Goal: Transaction & Acquisition: Book appointment/travel/reservation

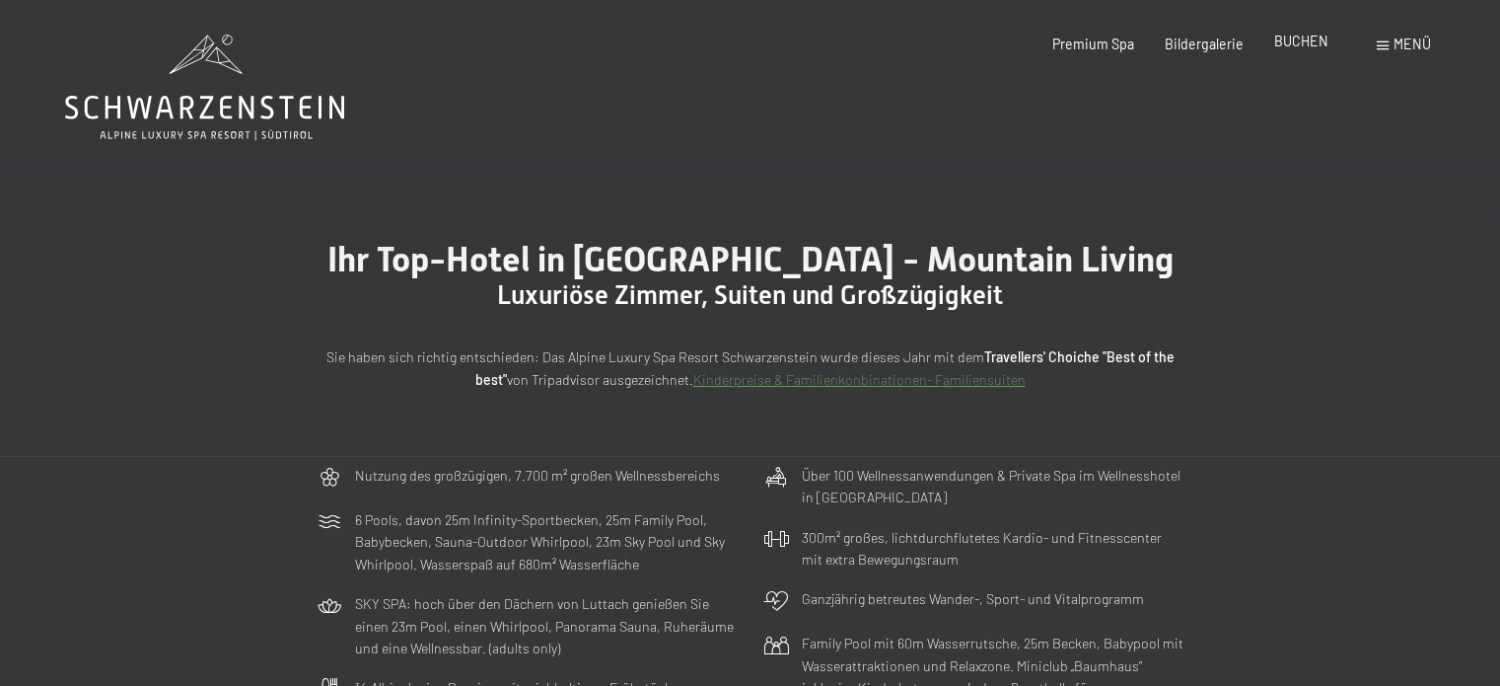
click at [1292, 44] on span "BUCHEN" at bounding box center [1301, 41] width 54 height 17
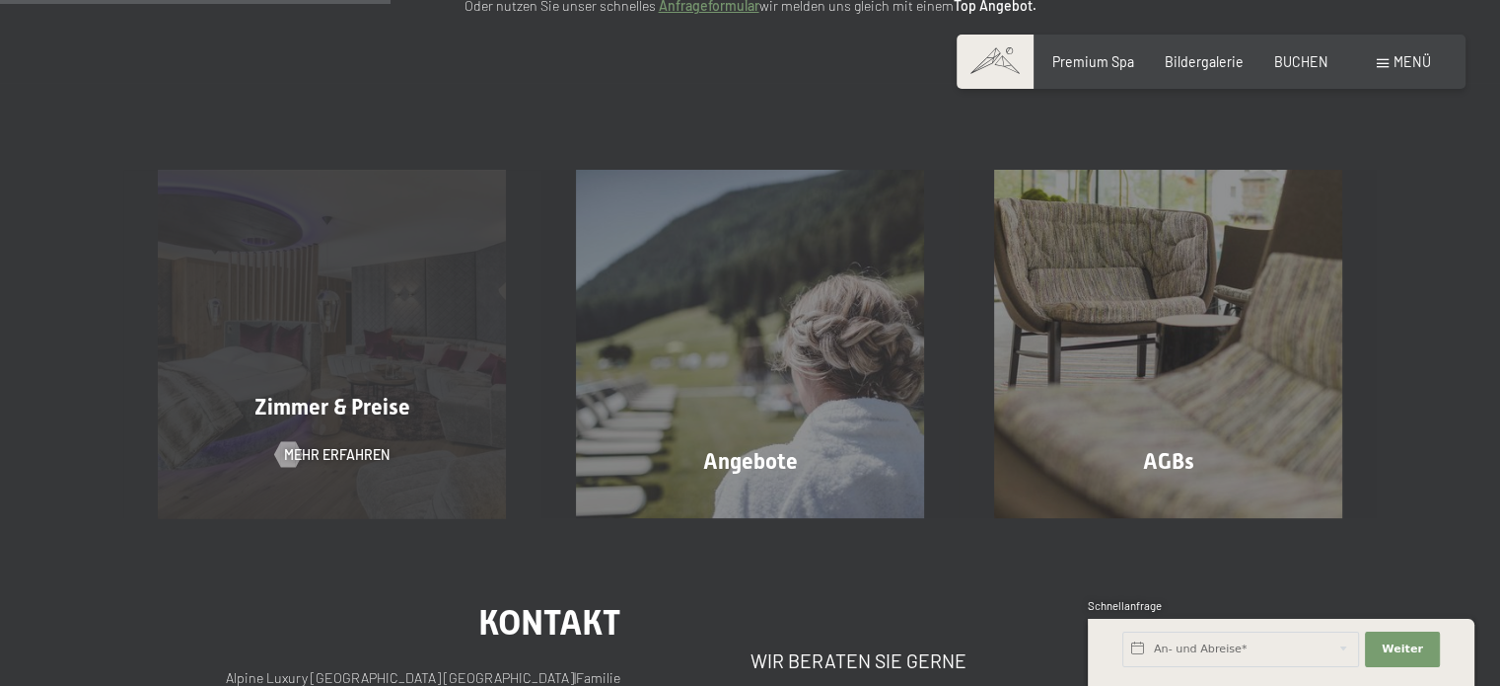
scroll to position [355, 0]
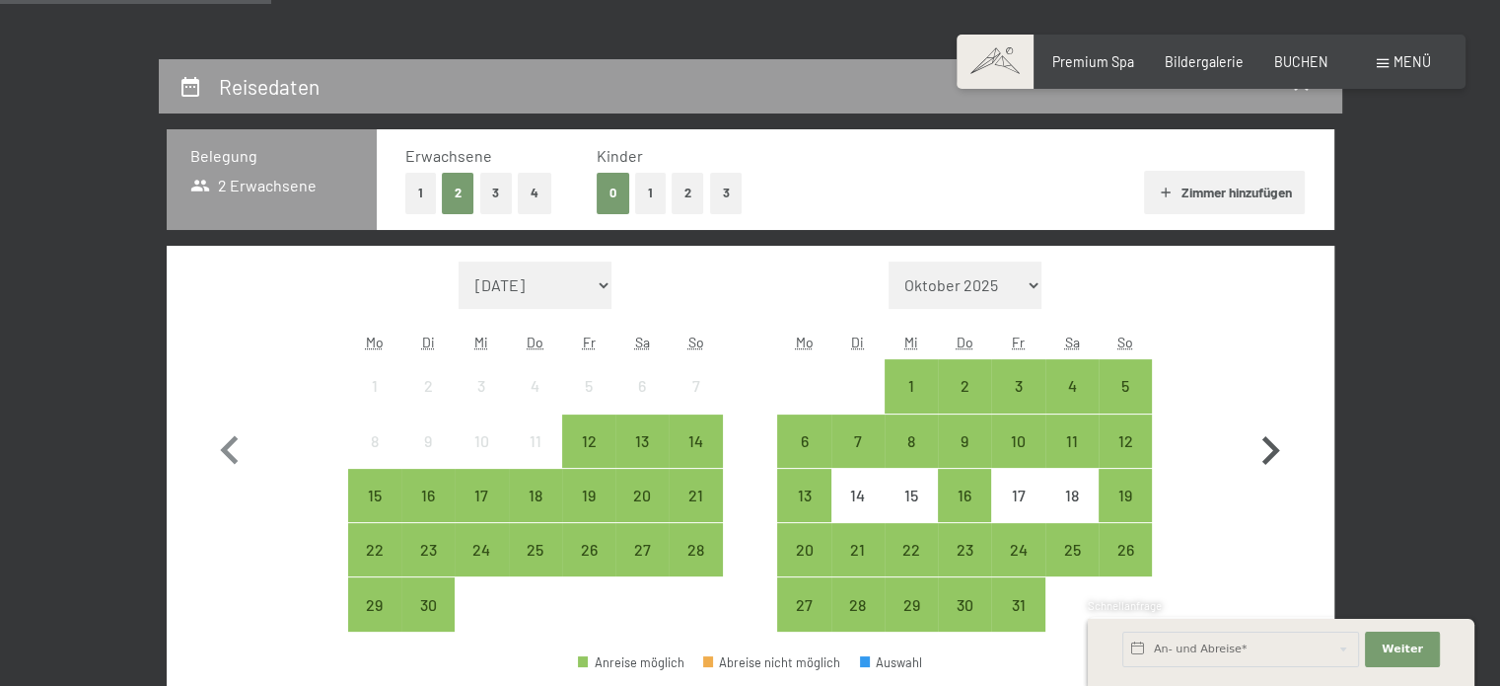
click at [1258, 452] on icon "button" at bounding box center [1270, 450] width 57 height 57
select select "2025-10-01"
select select "[DATE]"
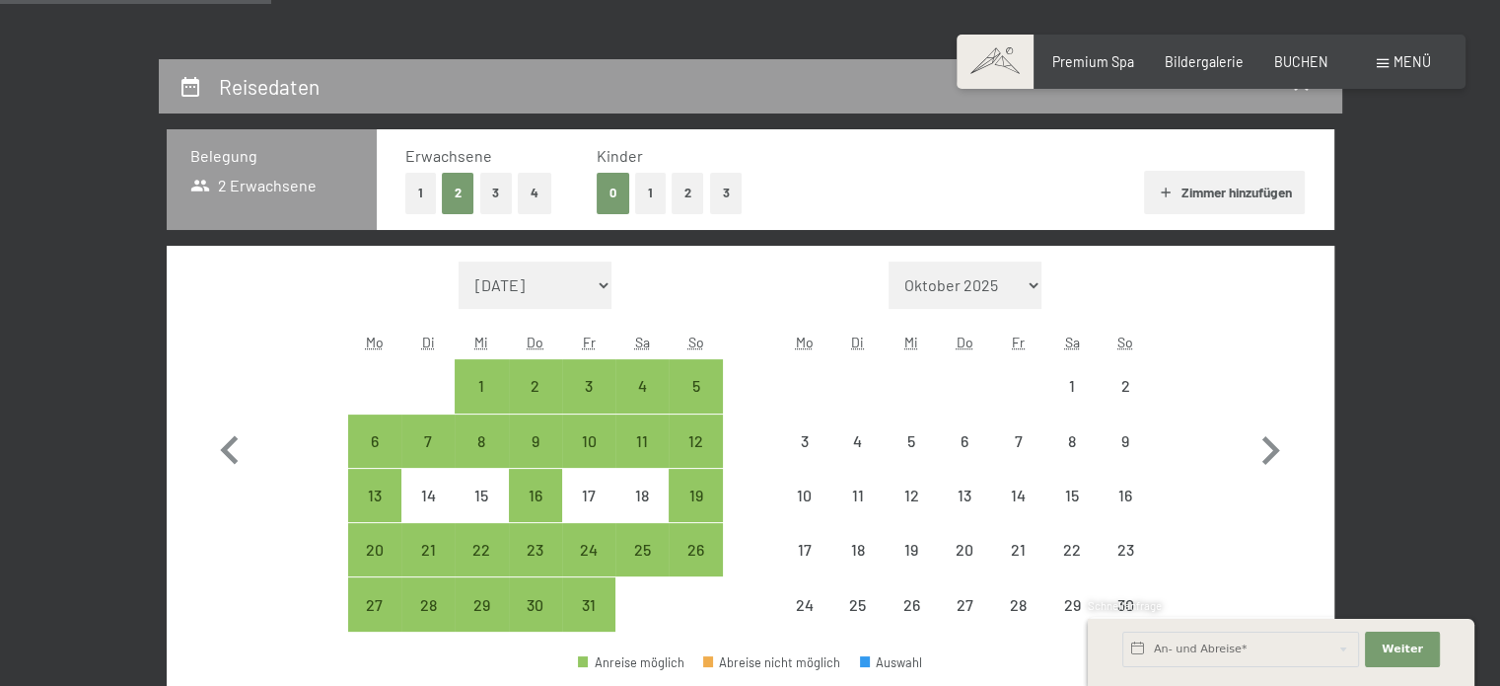
select select "[DATE]"
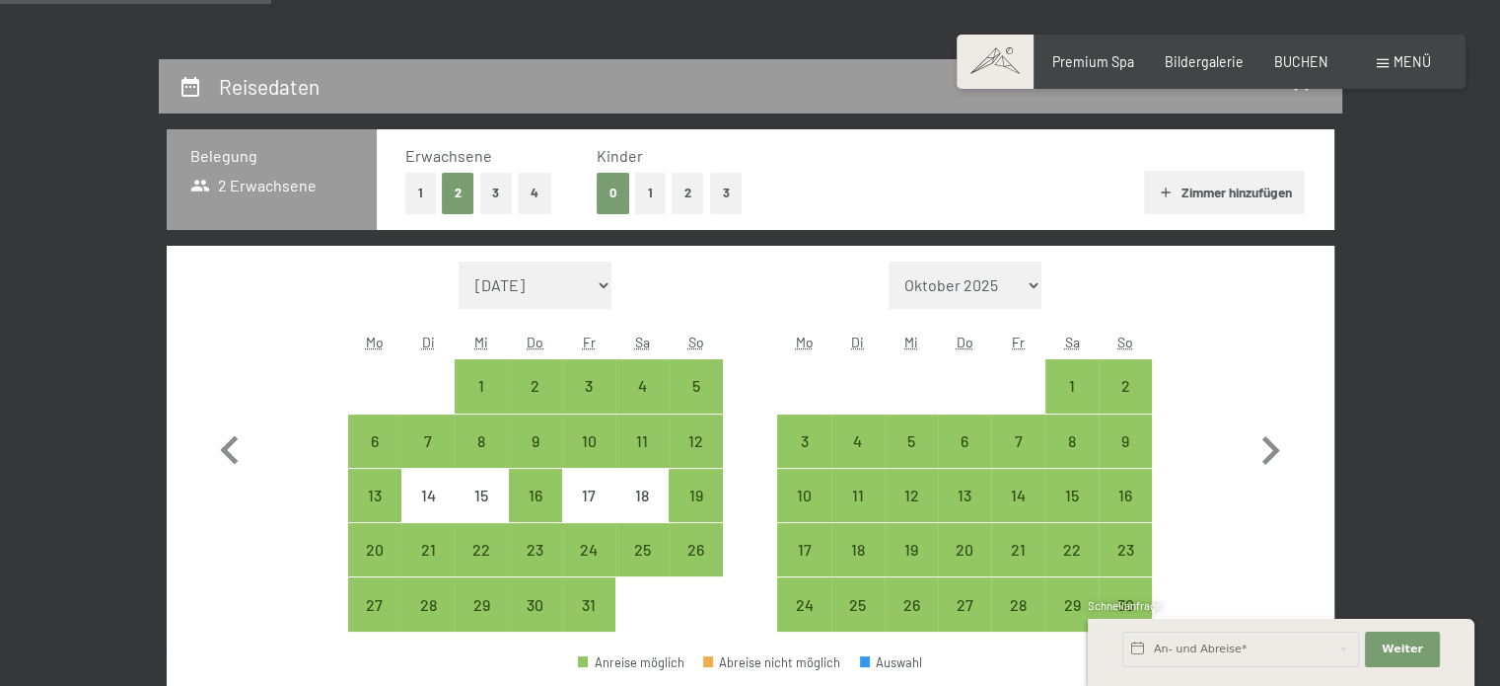
click at [654, 193] on button "1" at bounding box center [650, 193] width 31 height 40
select select "[DATE]"
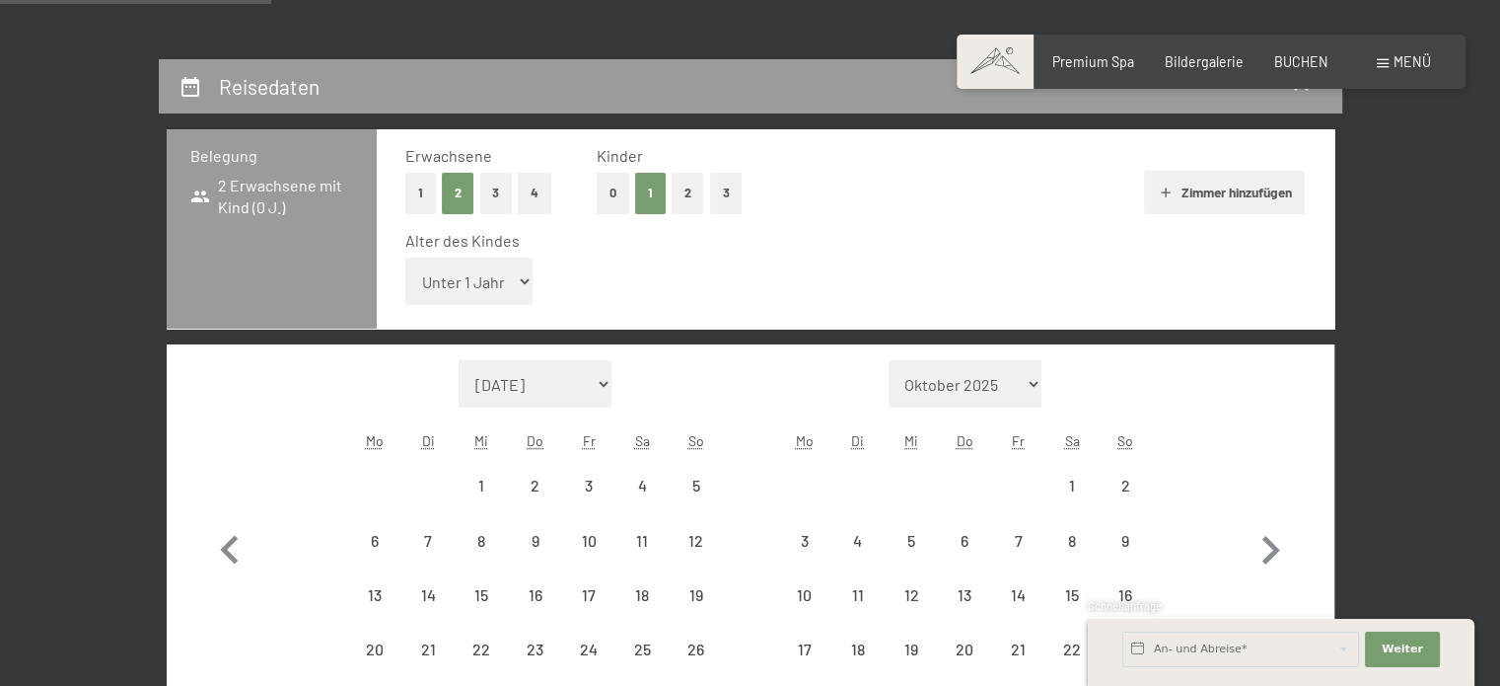
select select "[DATE]"
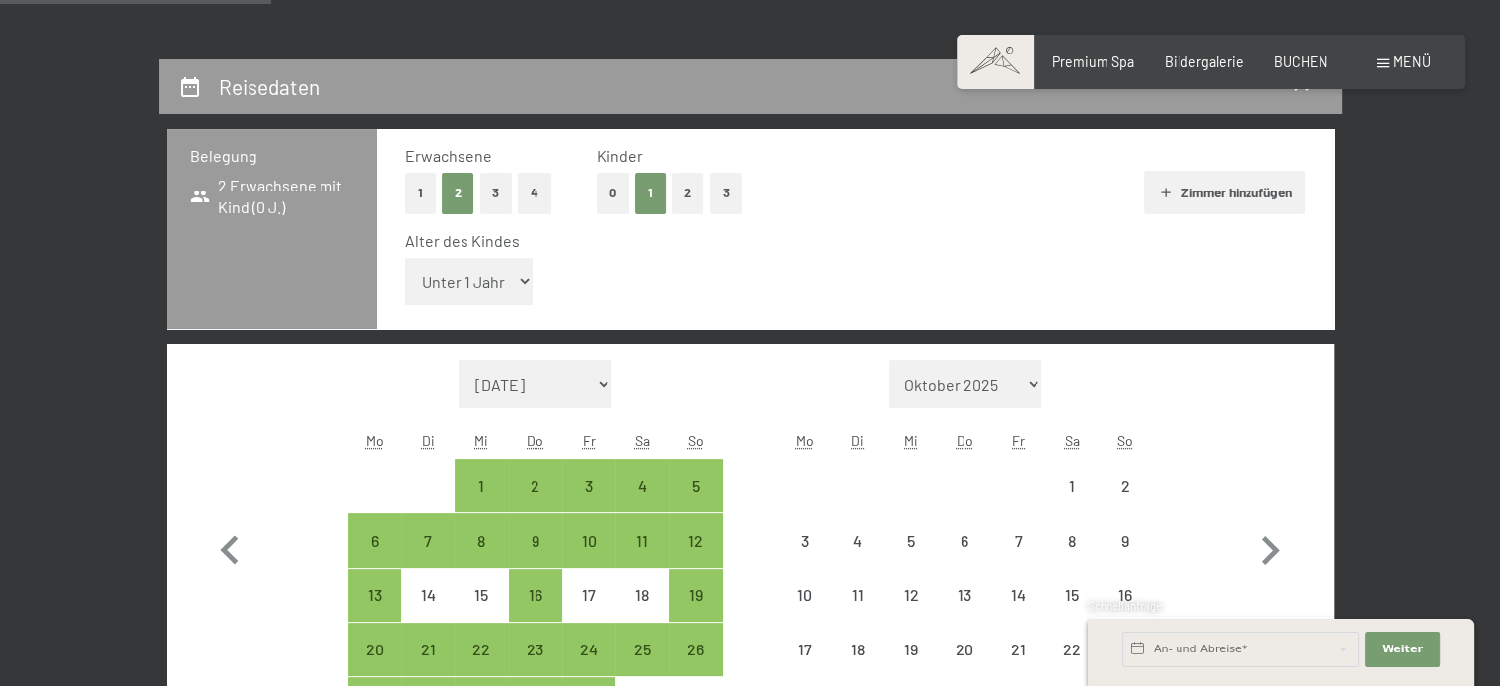
click at [402, 280] on div "Erwachsene 1 2 3 4 Kinder 0 1 2 3 Zimmer hinzufügen Alter des Kindes Unter 1 Ja…" at bounding box center [856, 229] width 958 height 200
select select "[DATE]"
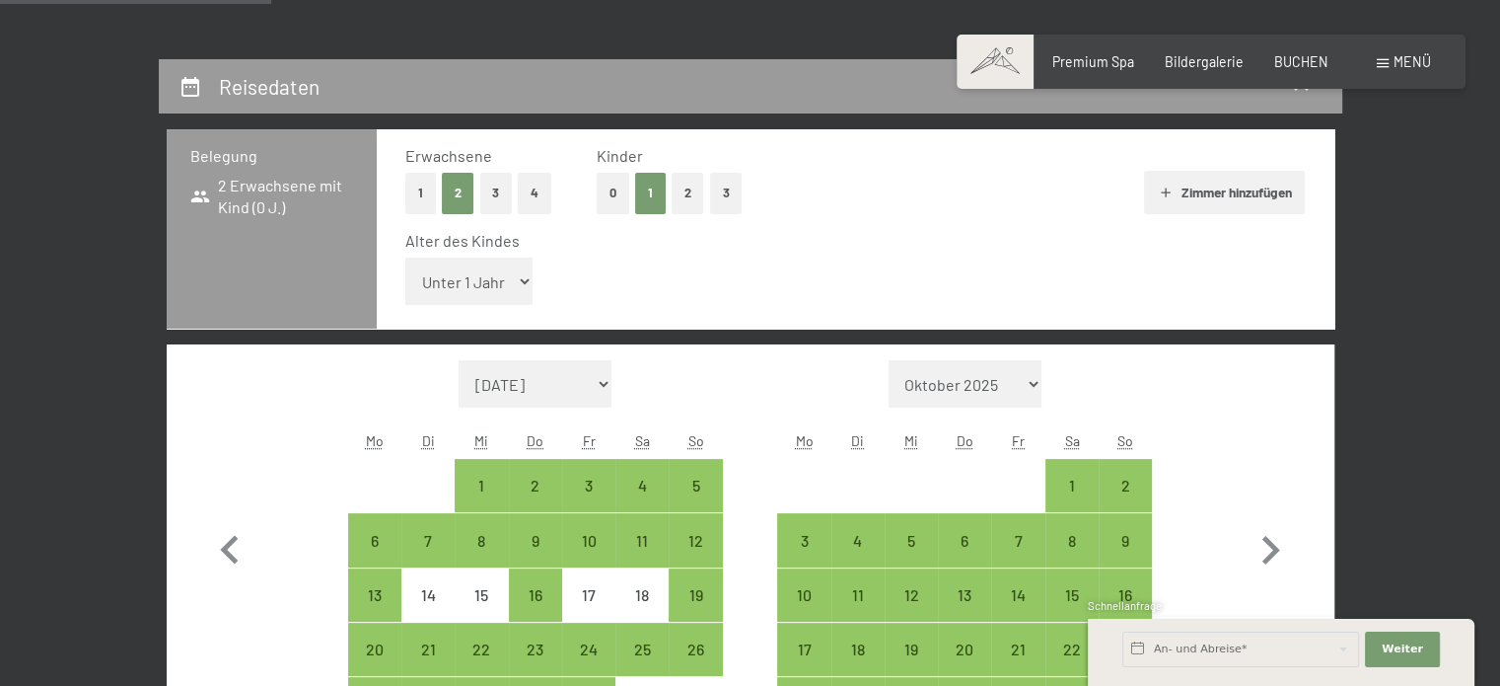
click at [449, 276] on select "Unter 1 Jahr 1 Jahr 2 Jahre 3 Jahre 4 Jahre 5 Jahre 6 Jahre 7 Jahre 8 Jahre 9 J…" at bounding box center [469, 280] width 128 height 47
select select "5"
click at [405, 257] on select "Unter 1 Jahr 1 Jahr 2 Jahre 3 Jahre 4 Jahre 5 Jahre 6 Jahre 7 Jahre 8 Jahre 9 J…" at bounding box center [469, 280] width 128 height 47
select select "[DATE]"
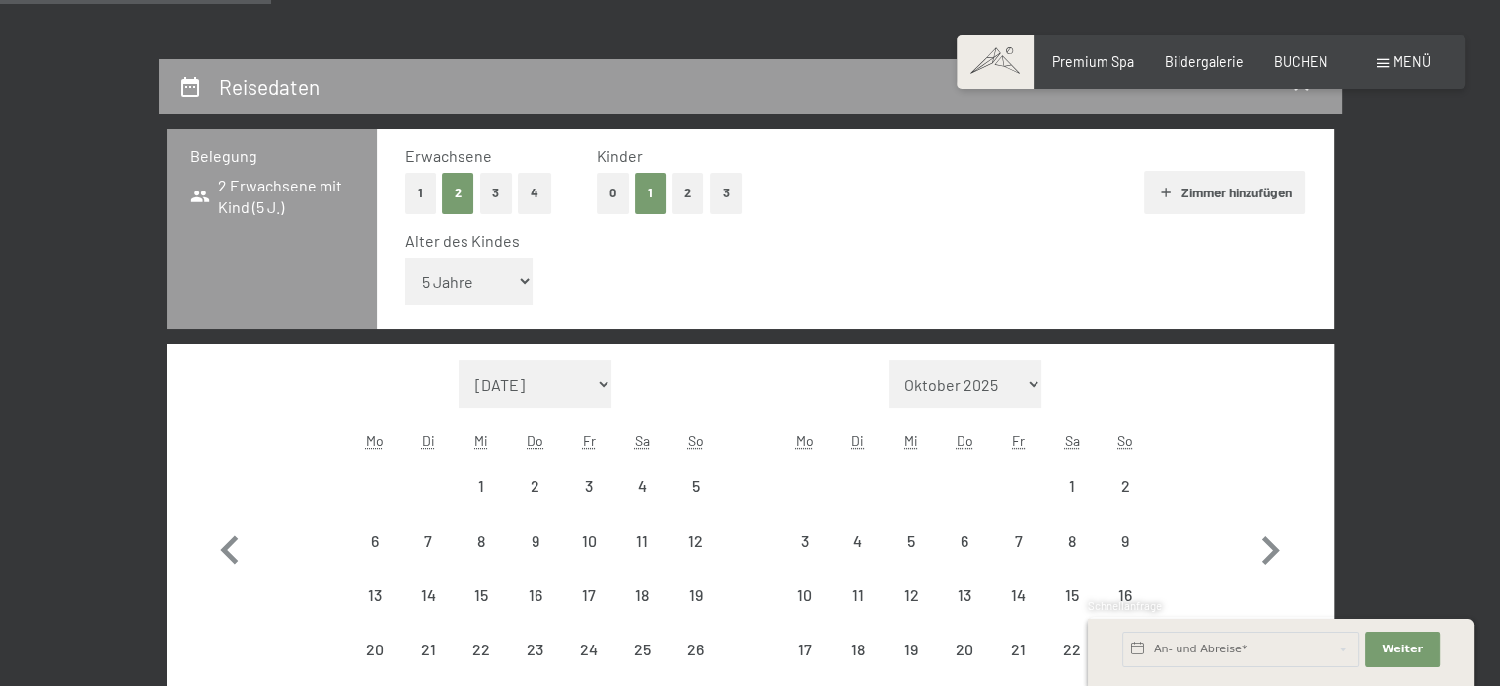
select select "[DATE]"
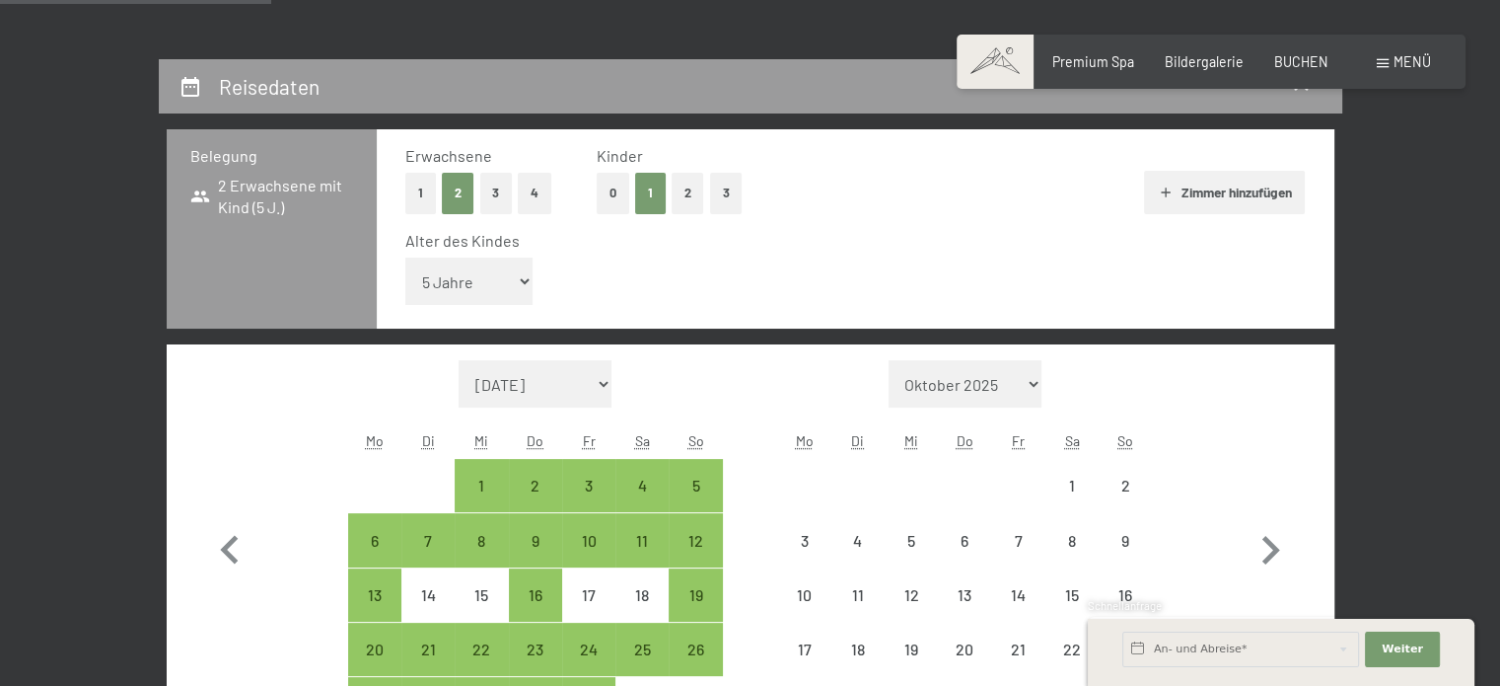
select select "[DATE]"
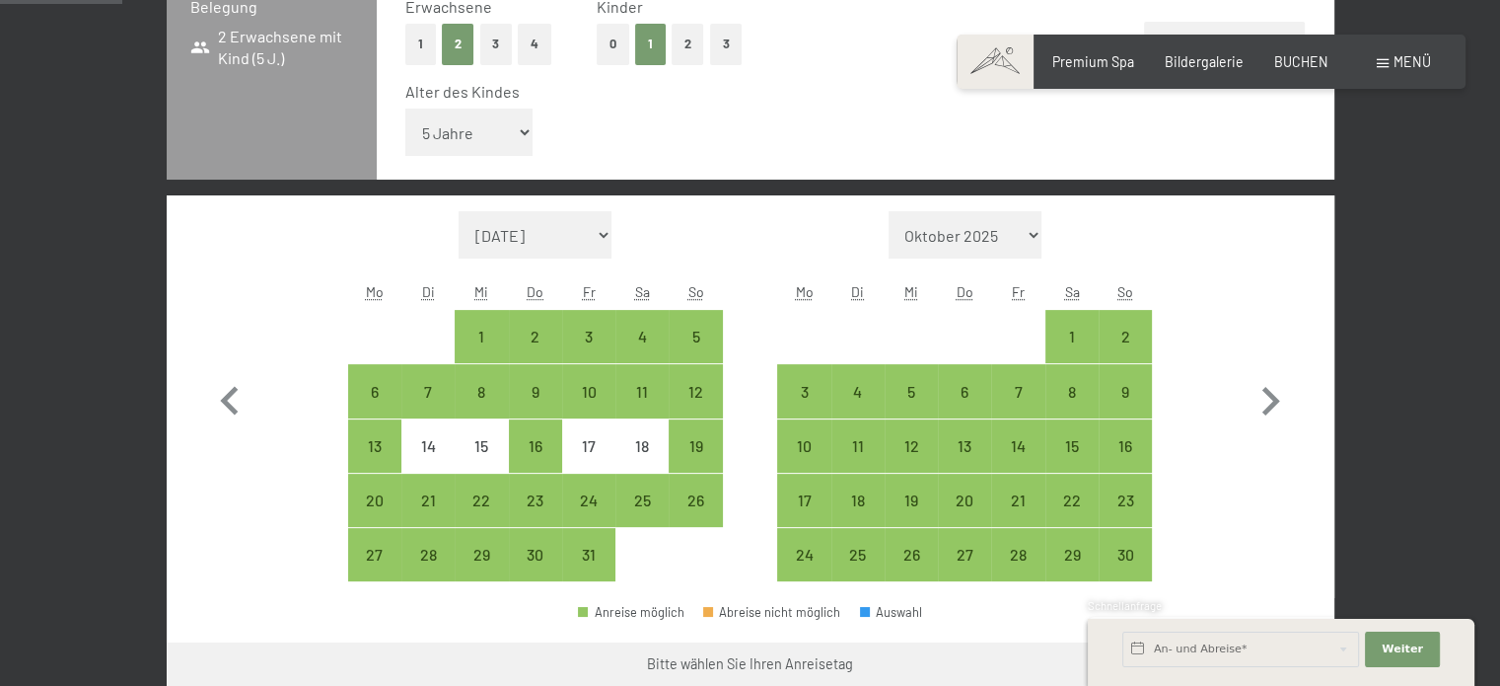
scroll to position [558, 0]
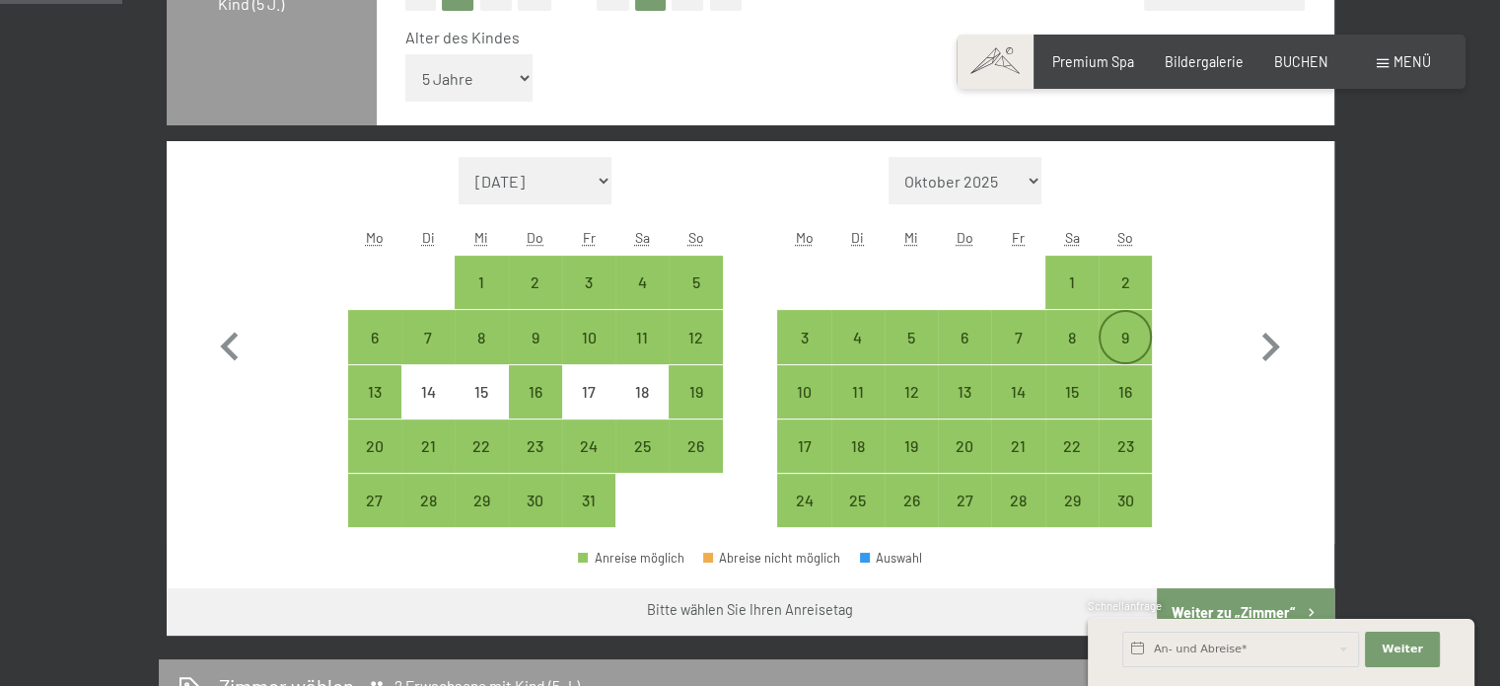
click at [1119, 333] on div "9" at bounding box center [1125, 353] width 49 height 49
select select "[DATE]"
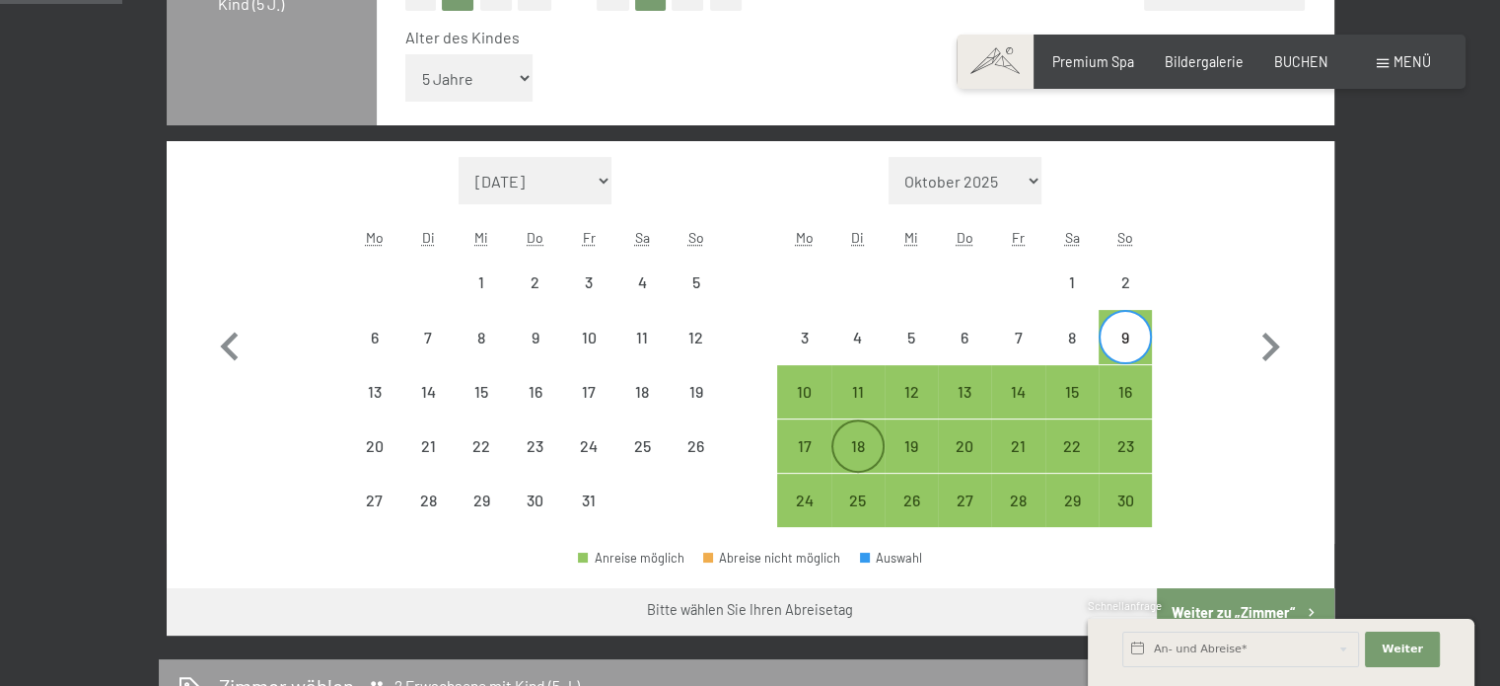
click at [857, 447] on div "18" at bounding box center [858, 462] width 49 height 49
select select "[DATE]"
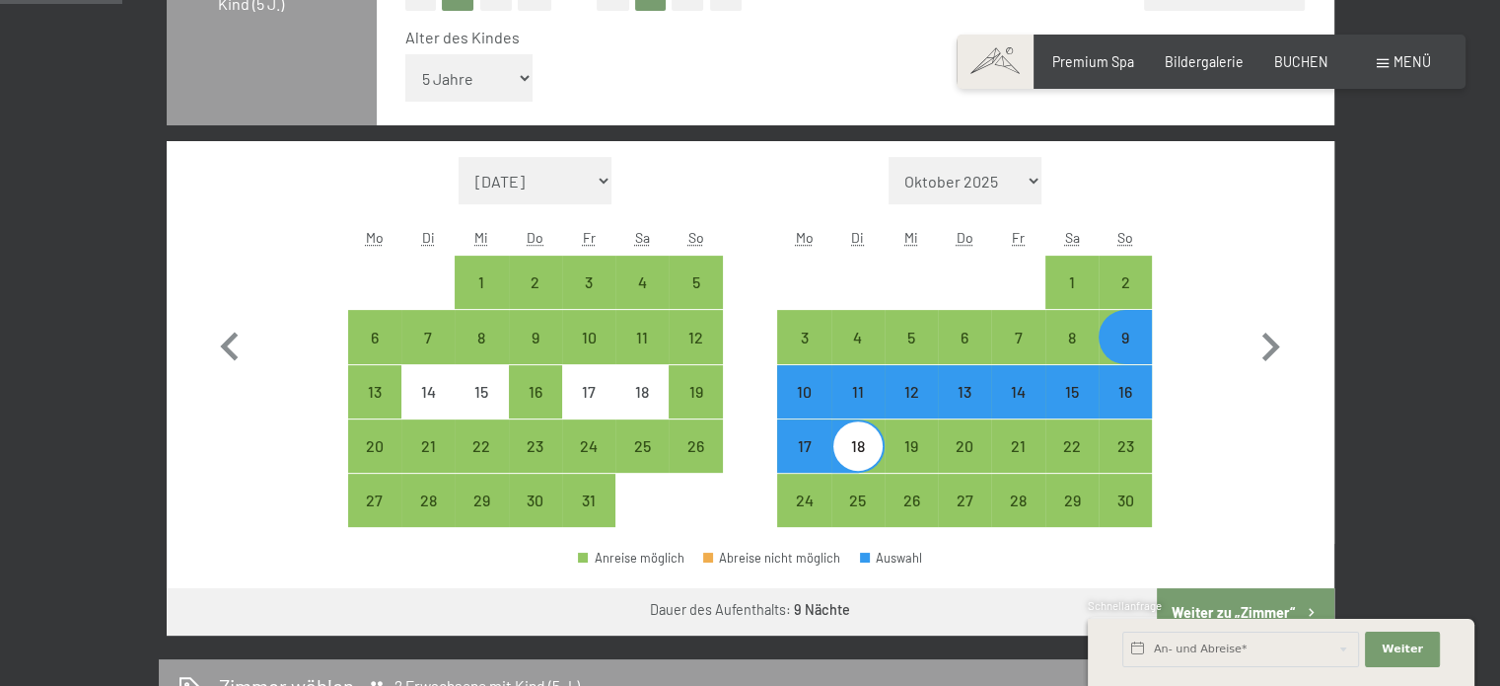
click at [1265, 608] on div "Schnellanfrage" at bounding box center [1281, 607] width 387 height 19
click at [1310, 608] on div "Schnellanfrage" at bounding box center [1281, 607] width 387 height 19
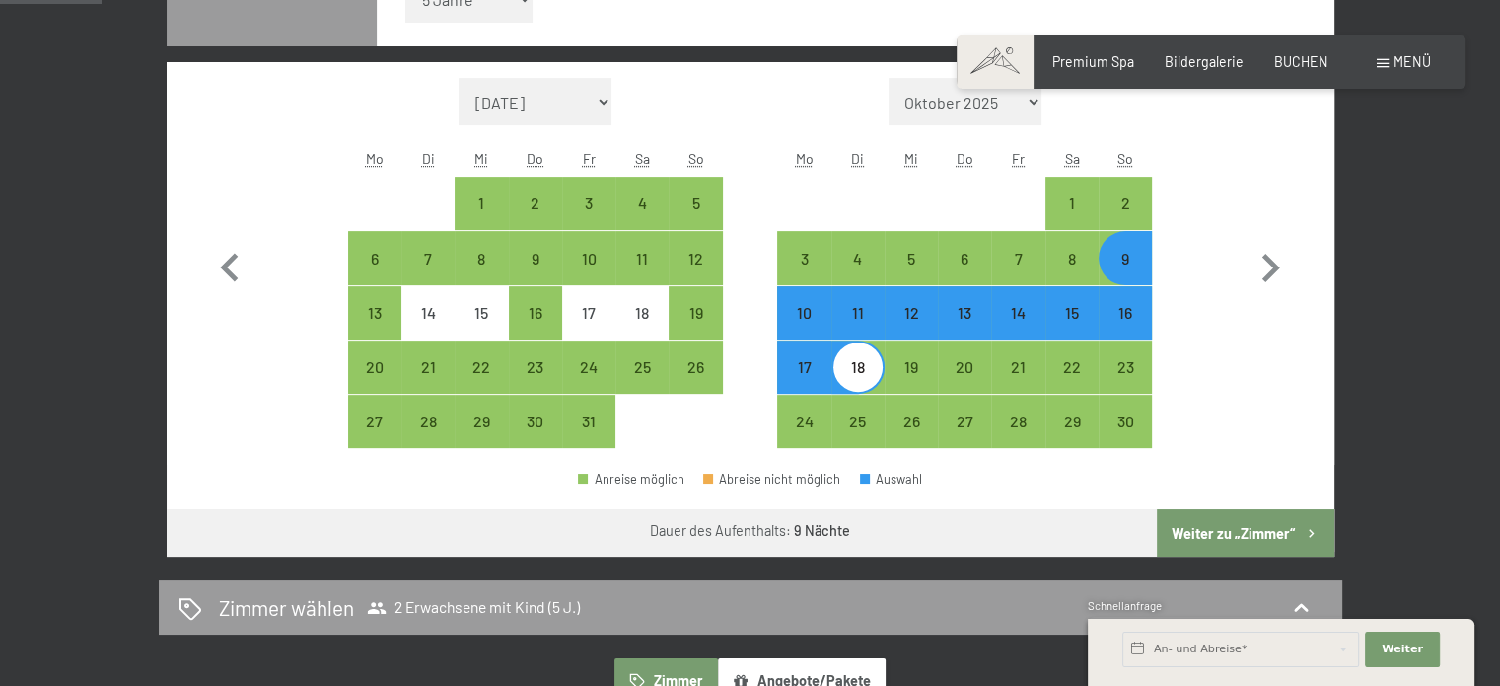
click at [1230, 523] on button "Weiter zu „Zimmer“" at bounding box center [1245, 532] width 177 height 47
select select "[DATE]"
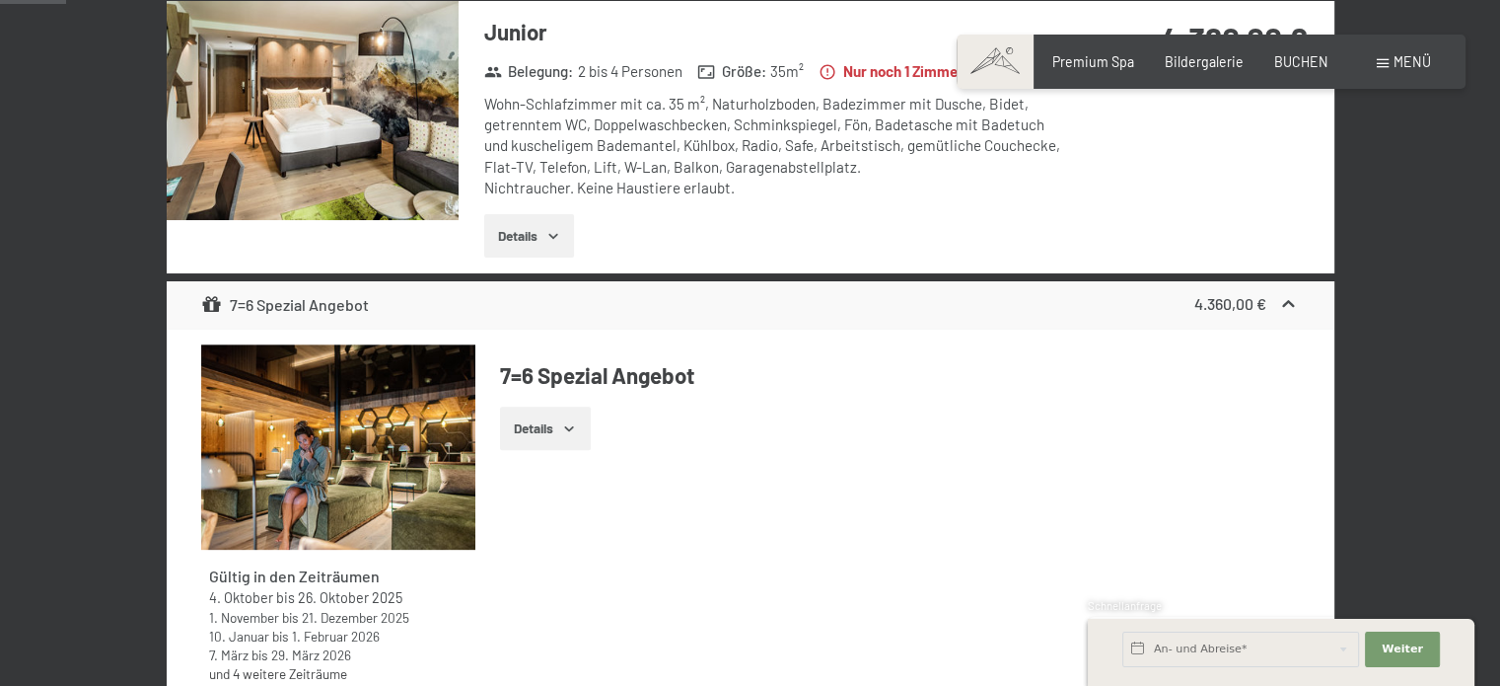
scroll to position [414, 0]
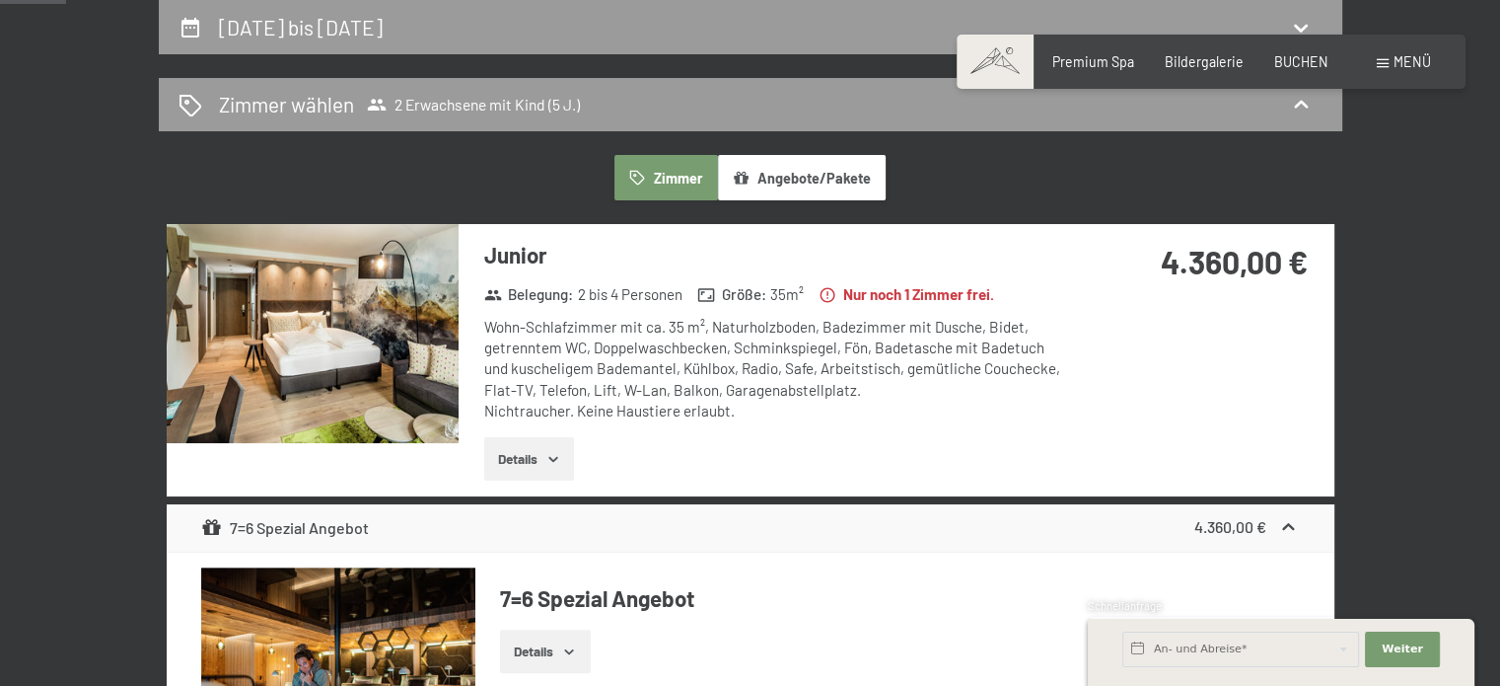
click at [532, 467] on button "Details" at bounding box center [529, 458] width 90 height 43
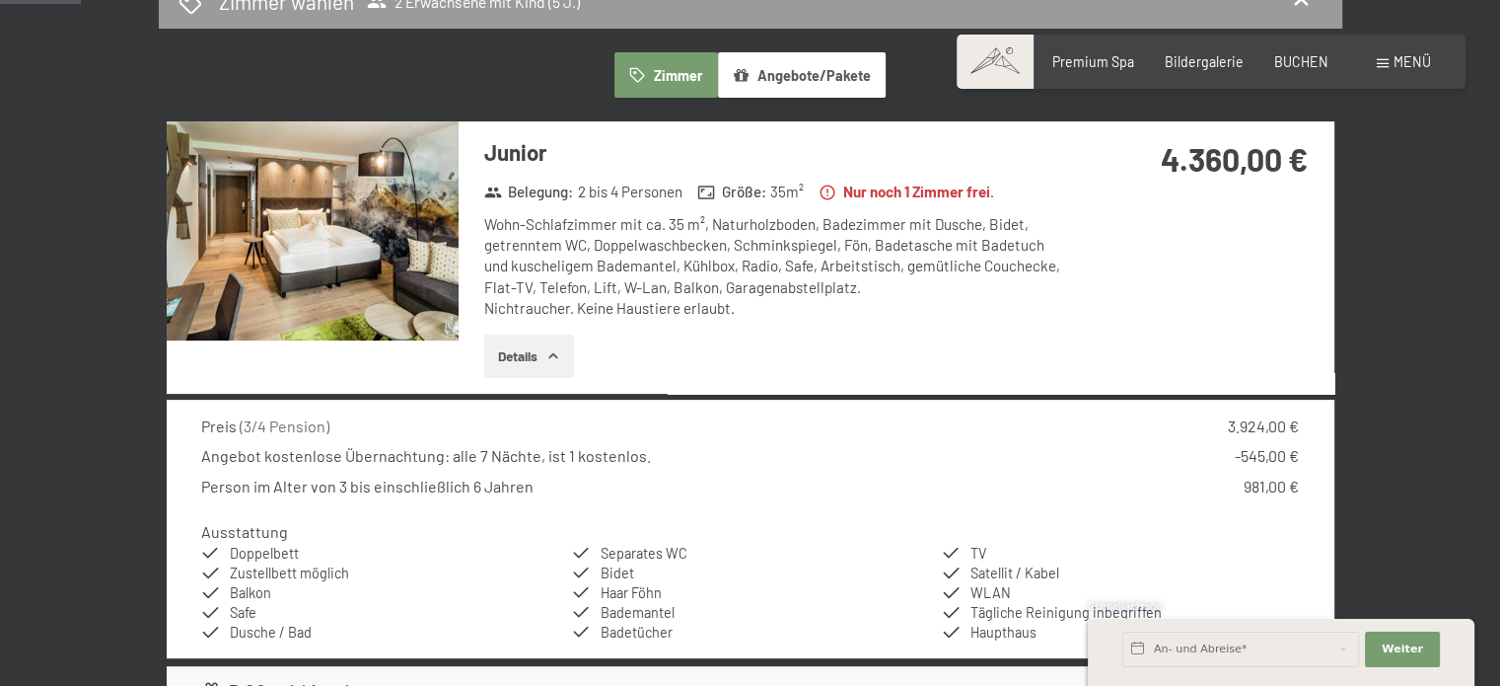
scroll to position [454, 0]
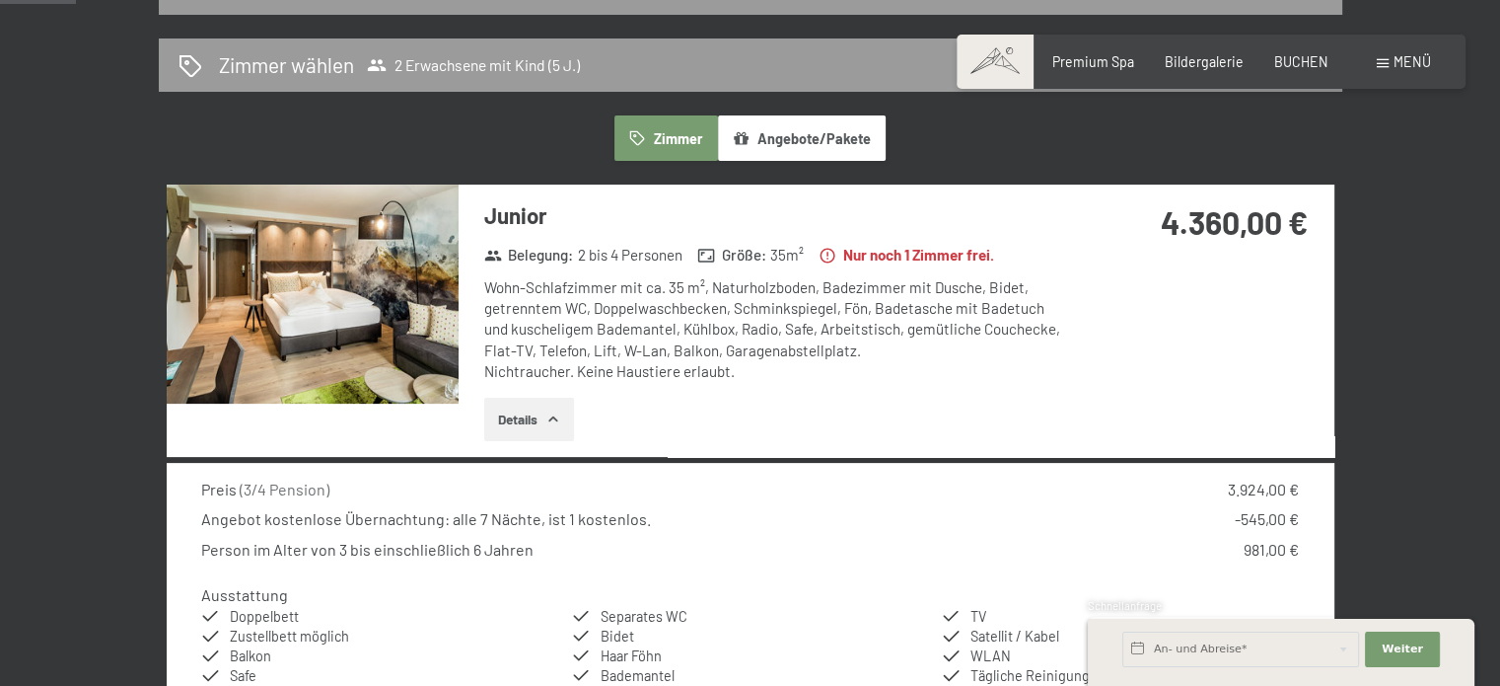
click at [637, 518] on div "Angebot kostenlose Übernachtung: alle 7 Nächte, ist 1 kostenlos." at bounding box center [426, 519] width 450 height 22
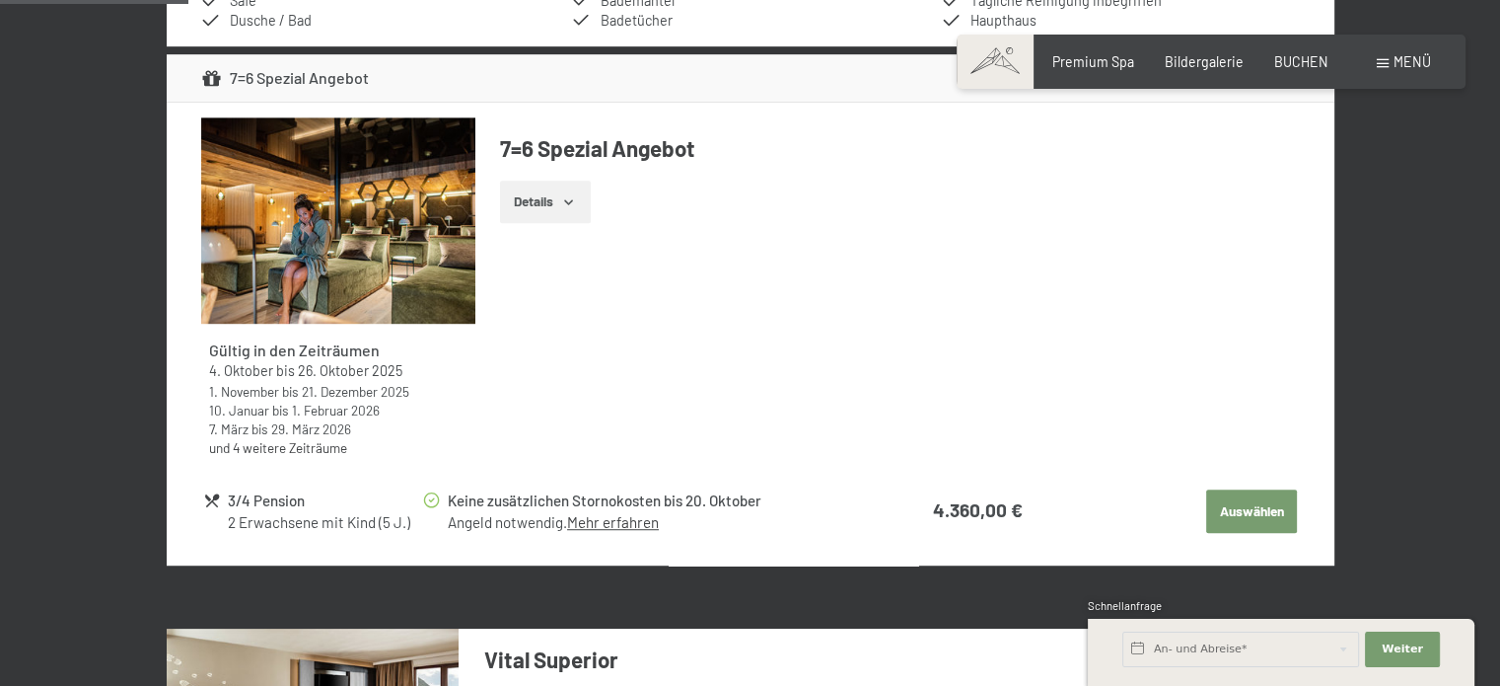
scroll to position [1164, 0]
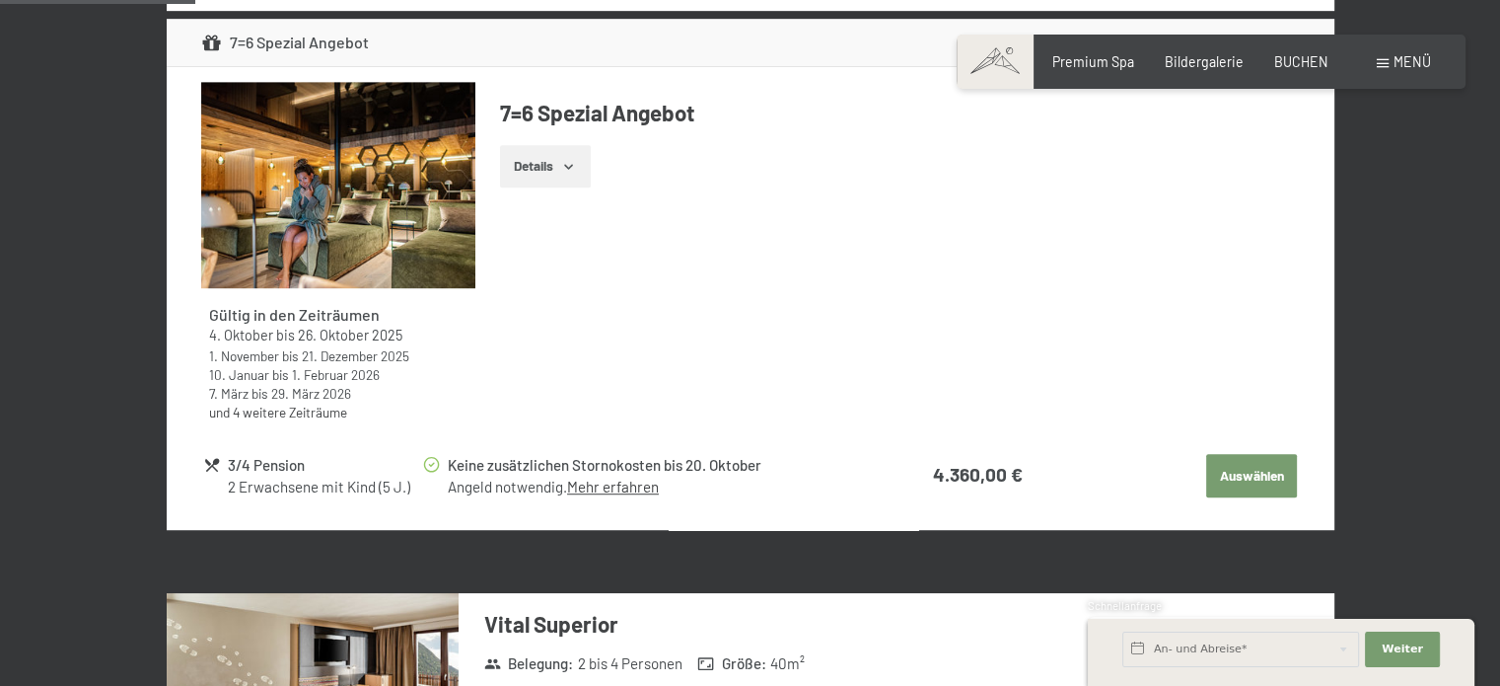
click at [639, 488] on link "Mehr erfahren" at bounding box center [613, 486] width 92 height 18
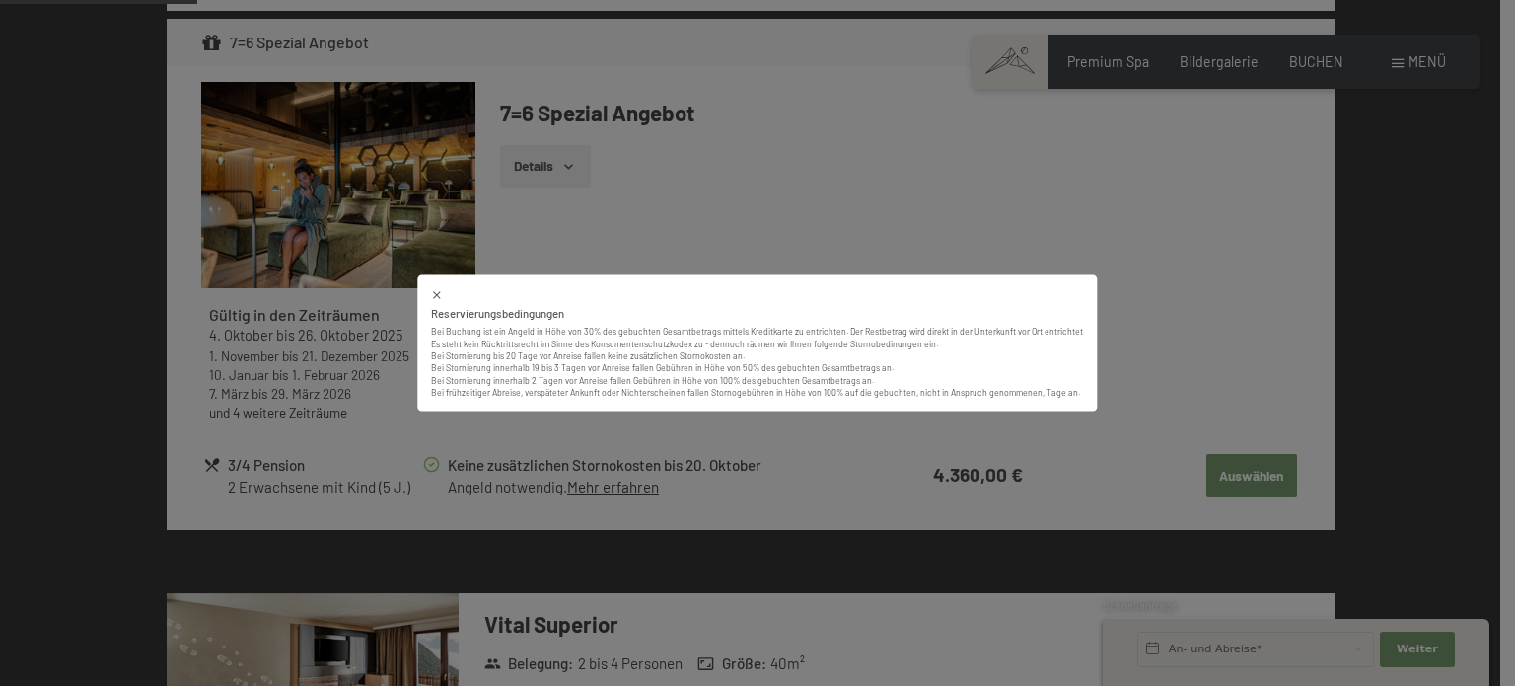
click at [769, 469] on div "Reservierungsbedingungen Bei Buchung ist ein Angeld in Höhe von 30% des gebucht…" at bounding box center [757, 343] width 1515 height 686
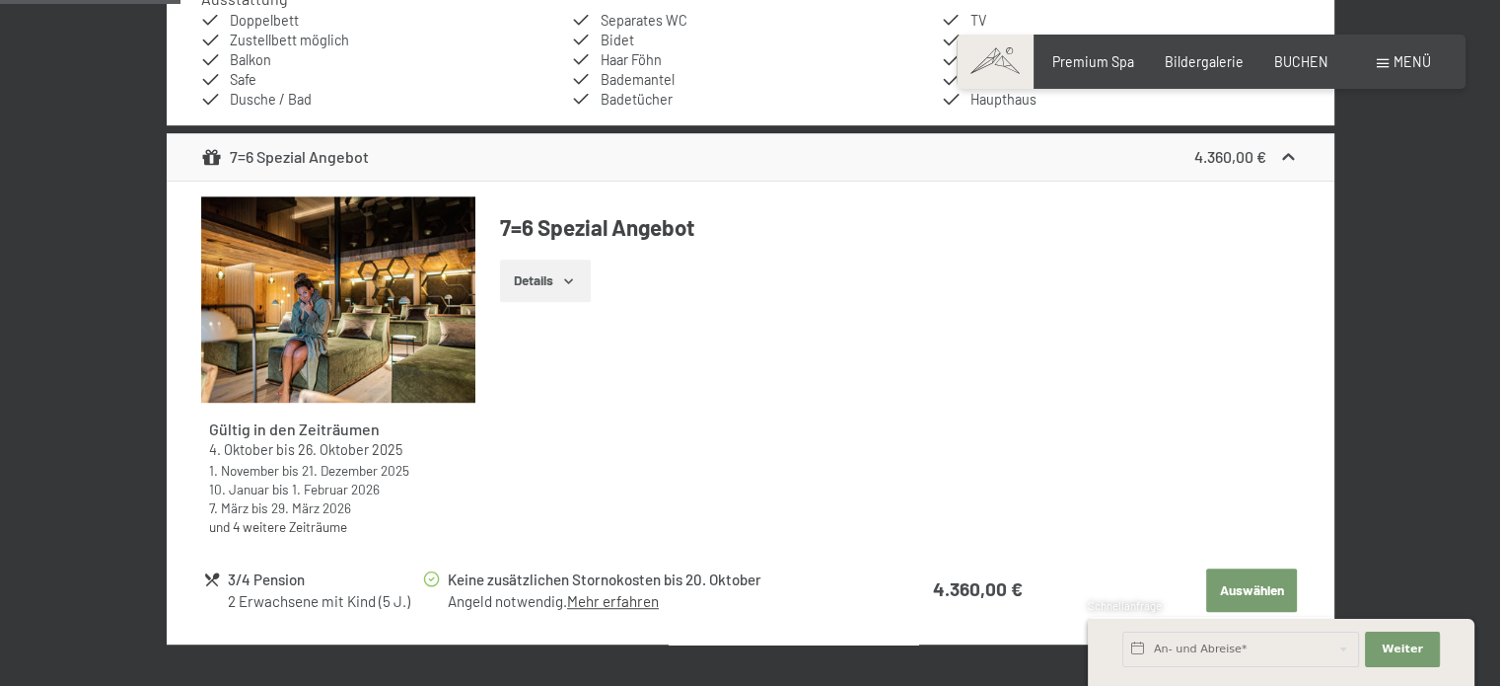
scroll to position [1143, 0]
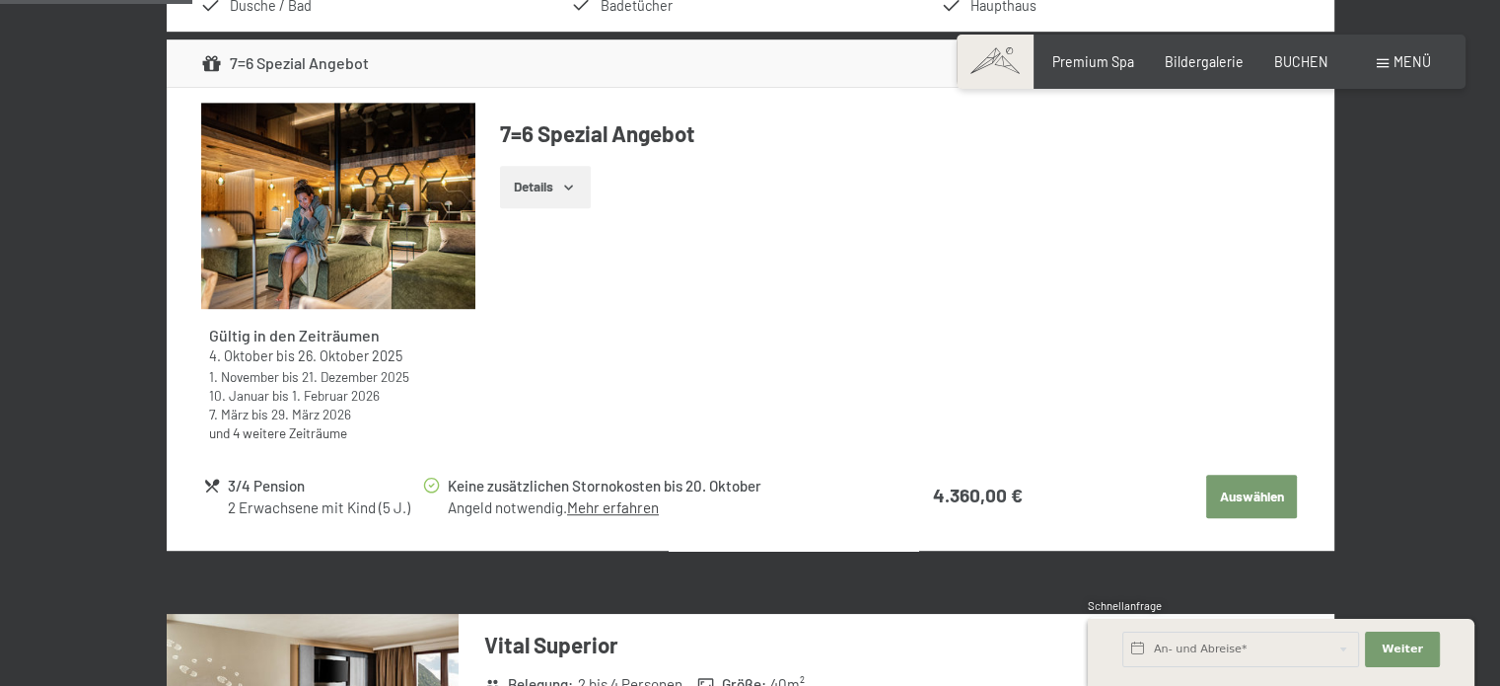
click at [541, 191] on button "Details" at bounding box center [545, 187] width 90 height 43
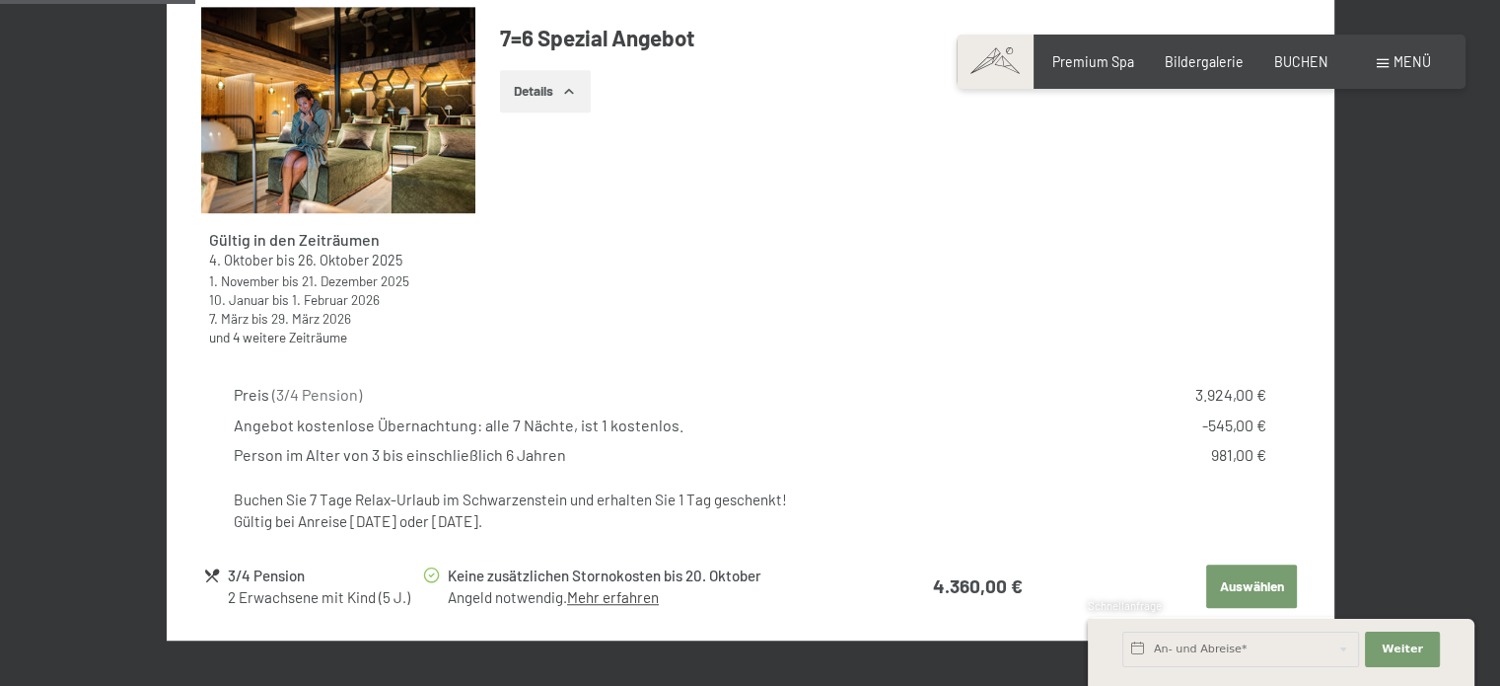
scroll to position [1301, 0]
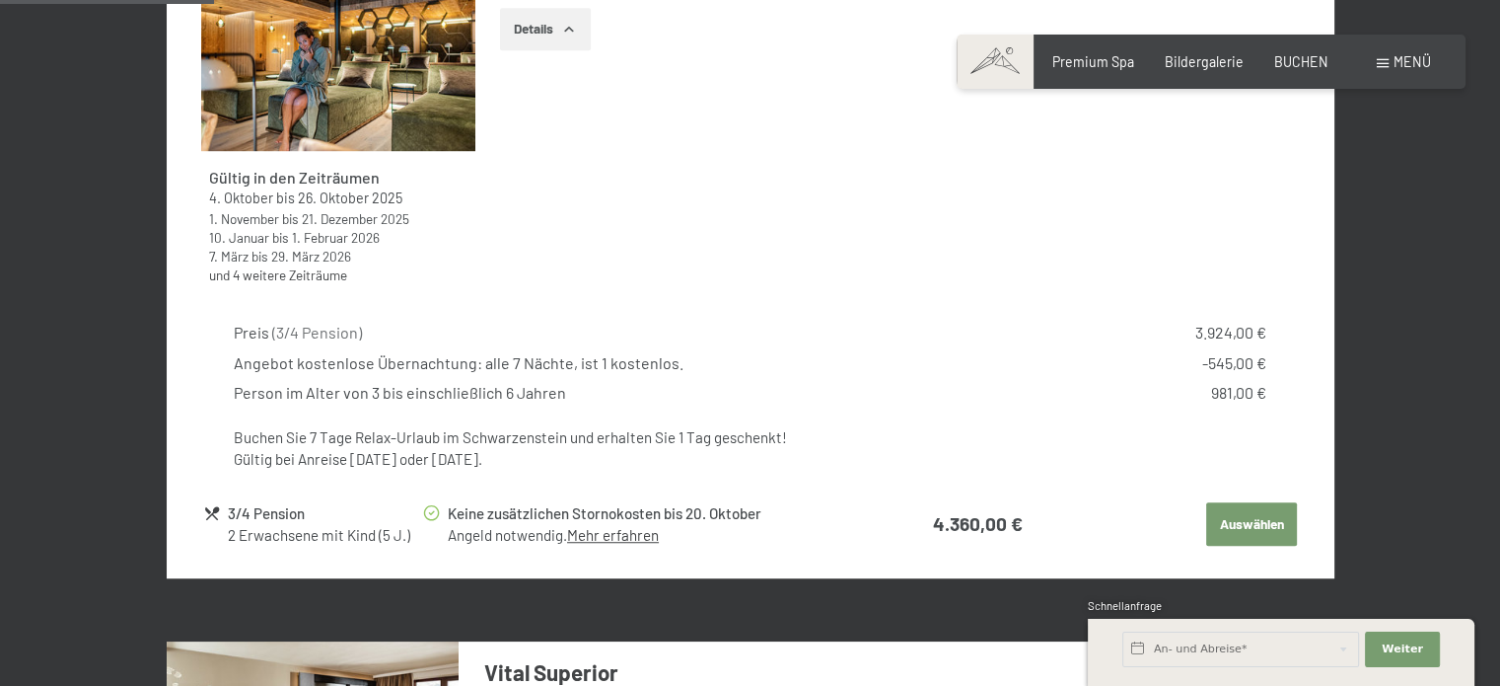
click at [1250, 524] on button "Auswählen" at bounding box center [1251, 523] width 91 height 43
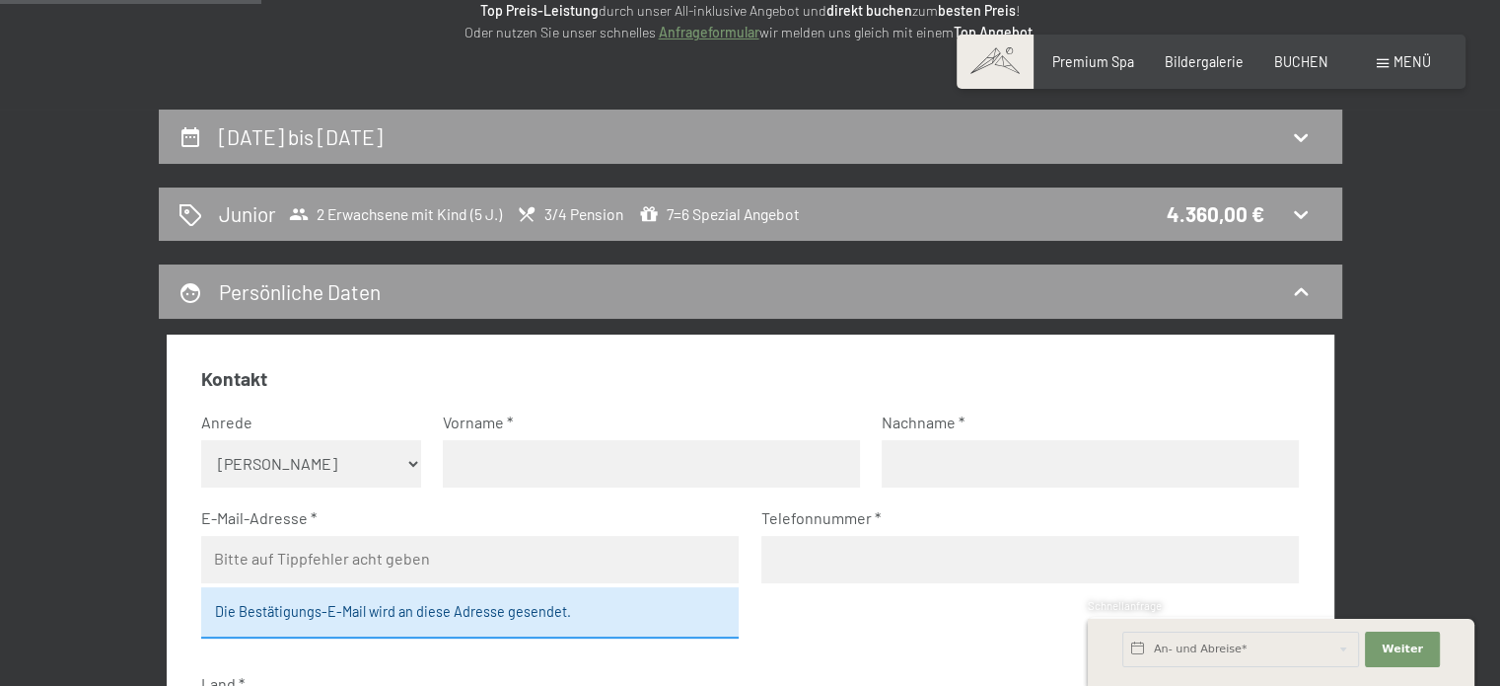
scroll to position [298, 0]
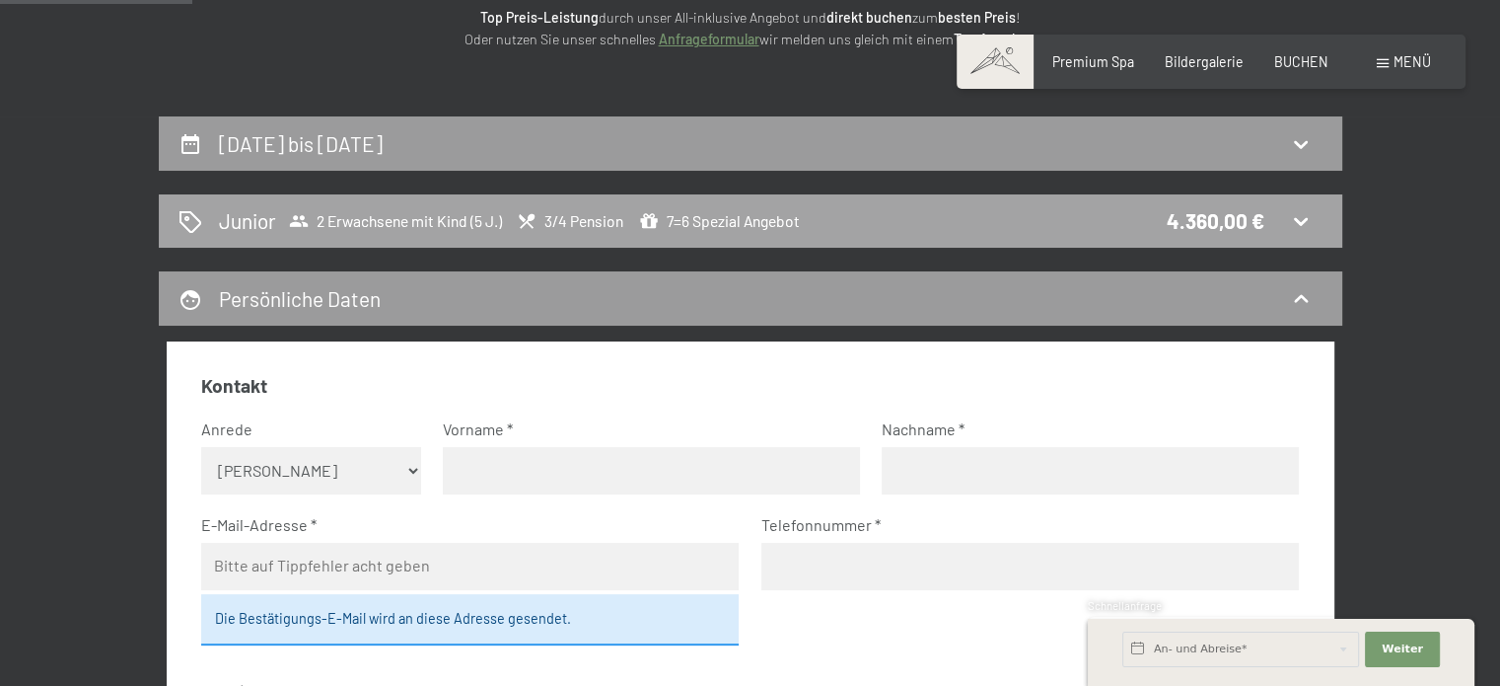
click at [1305, 221] on icon at bounding box center [1301, 222] width 14 height 8
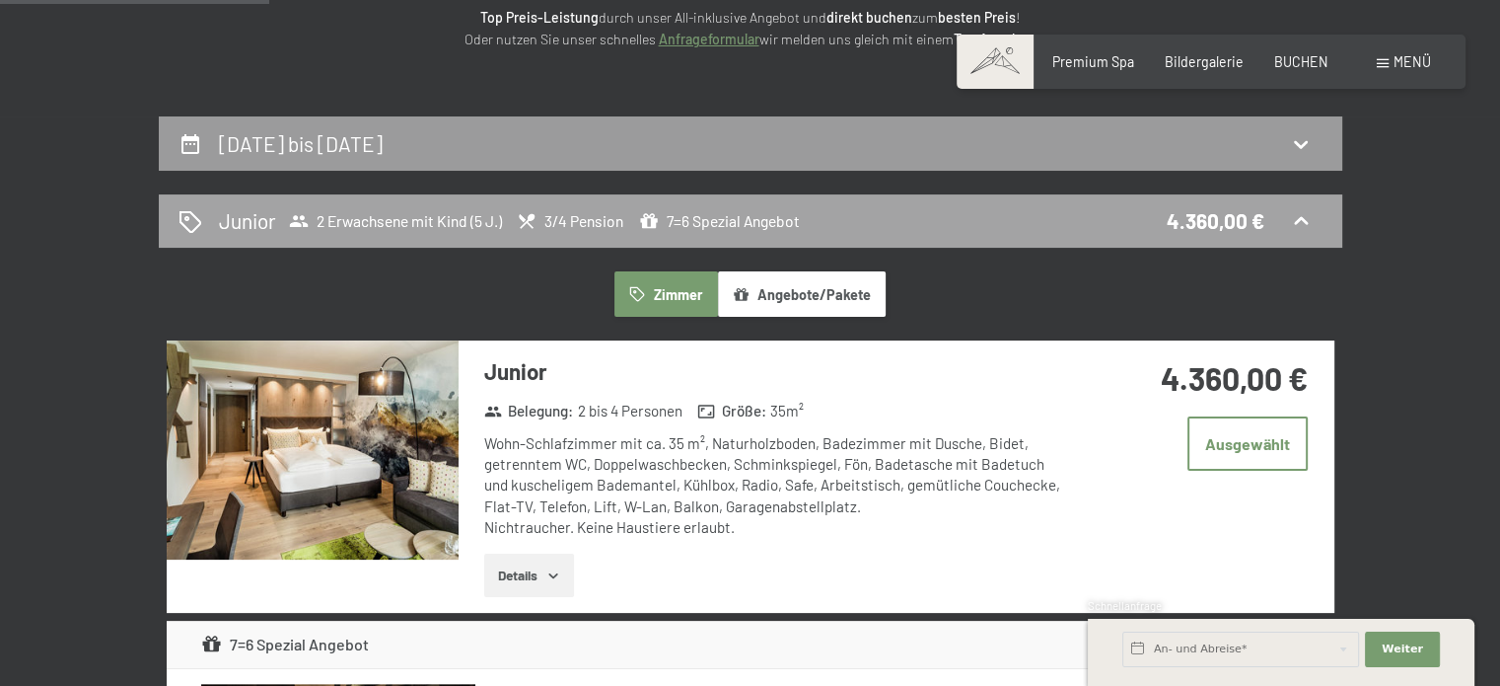
scroll to position [414, 0]
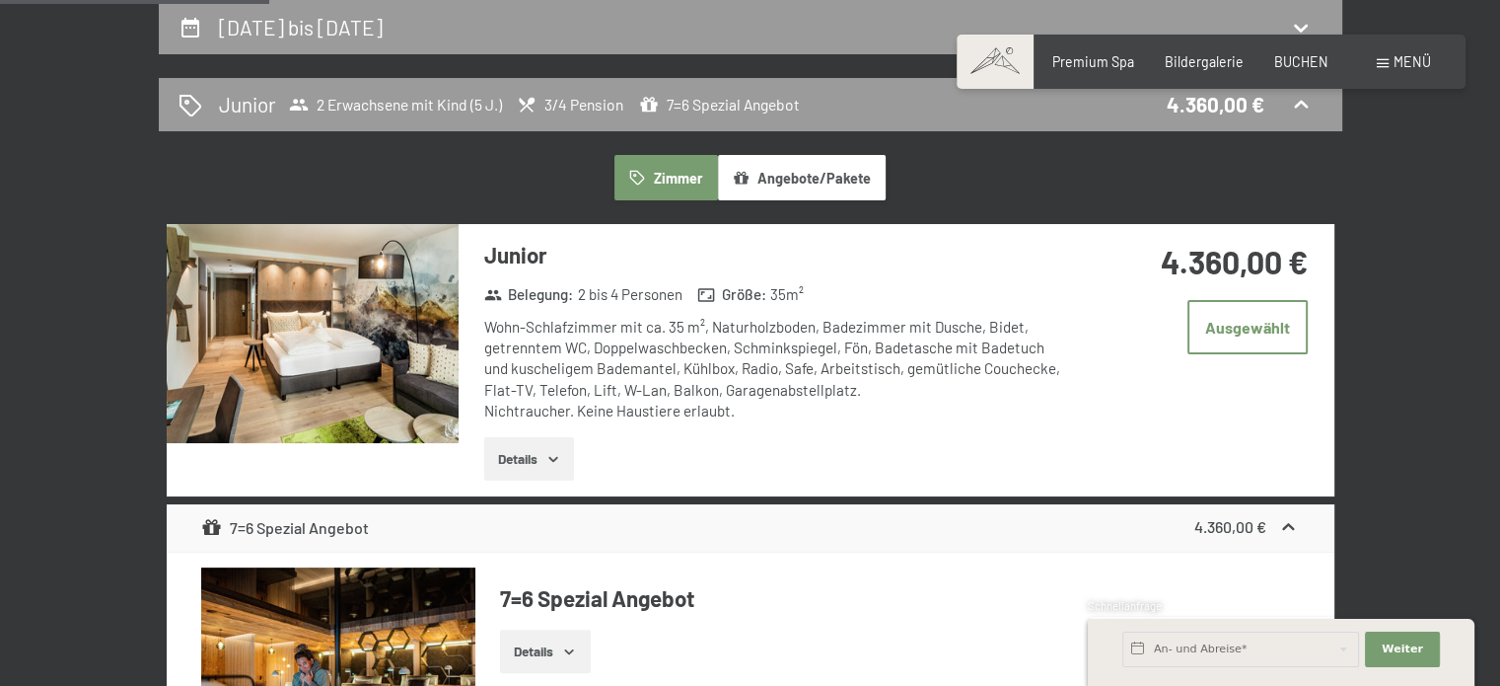
click at [522, 464] on button "Details" at bounding box center [529, 458] width 90 height 43
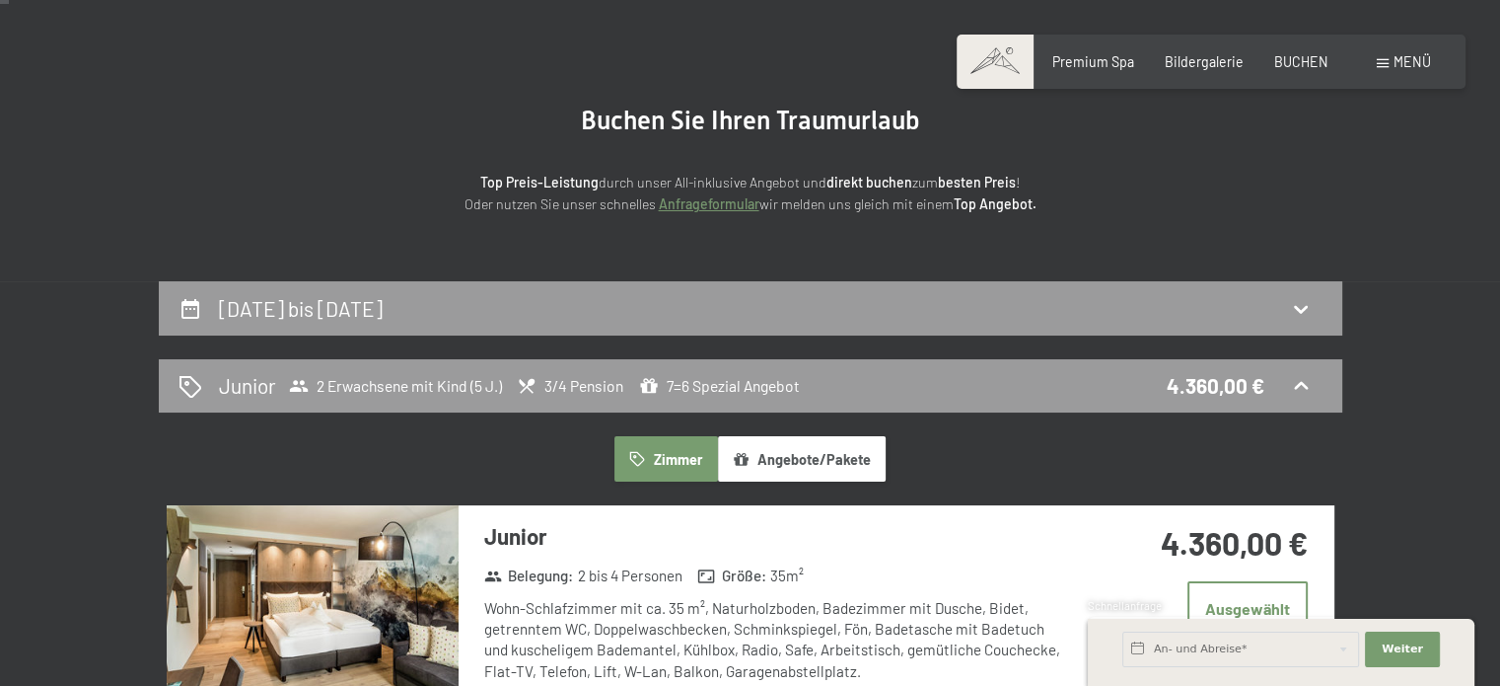
scroll to position [0, 0]
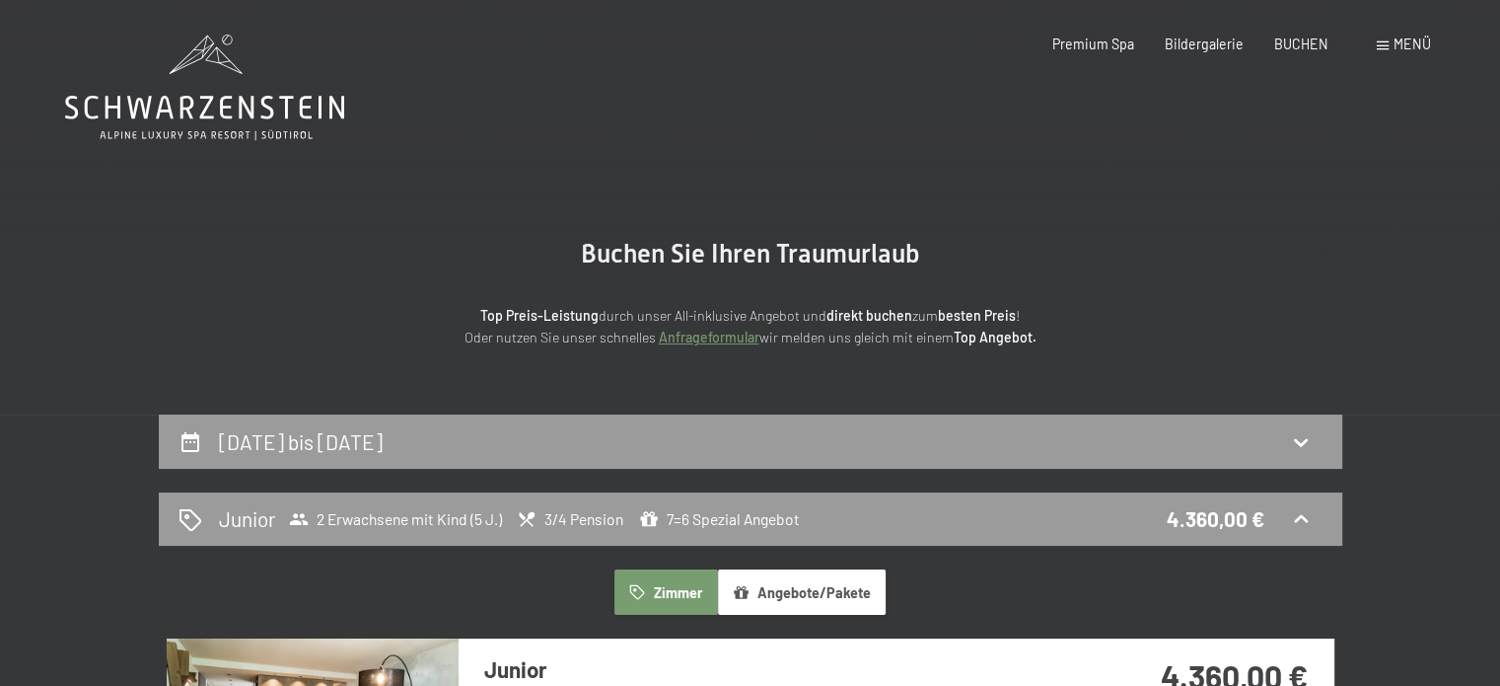
click at [791, 591] on button "Angebote/Pakete" at bounding box center [802, 591] width 168 height 45
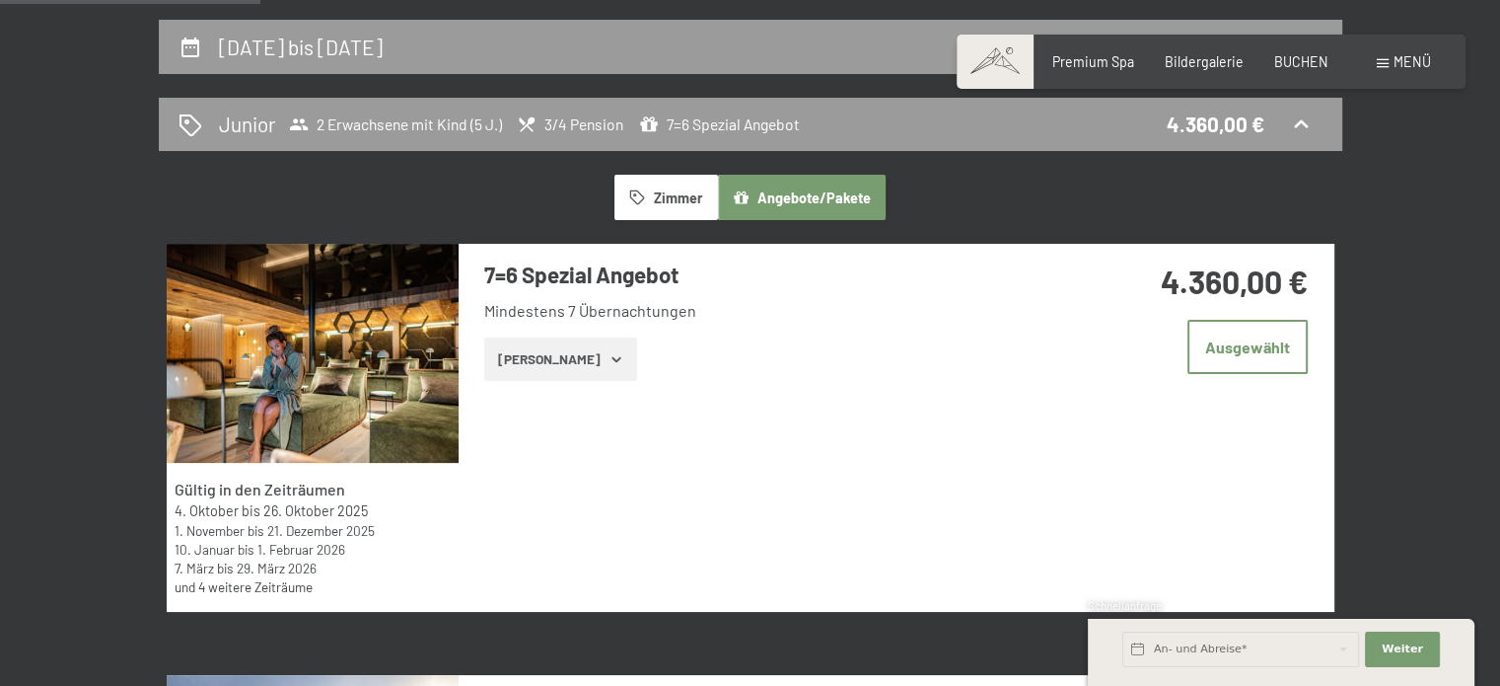
scroll to position [434, 0]
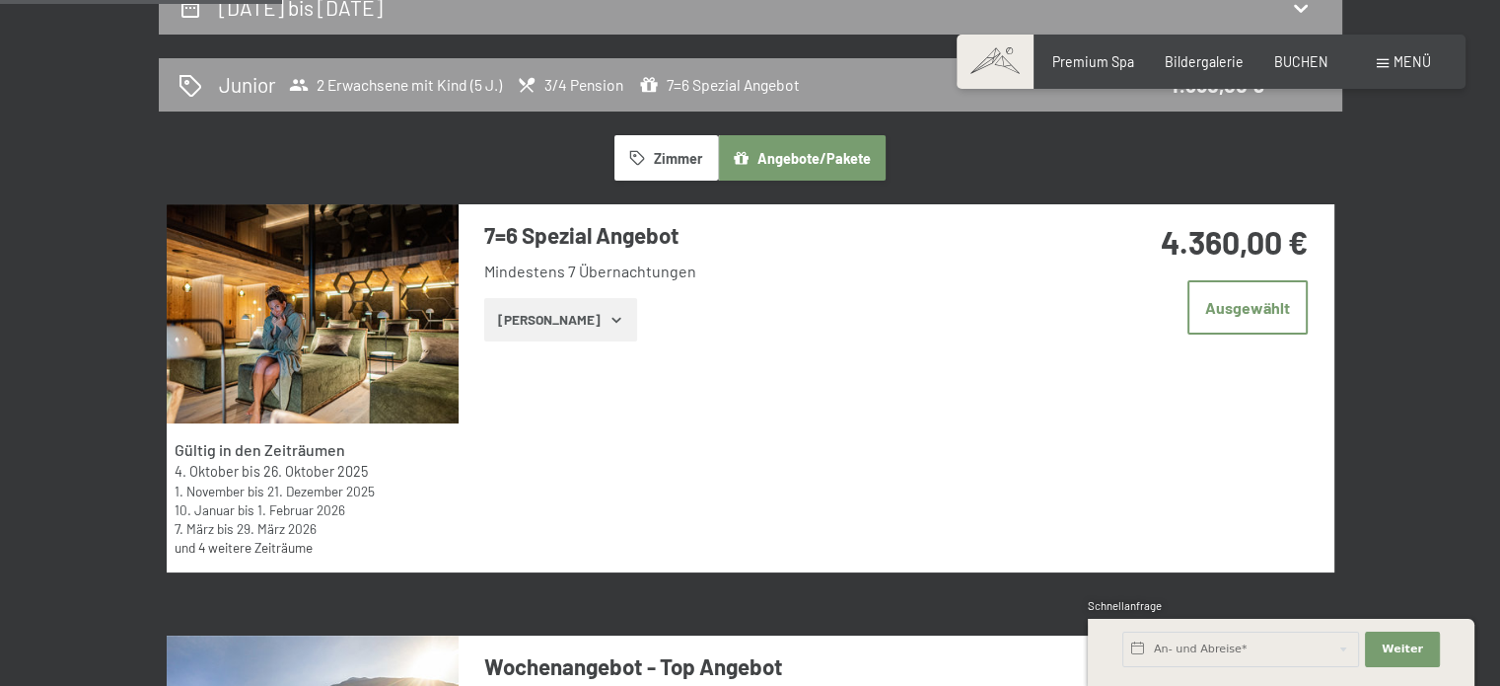
click at [556, 331] on button "[PERSON_NAME]" at bounding box center [560, 319] width 153 height 43
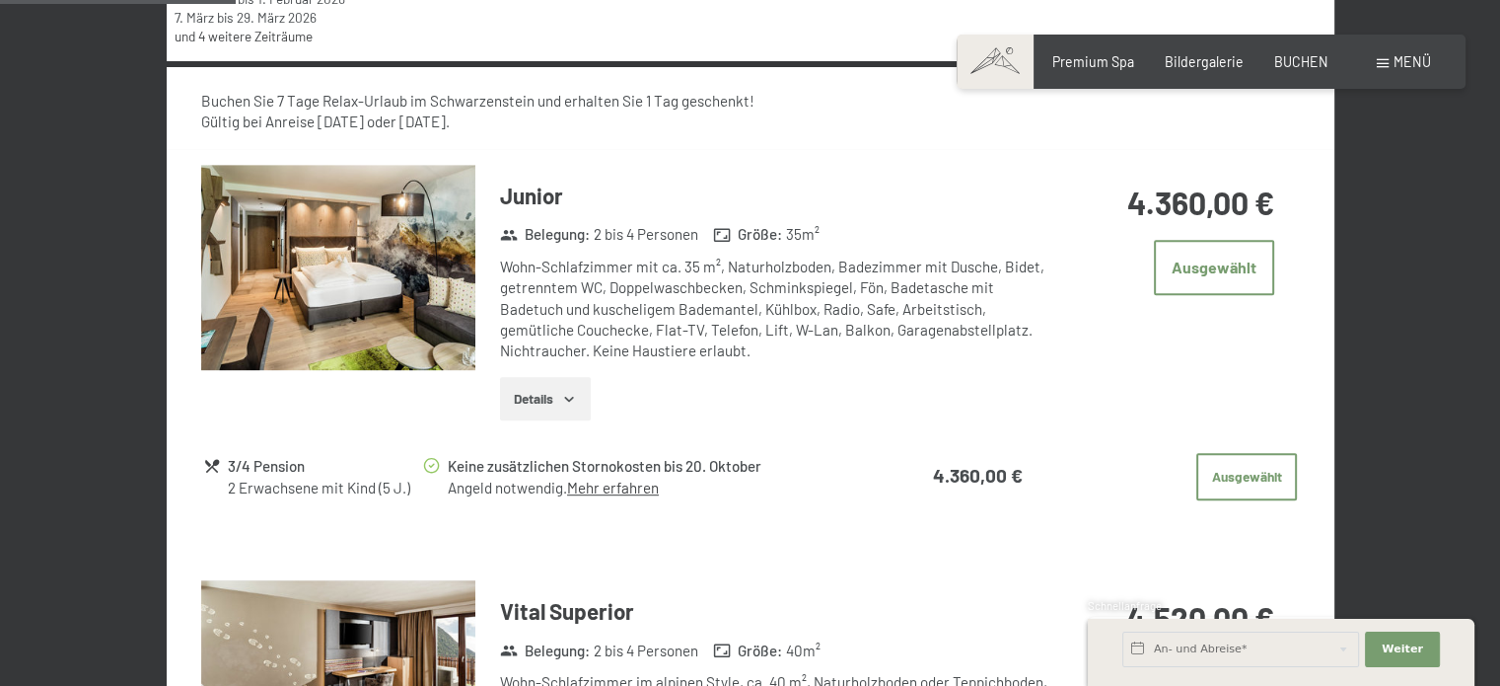
scroll to position [947, 0]
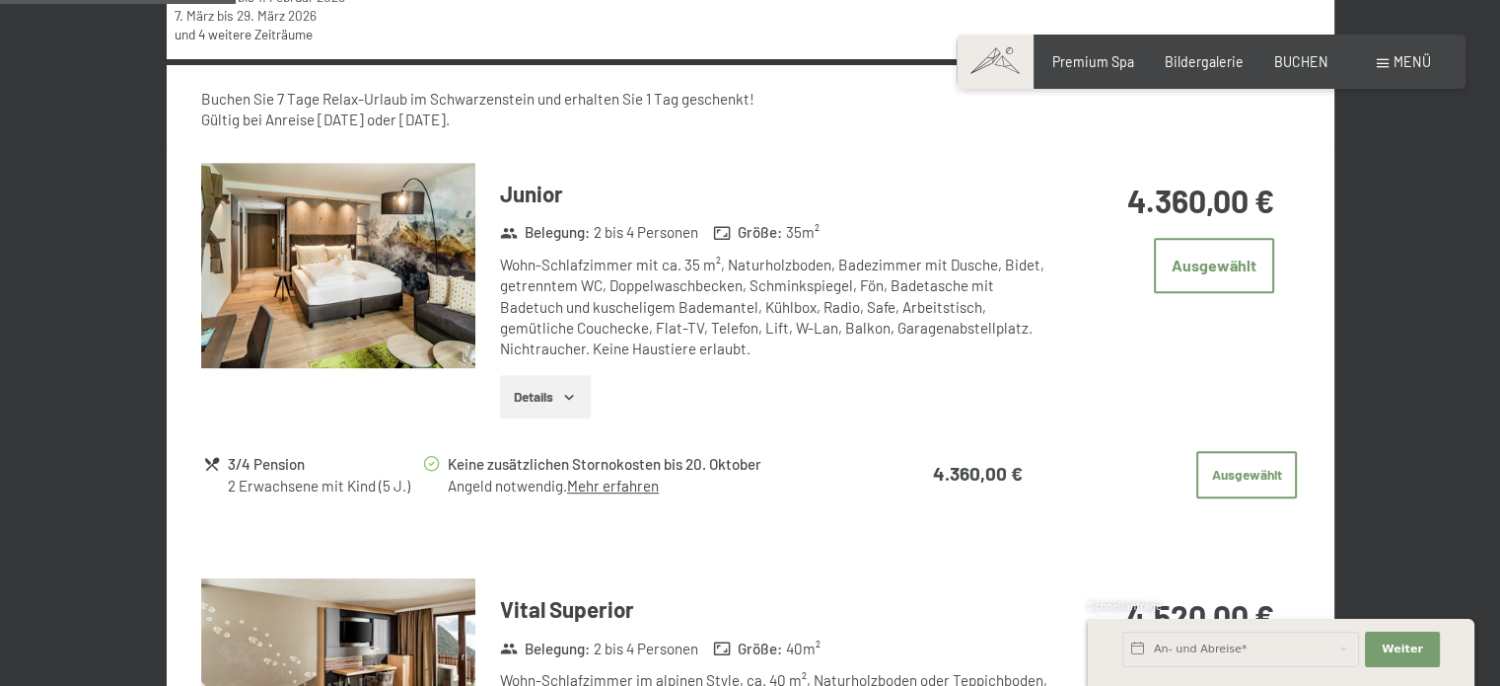
click at [541, 392] on button "Details" at bounding box center [545, 396] width 90 height 43
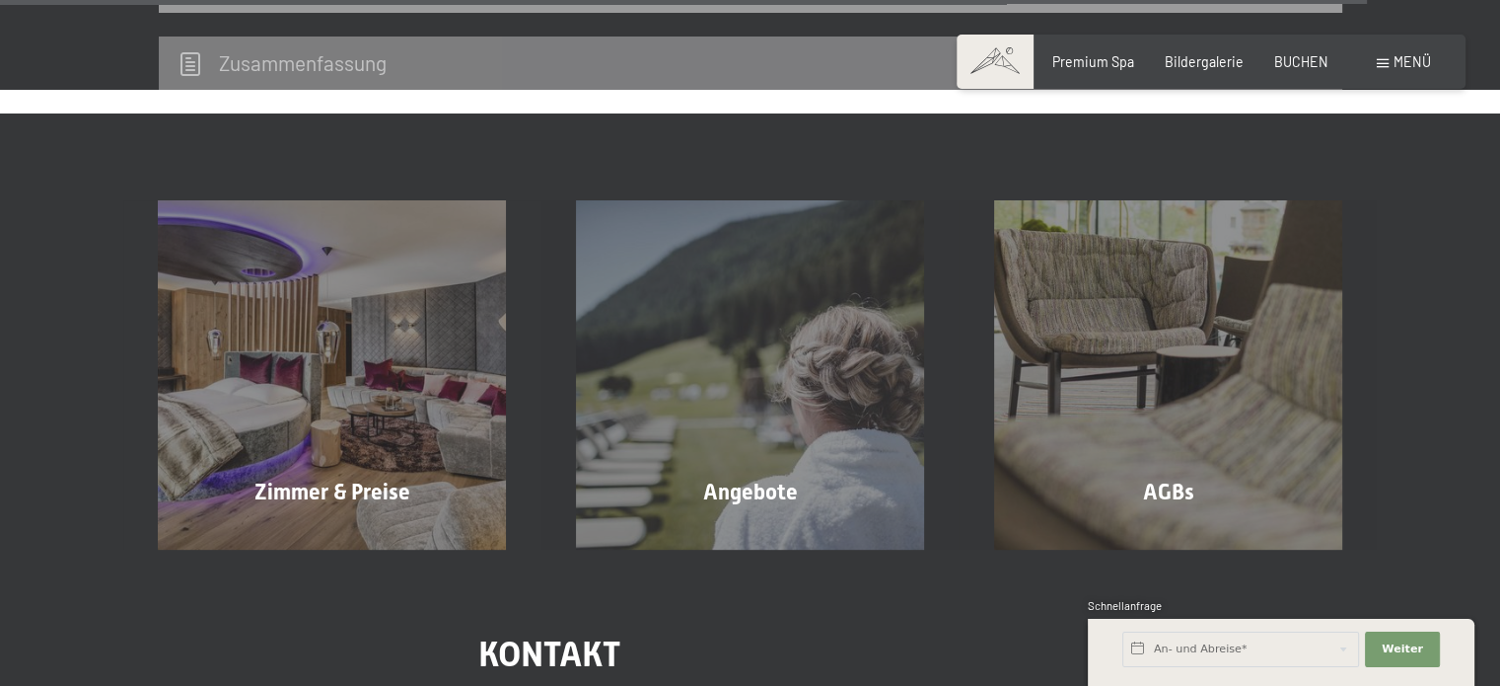
scroll to position [5791, 0]
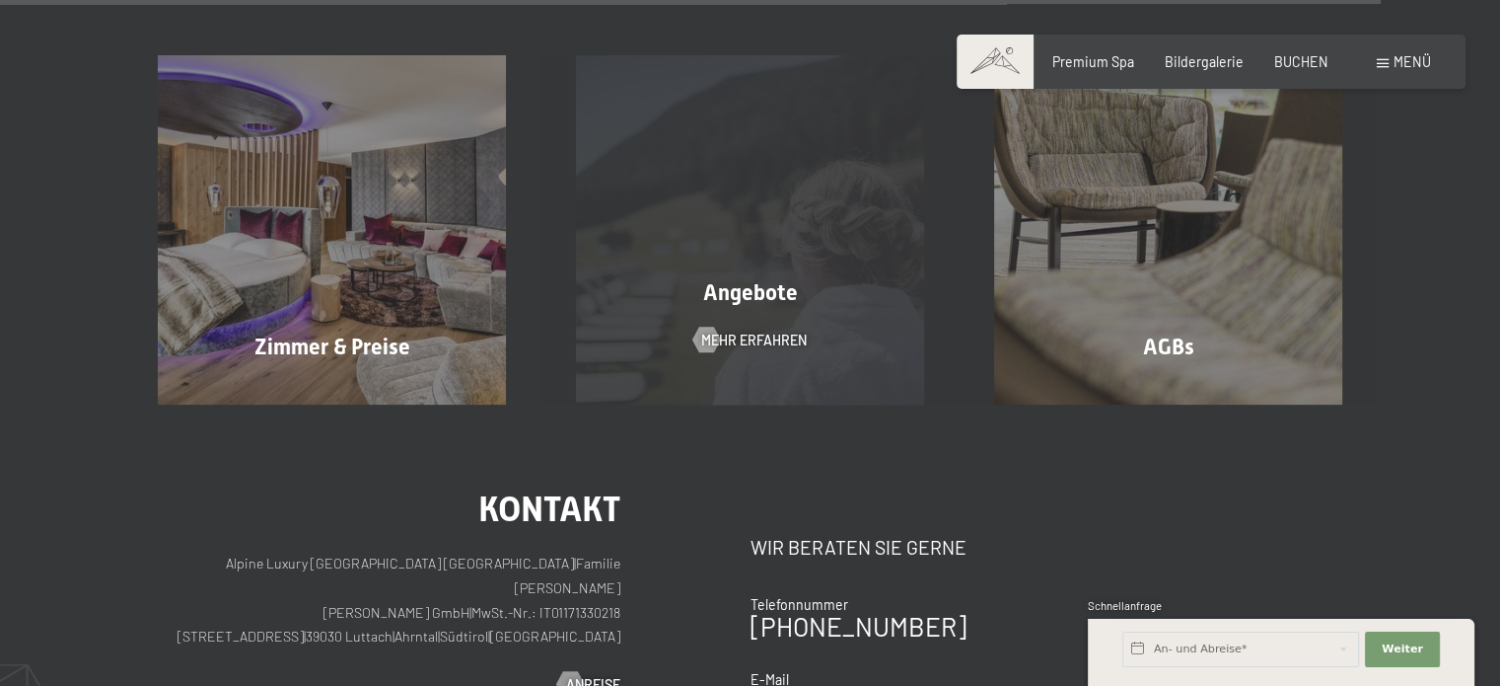
click at [725, 220] on div "Angebote Mehr erfahren" at bounding box center [751, 229] width 418 height 348
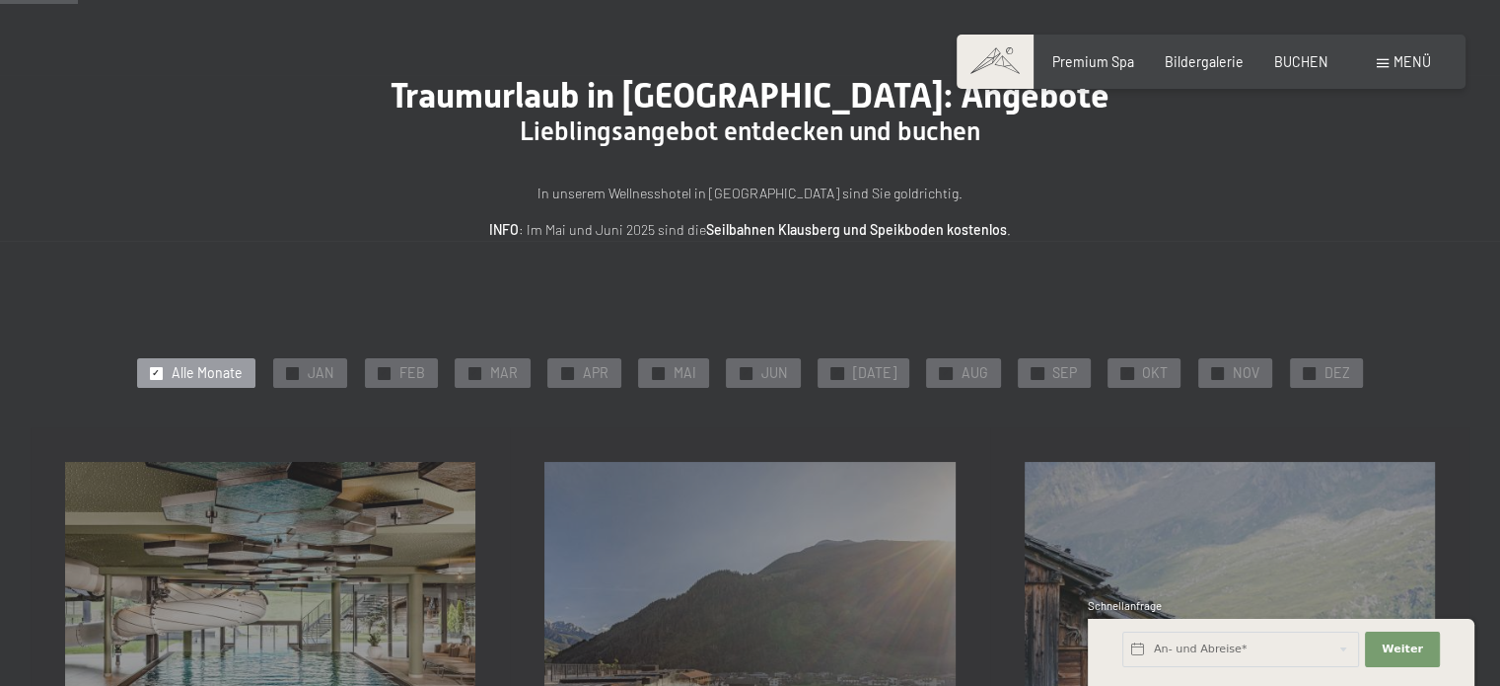
scroll to position [197, 0]
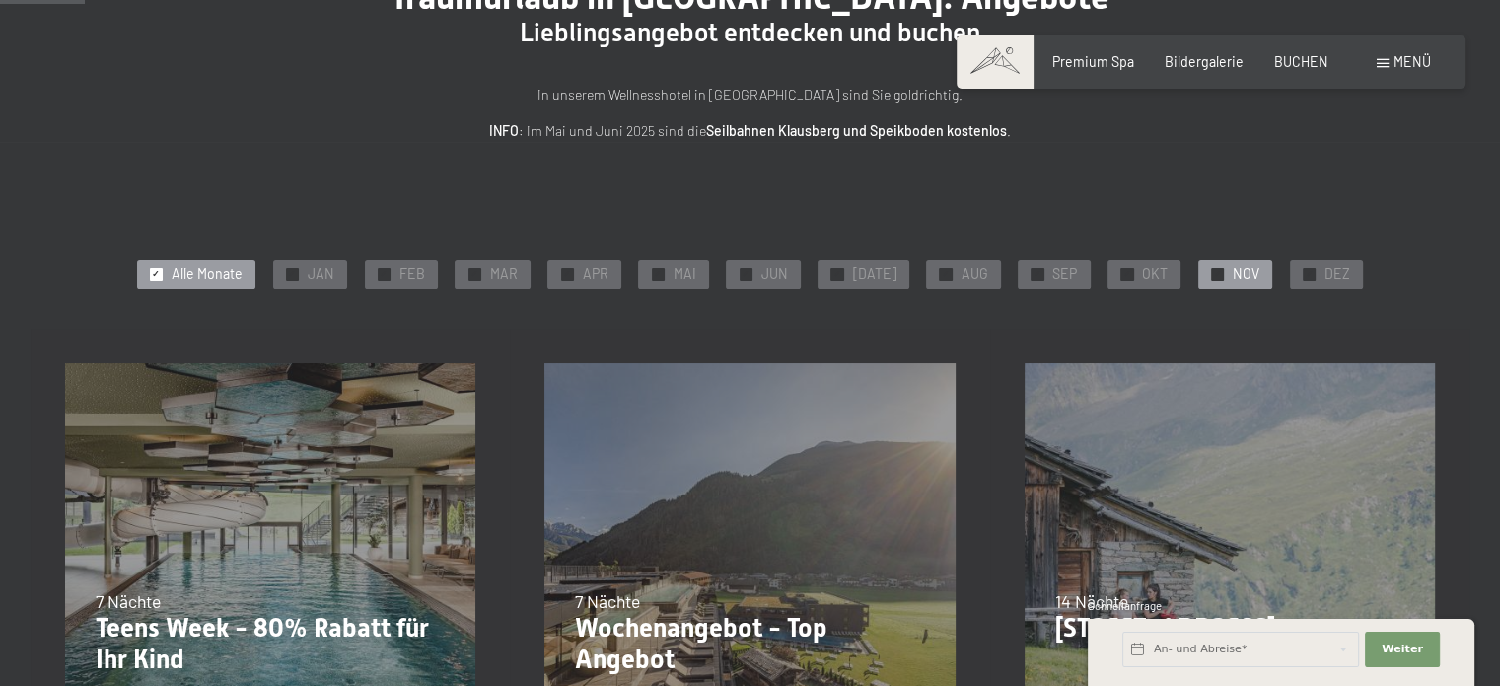
click at [1233, 275] on span "NOV" at bounding box center [1246, 274] width 27 height 20
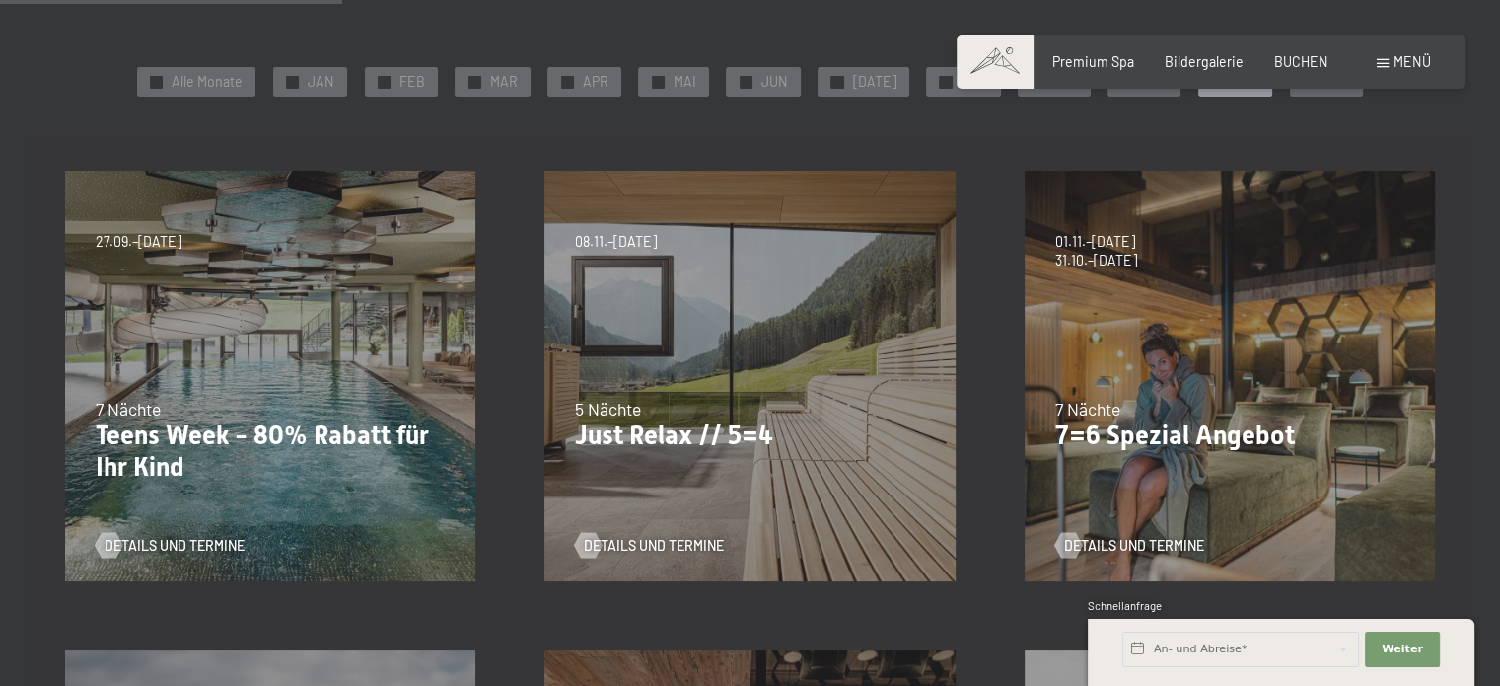
scroll to position [473, 0]
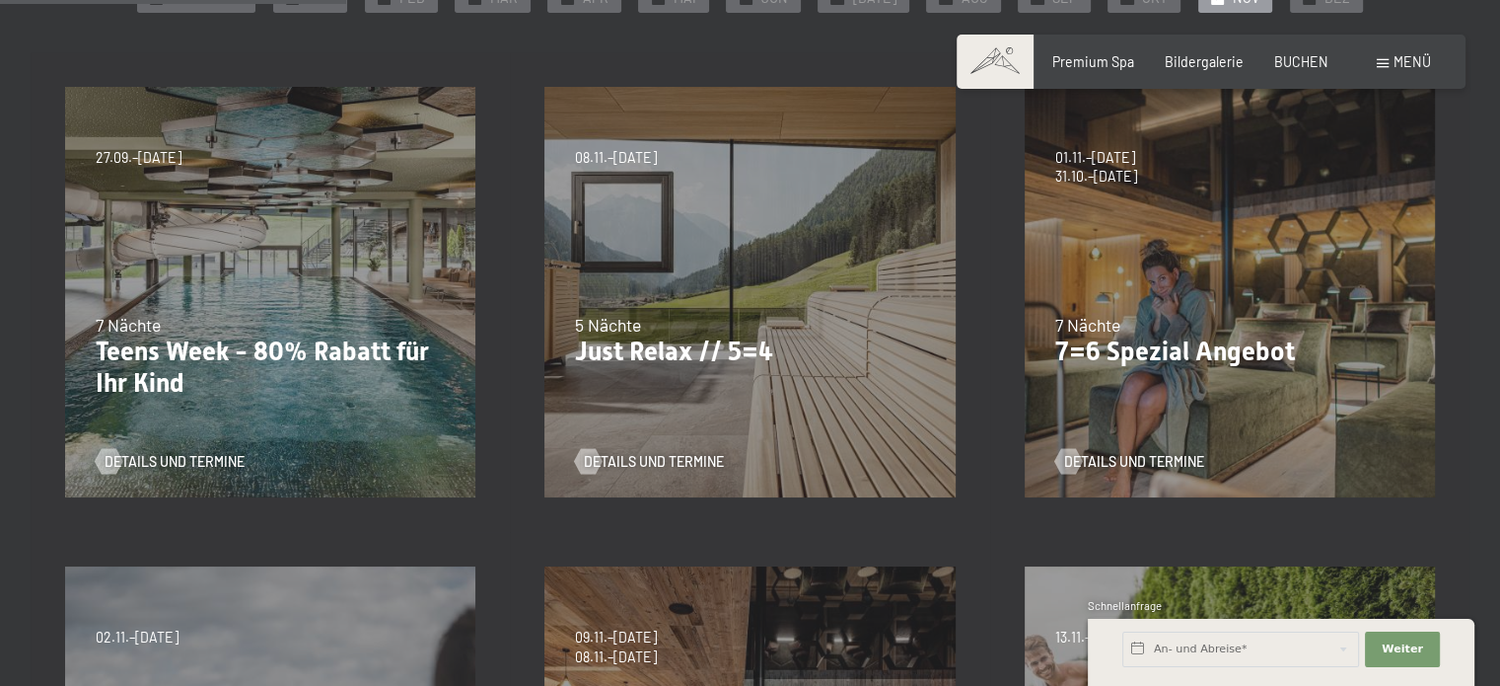
click at [220, 299] on div "23.08.–14.09.2025 27.09.–21.12.2025 10.01.–18.01.2026 31.01.–15.02.2026 07.03.–…" at bounding box center [270, 291] width 479 height 479
click at [170, 467] on span "Details und Termine" at bounding box center [194, 462] width 140 height 20
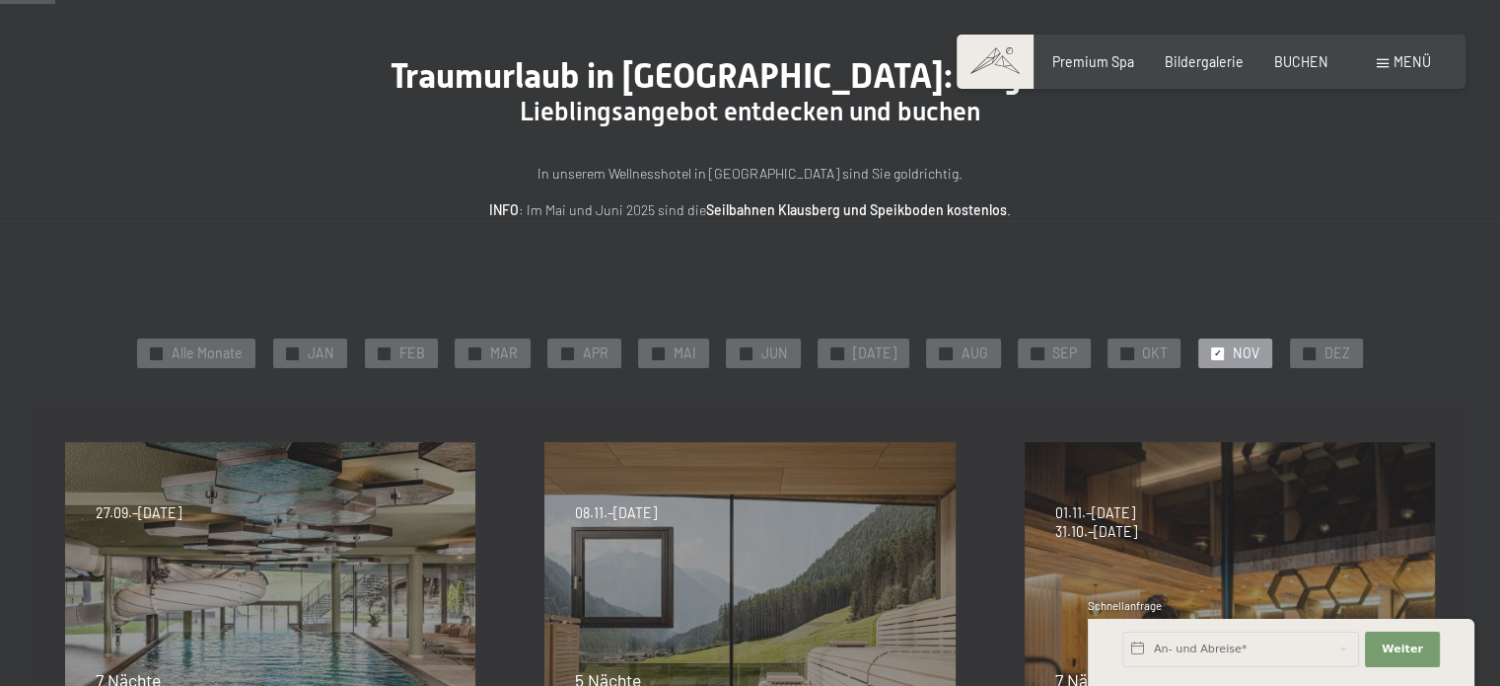
scroll to position [0, 0]
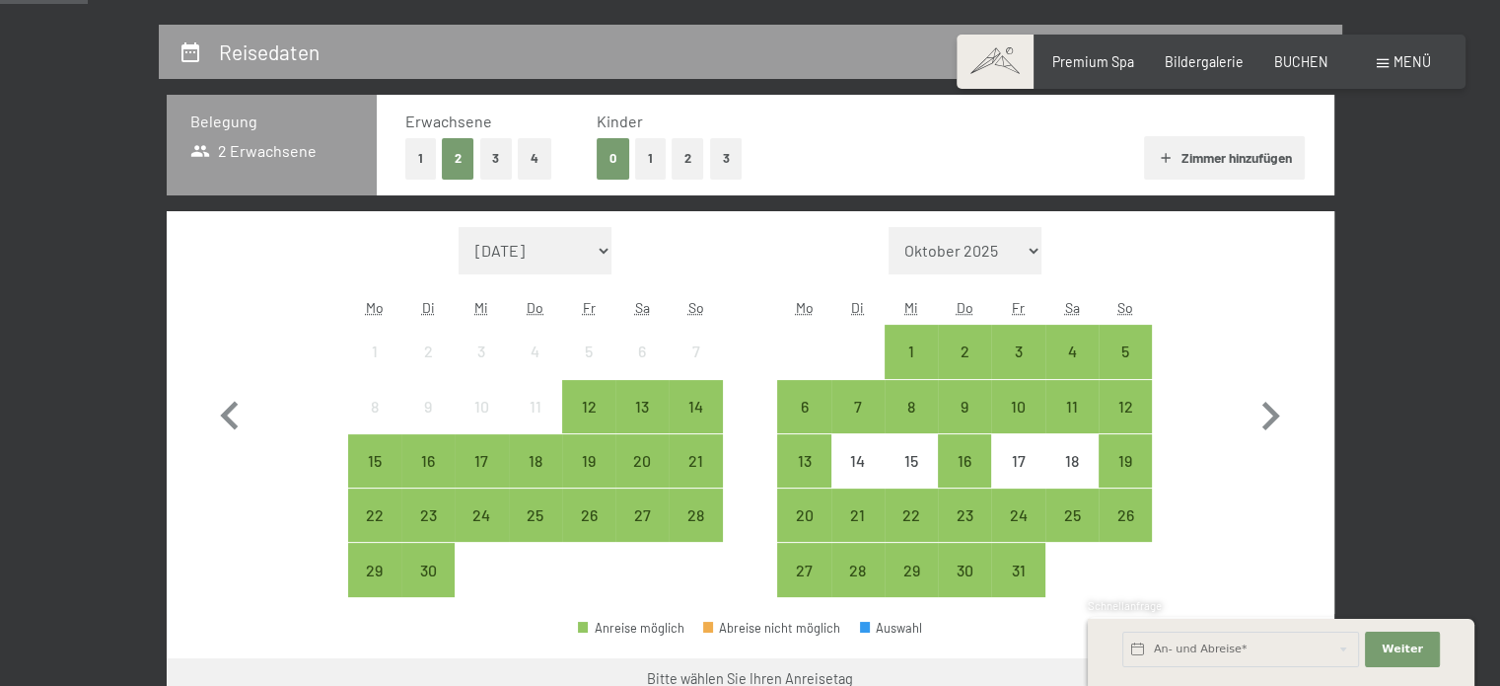
scroll to position [395, 0]
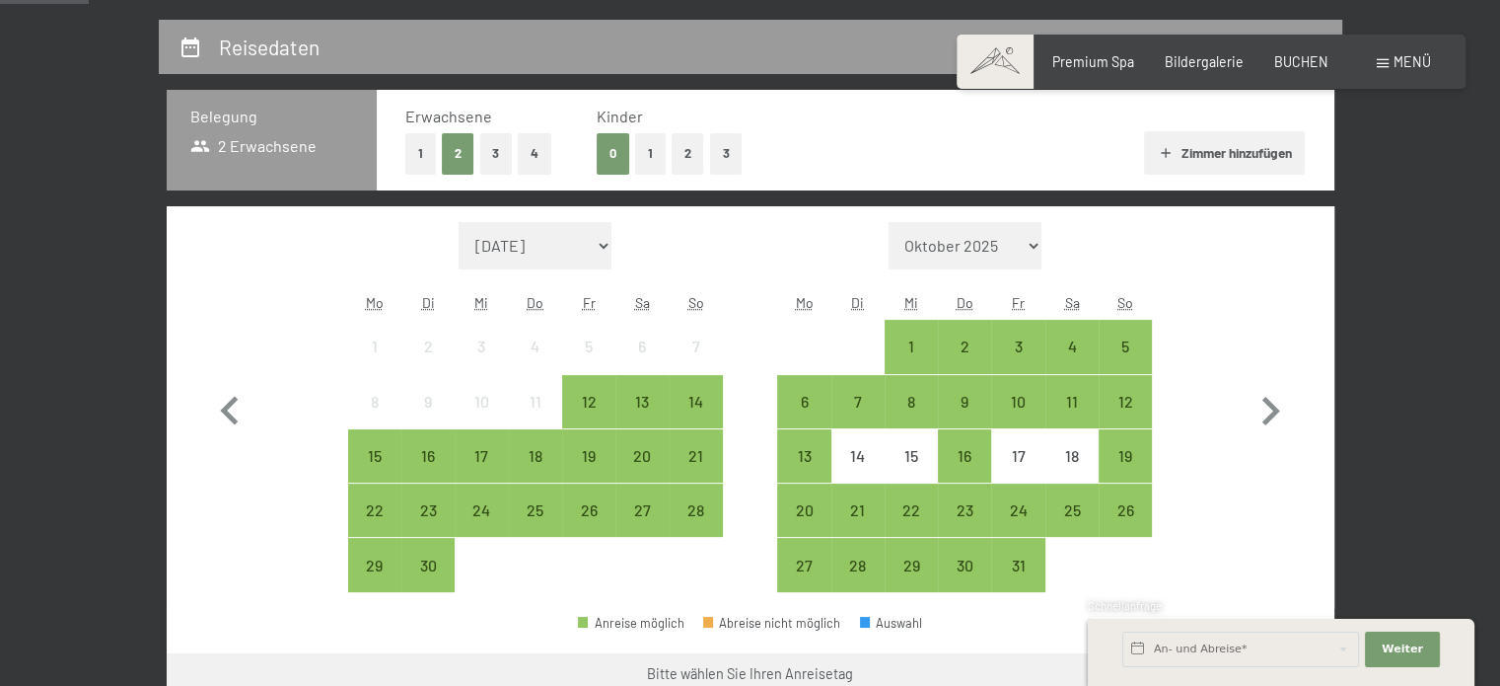
click at [649, 167] on button "1" at bounding box center [650, 153] width 31 height 40
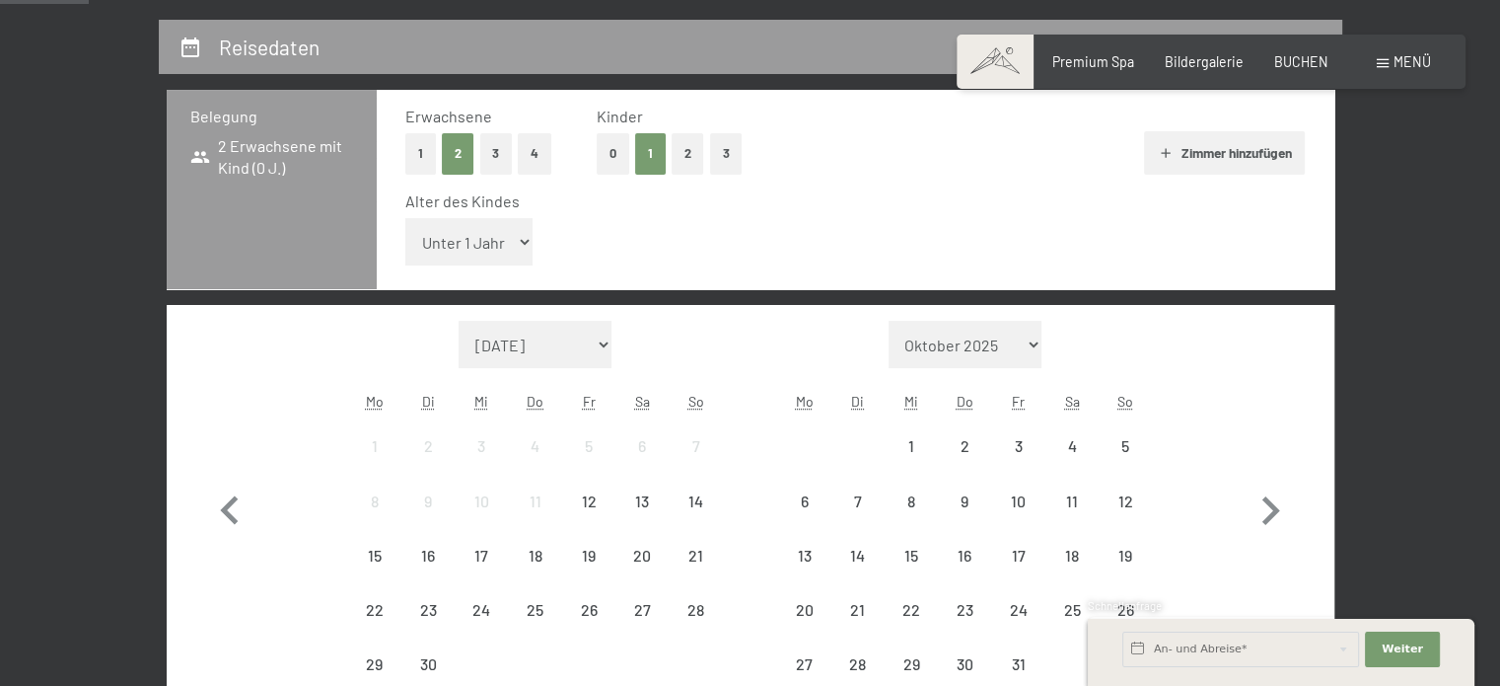
click at [450, 250] on select "Unter 1 Jahr 1 Jahr 2 Jahre 3 Jahre 4 Jahre 5 Jahre 6 Jahre 7 Jahre 8 Jahre 9 J…" at bounding box center [469, 241] width 128 height 47
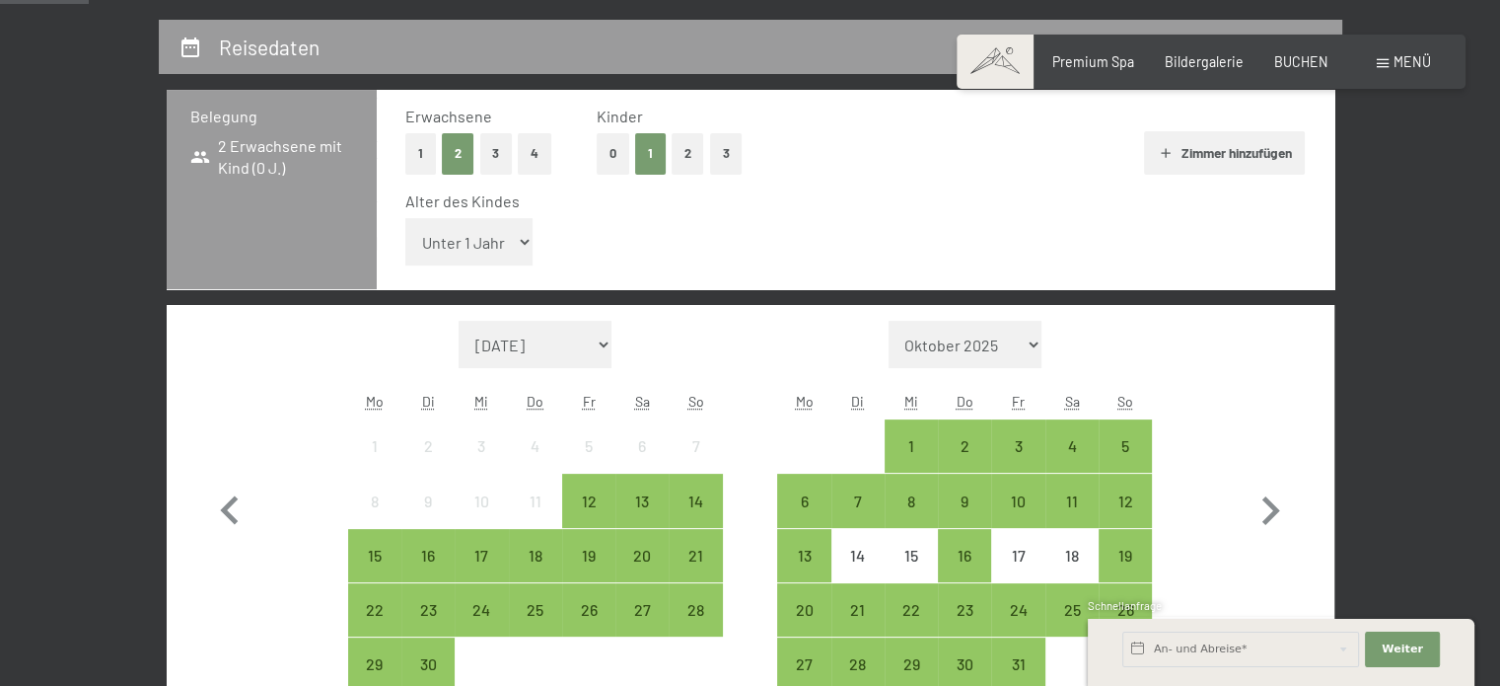
select select "5"
click at [405, 218] on select "Unter 1 Jahr 1 Jahr 2 Jahre 3 Jahre 4 Jahre 5 Jahre 6 Jahre 7 Jahre 8 Jahre 9 J…" at bounding box center [469, 241] width 128 height 47
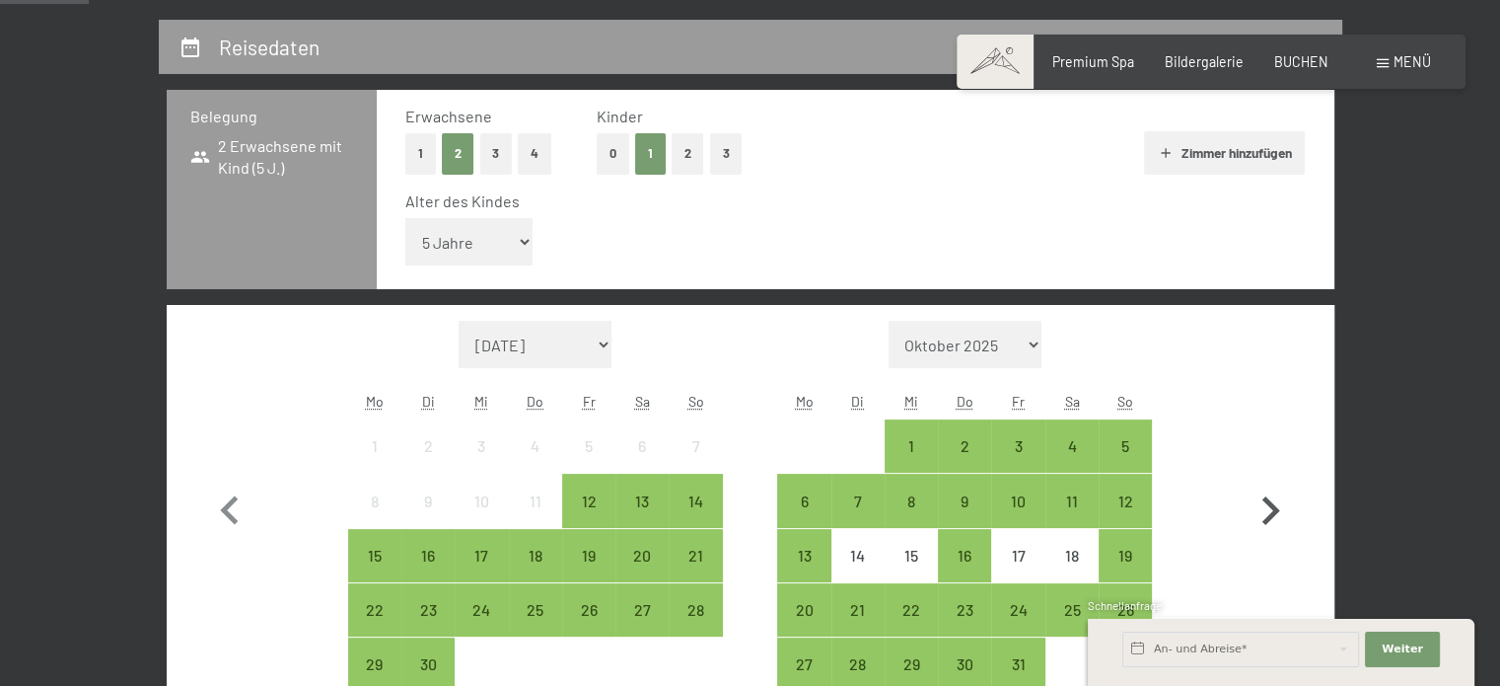
click at [1273, 502] on icon "button" at bounding box center [1270, 510] width 57 height 57
select select "[DATE]"
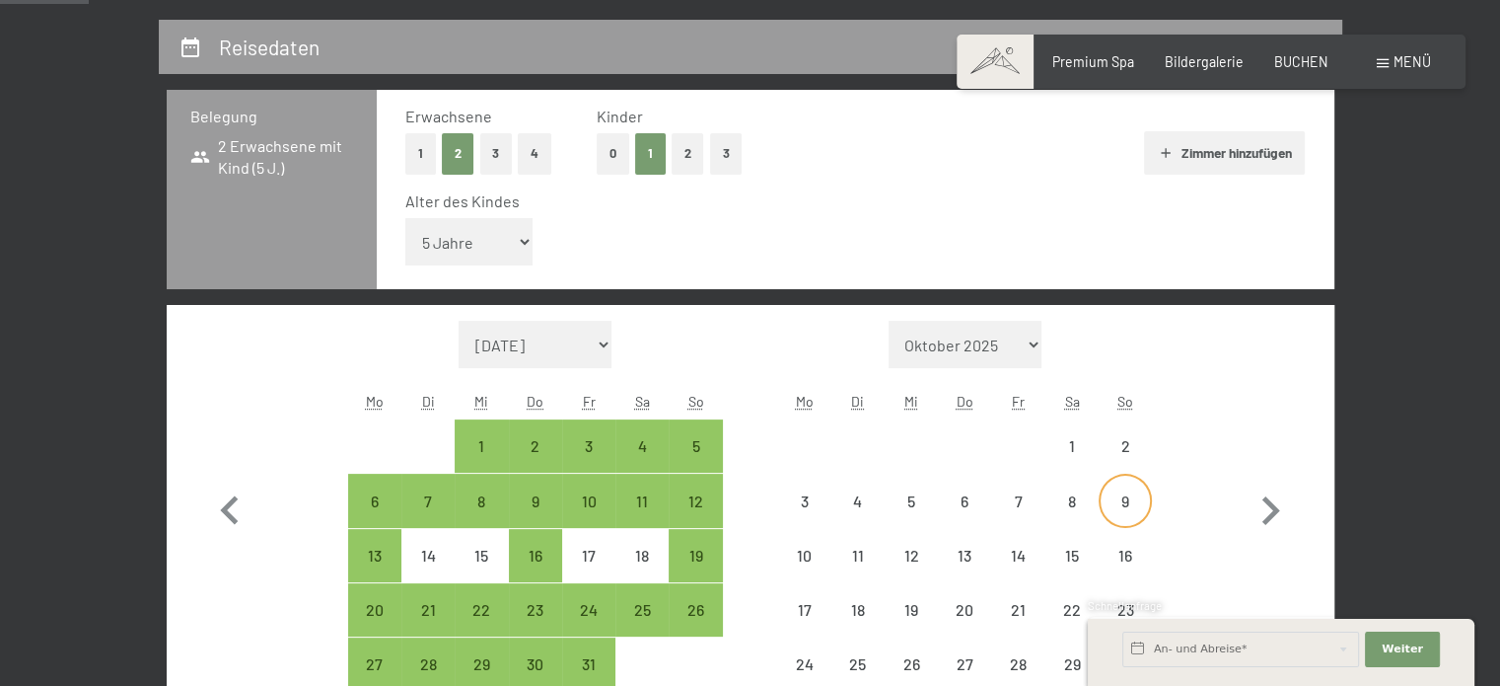
click at [1113, 513] on div "9" at bounding box center [1125, 517] width 49 height 49
select select "[DATE]"
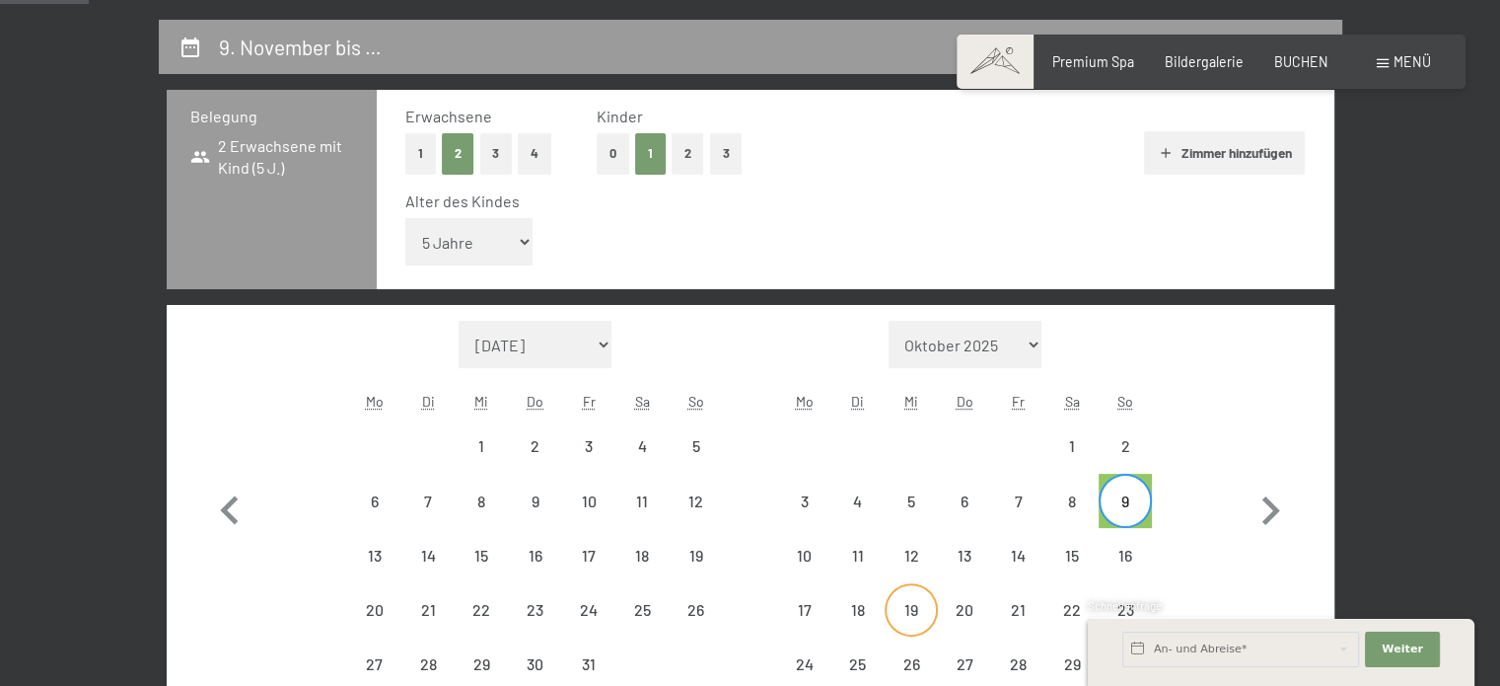
select select "[DATE]"
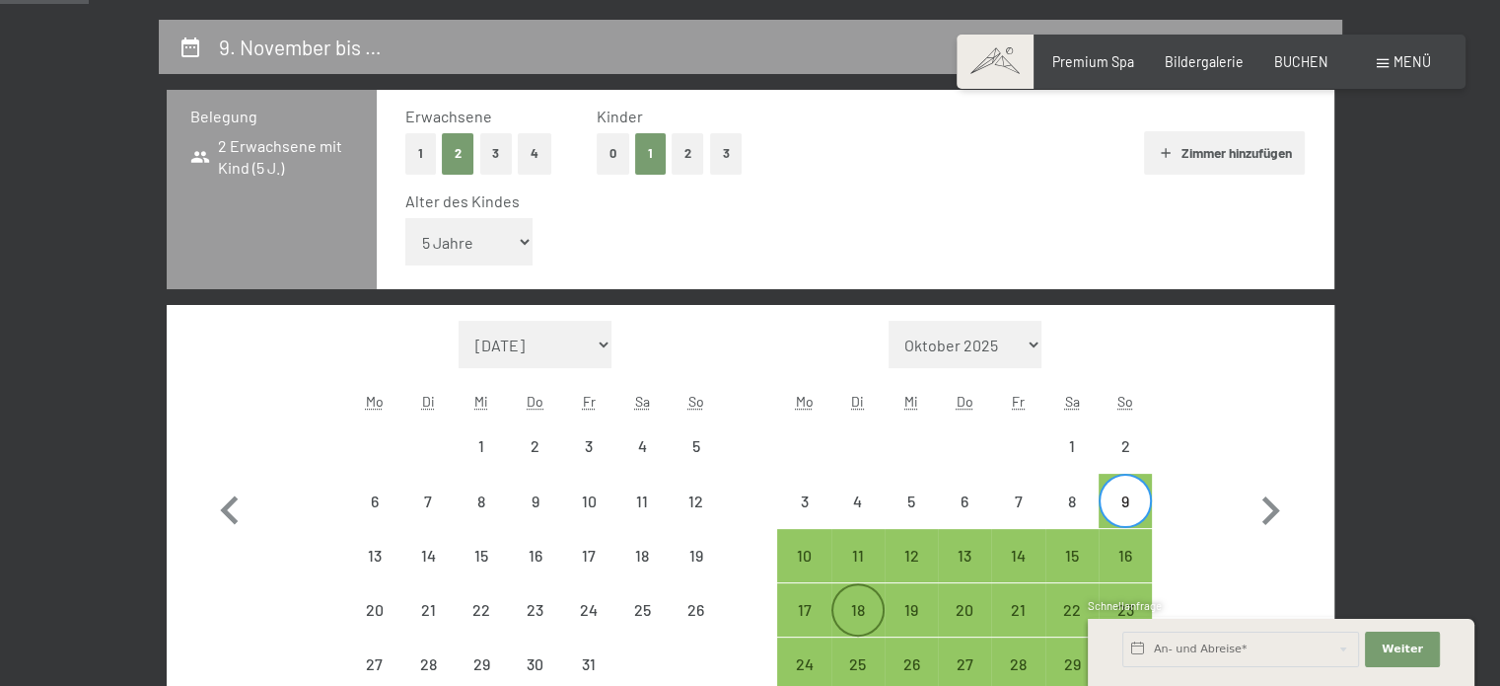
click at [876, 609] on div "18" at bounding box center [858, 626] width 49 height 49
select select "[DATE]"
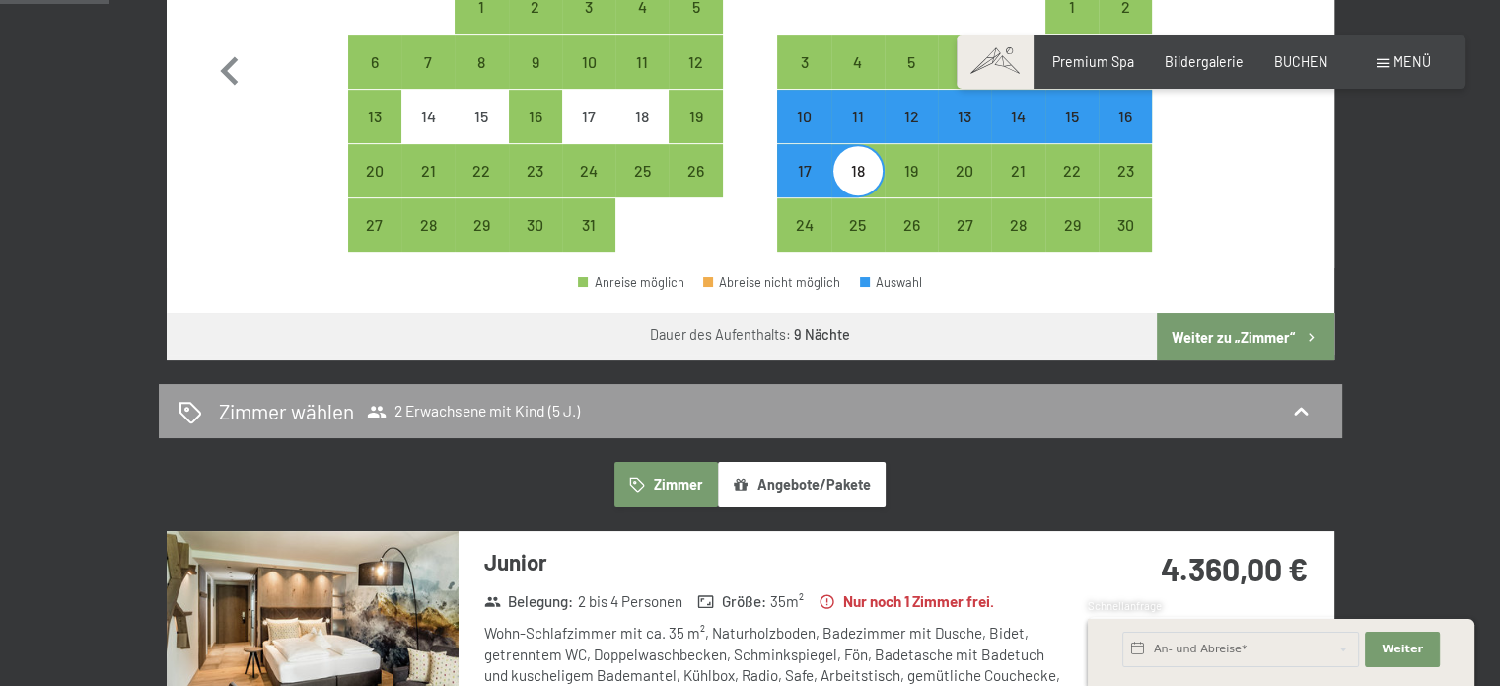
scroll to position [955, 0]
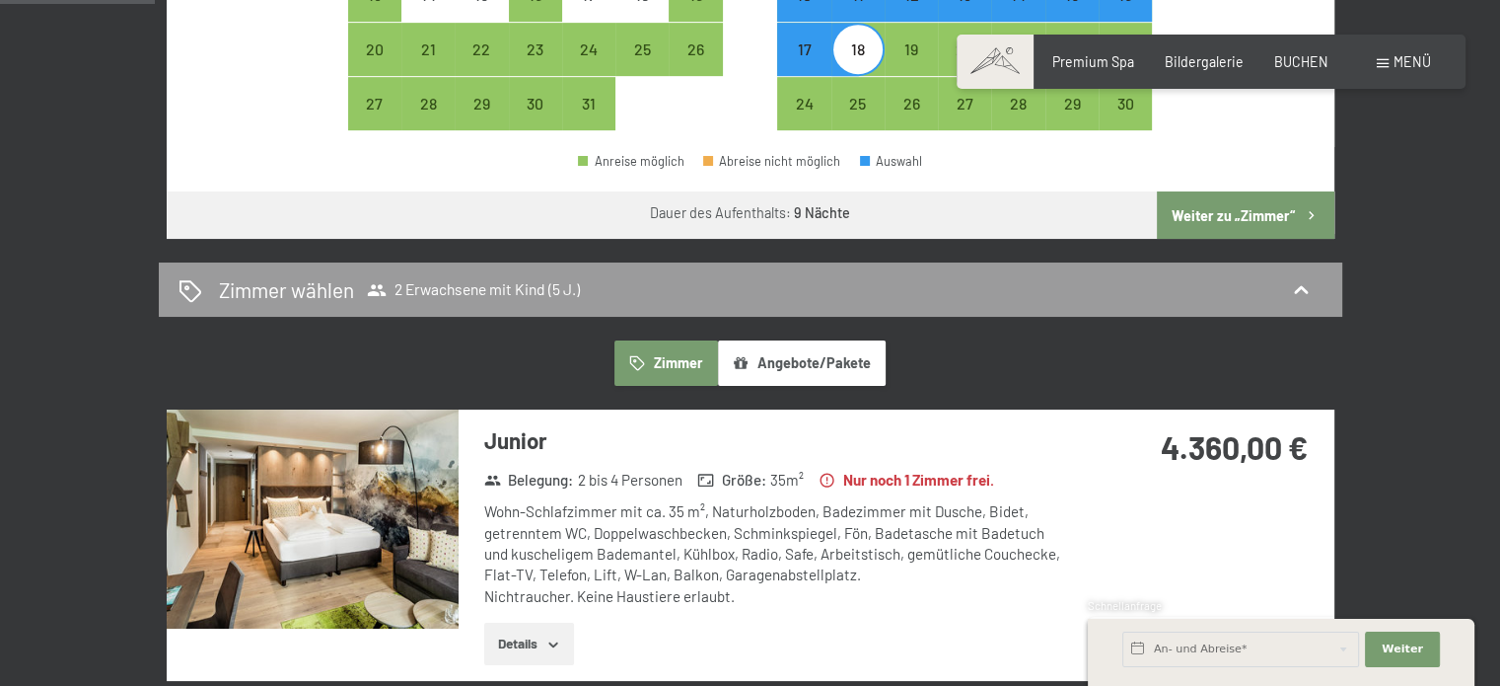
click at [1227, 220] on button "Weiter zu „Zimmer“" at bounding box center [1245, 214] width 177 height 47
select select "[DATE]"
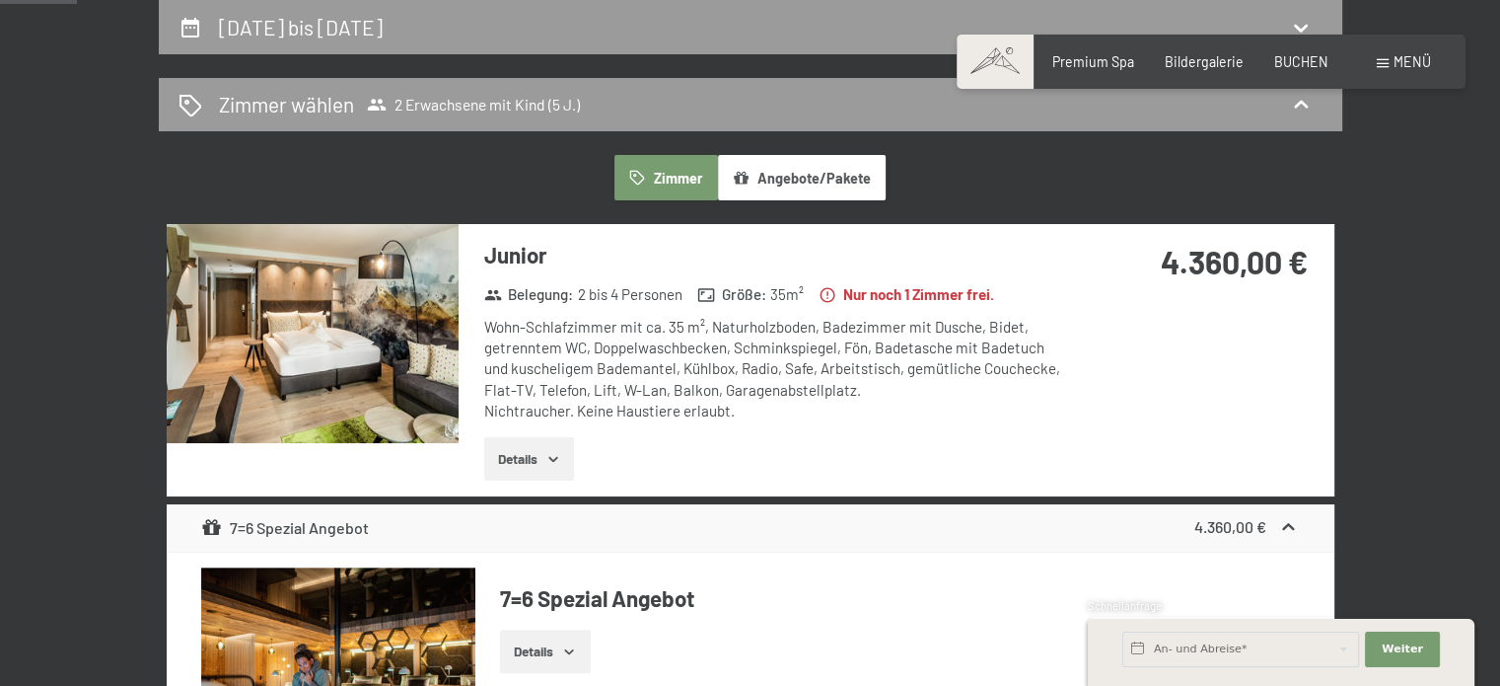
scroll to position [454, 0]
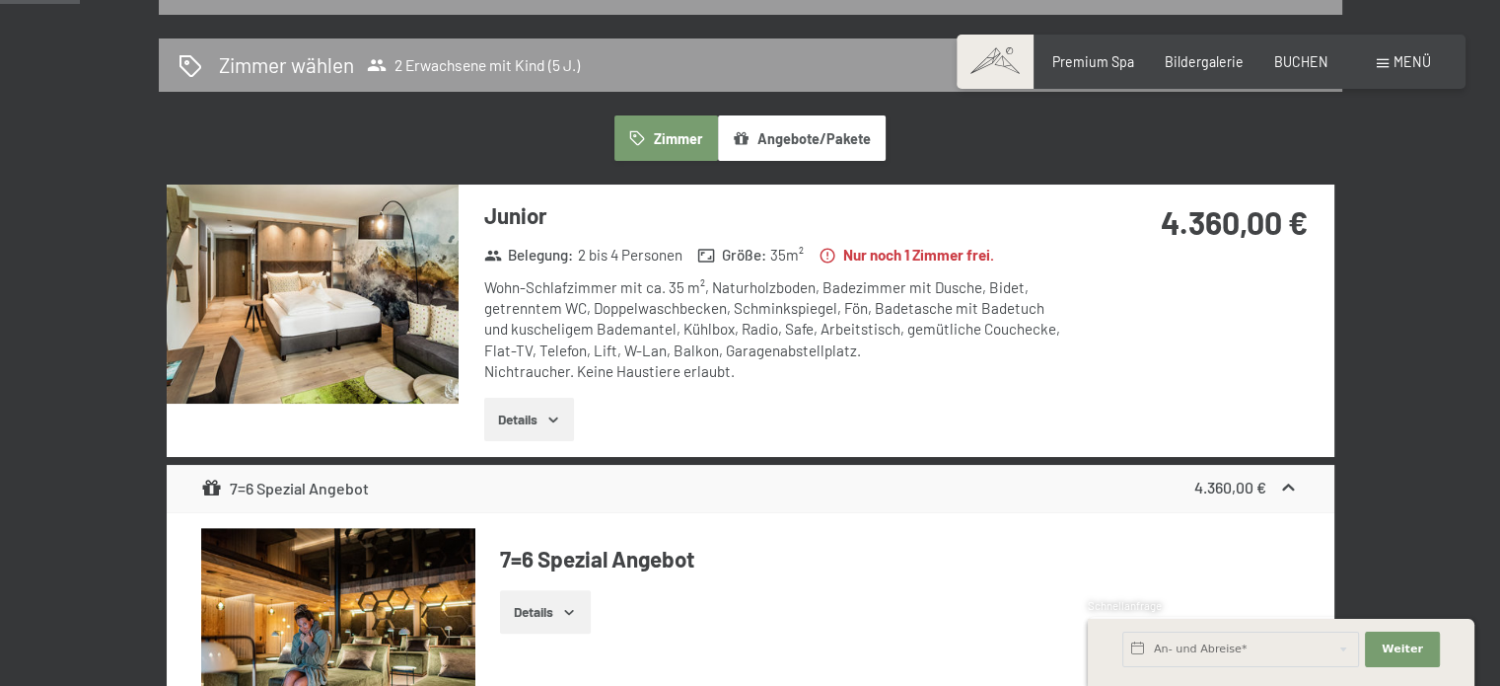
click at [509, 425] on button "Details" at bounding box center [529, 419] width 90 height 43
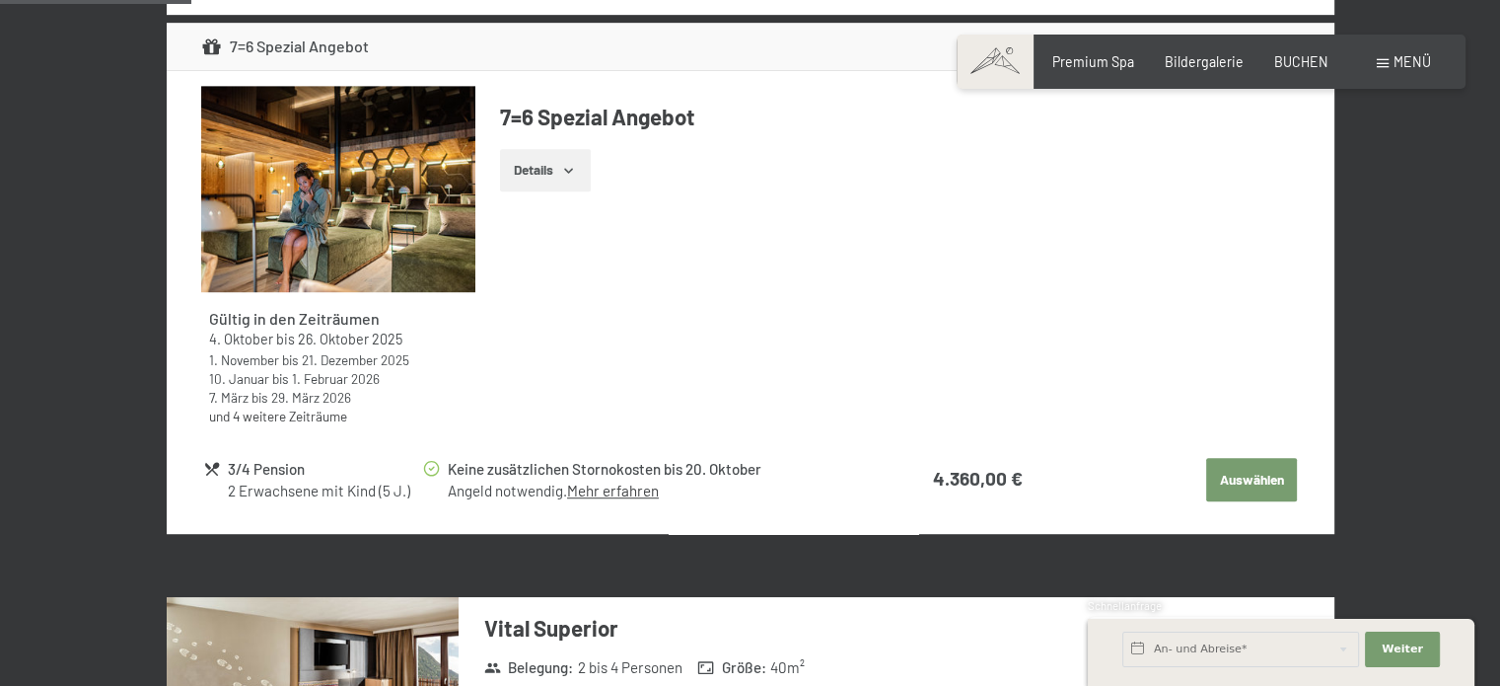
scroll to position [1164, 0]
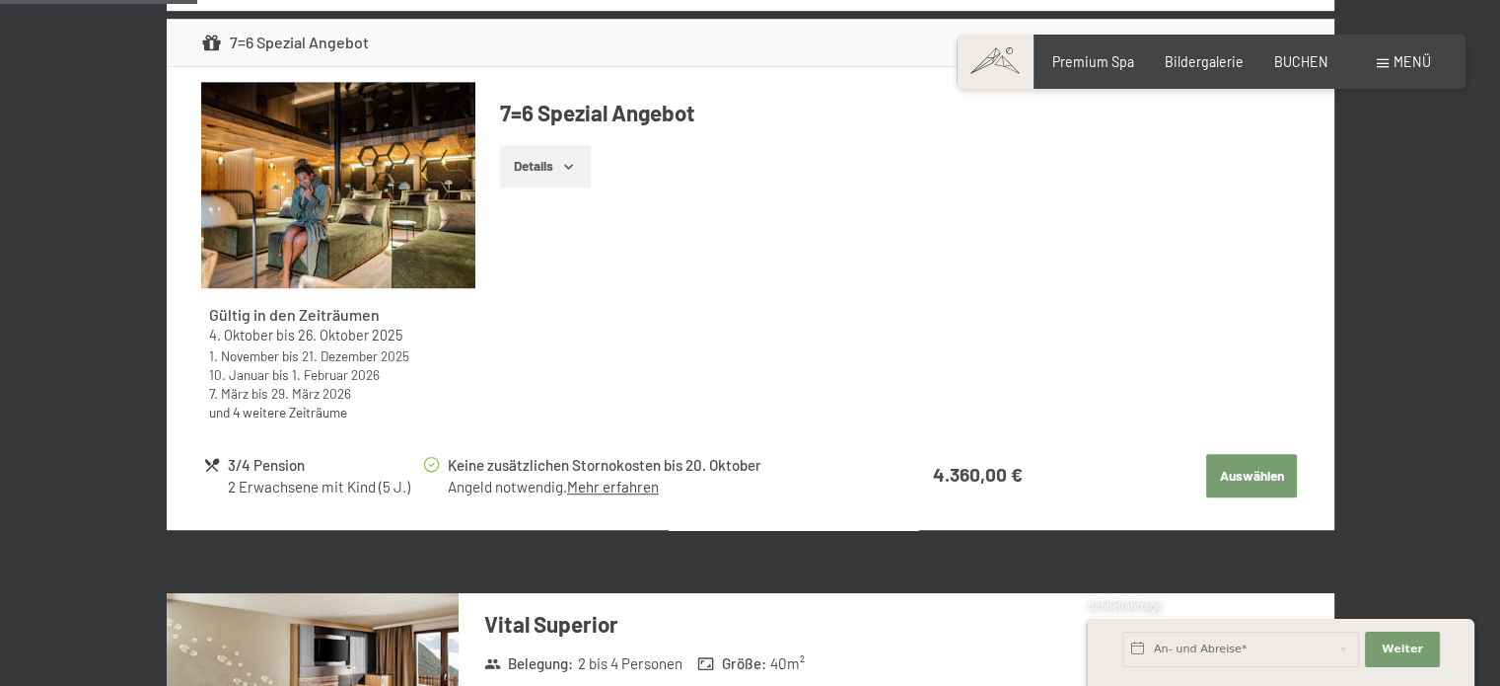
click at [1262, 480] on button "Auswählen" at bounding box center [1251, 475] width 91 height 43
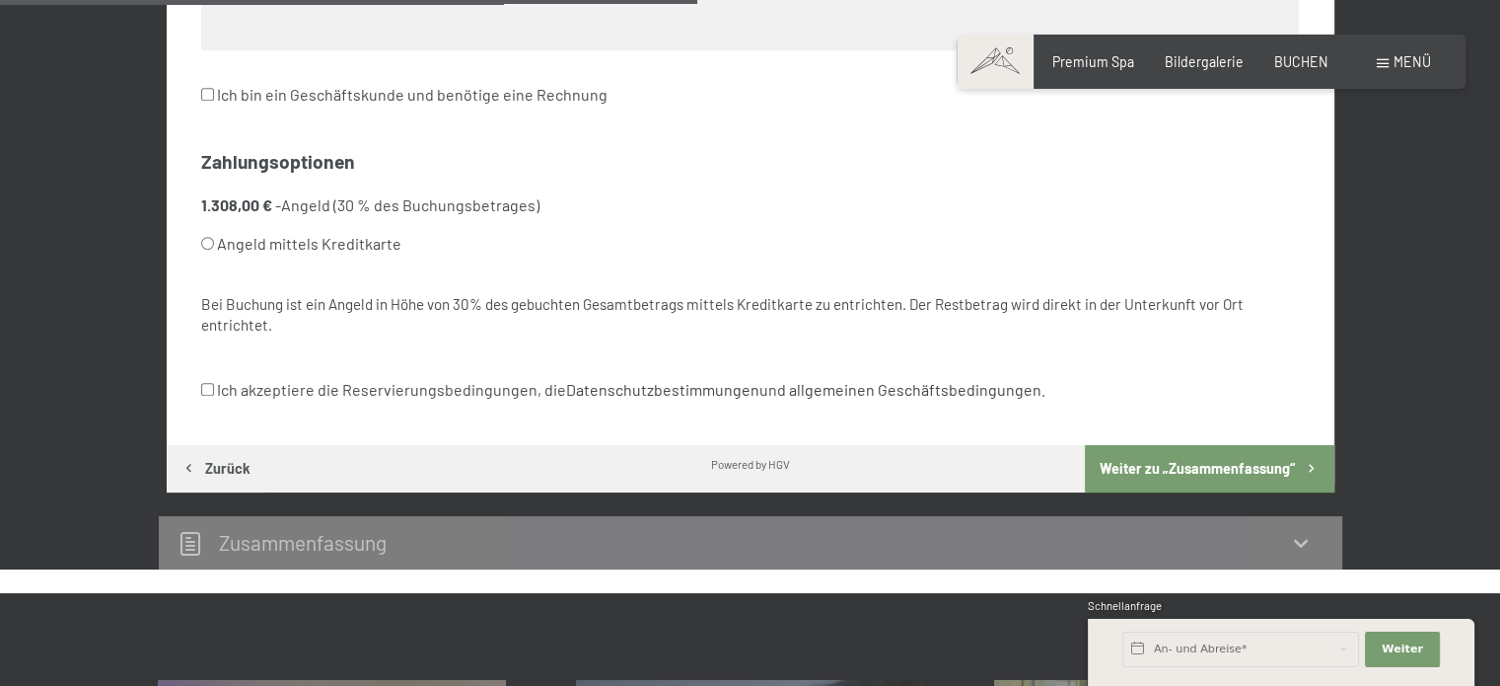
scroll to position [414, 0]
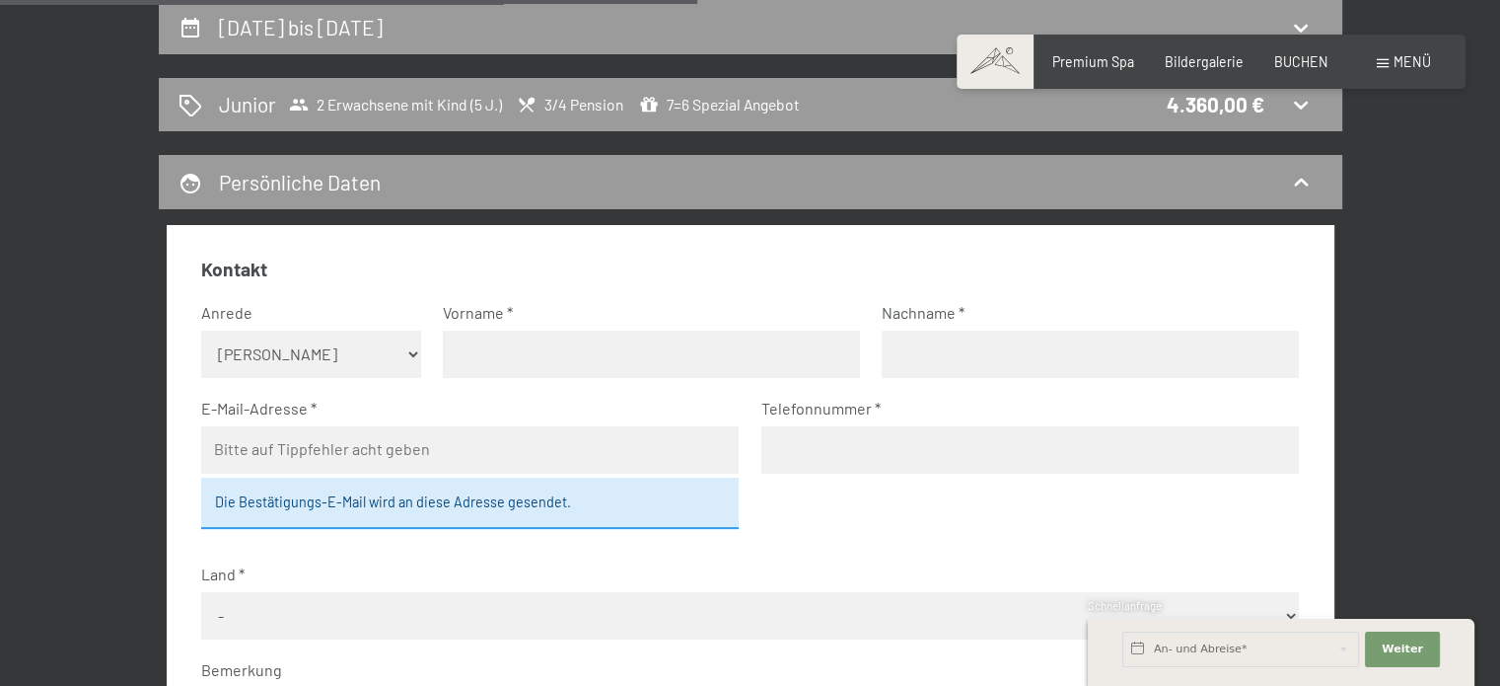
click at [831, 532] on fieldset "Kontakt Anrede [PERSON_NAME] Frau Herr Vorname Nachname E-Mail-Adresse Die Best…" at bounding box center [750, 569] width 1098 height 626
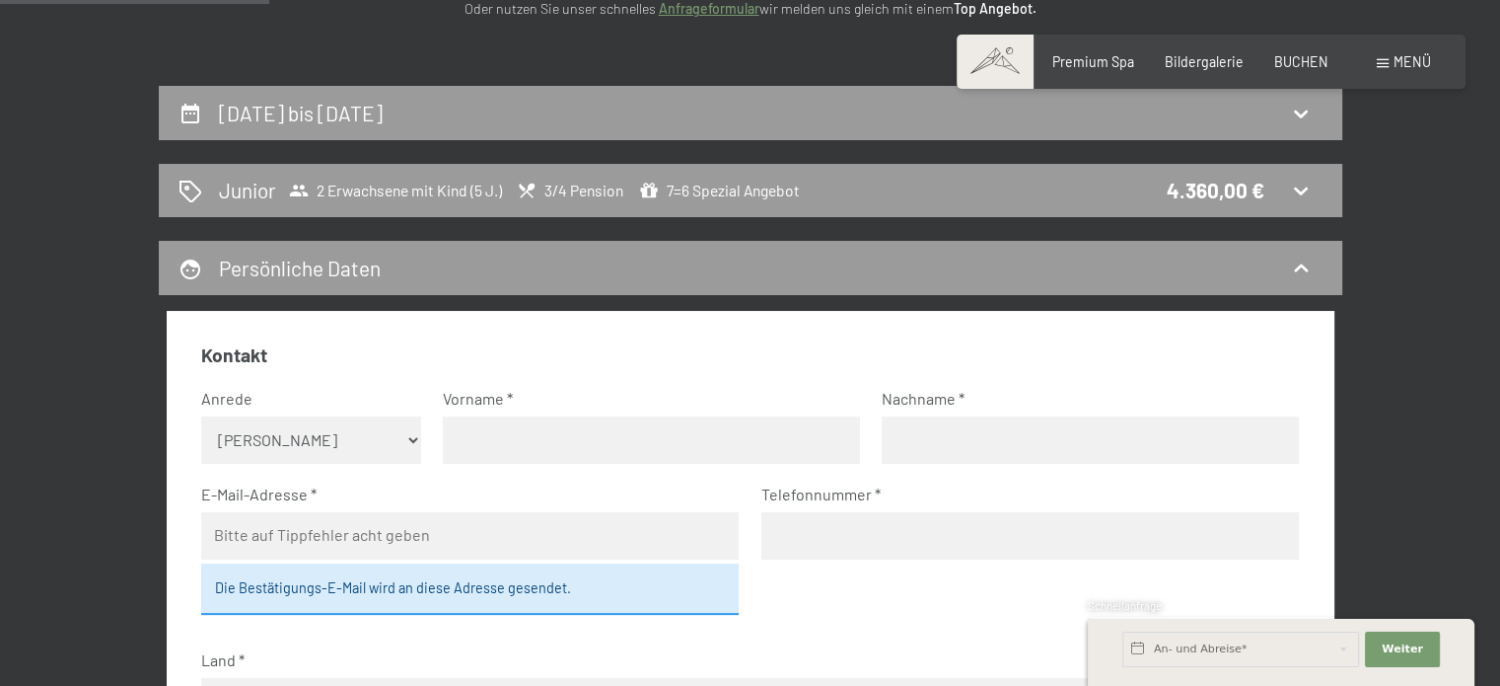
scroll to position [325, 0]
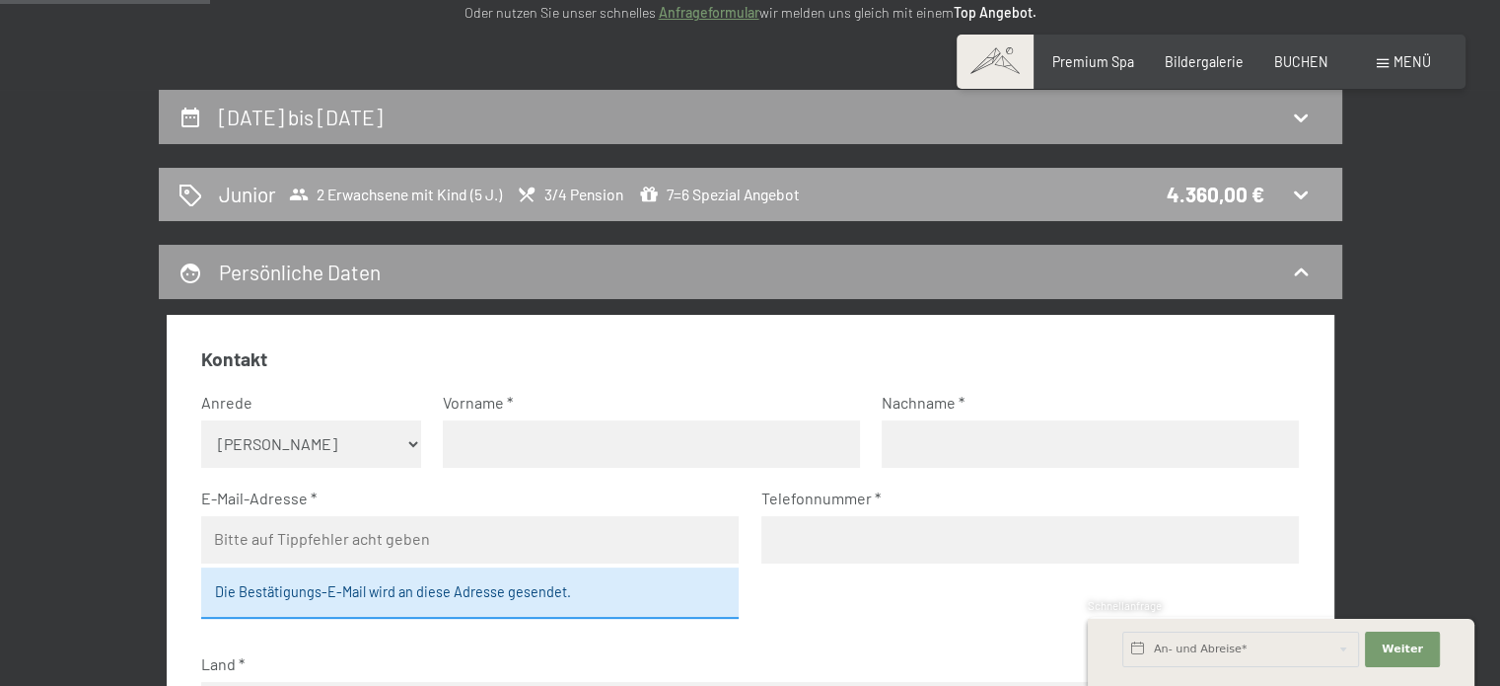
click at [1099, 194] on div "Junior 2 Erwachsene mit Kind (5 J.) 3/4 Pension 7=6 Spezial Angebot 4.360,00 €" at bounding box center [751, 194] width 1144 height 29
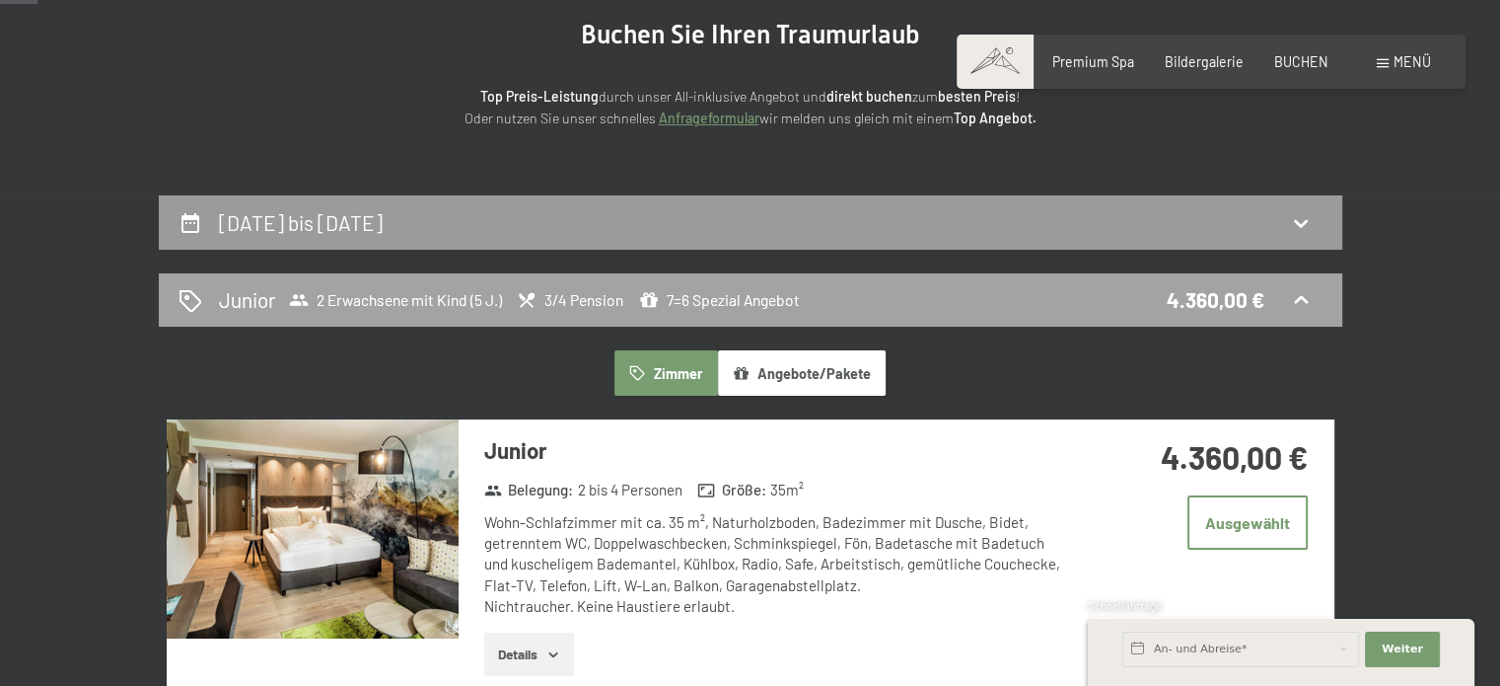
scroll to position [217, 0]
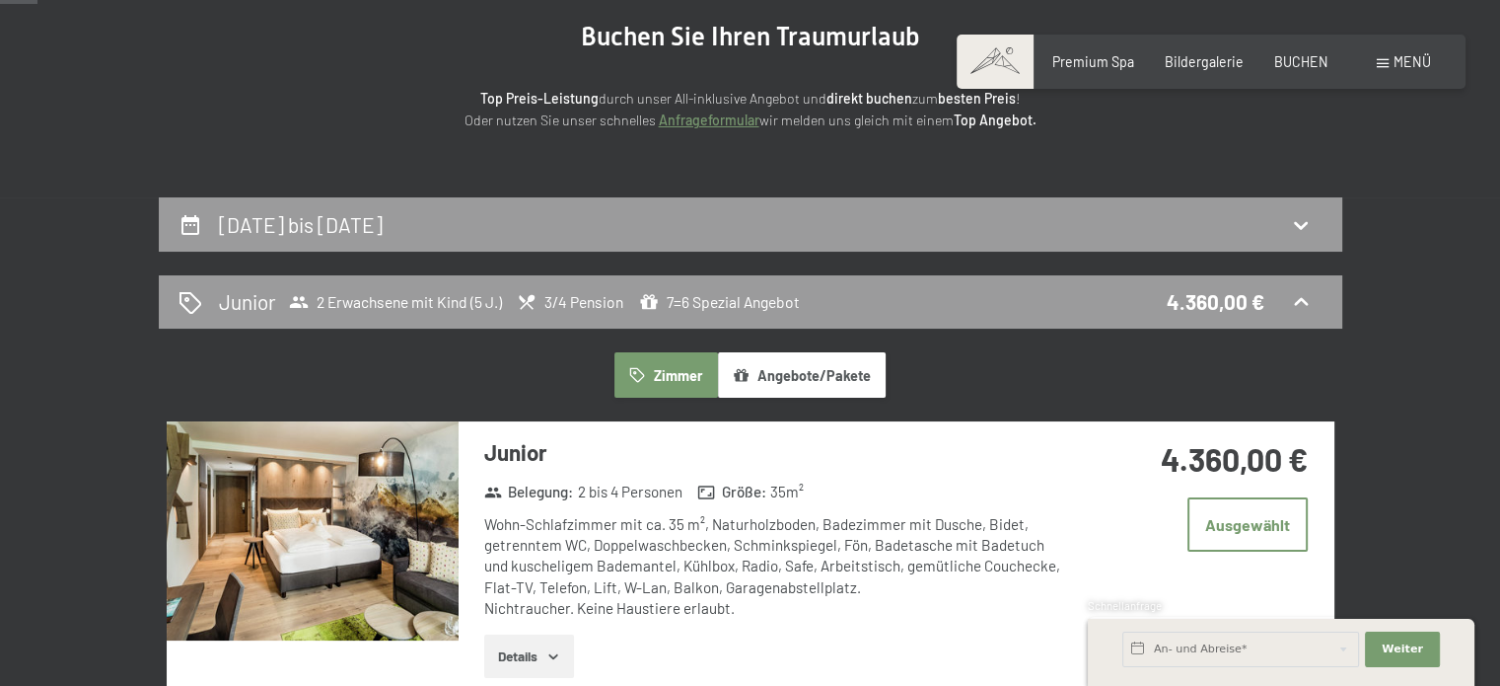
click at [791, 389] on button "Angebote/Pakete" at bounding box center [802, 374] width 168 height 45
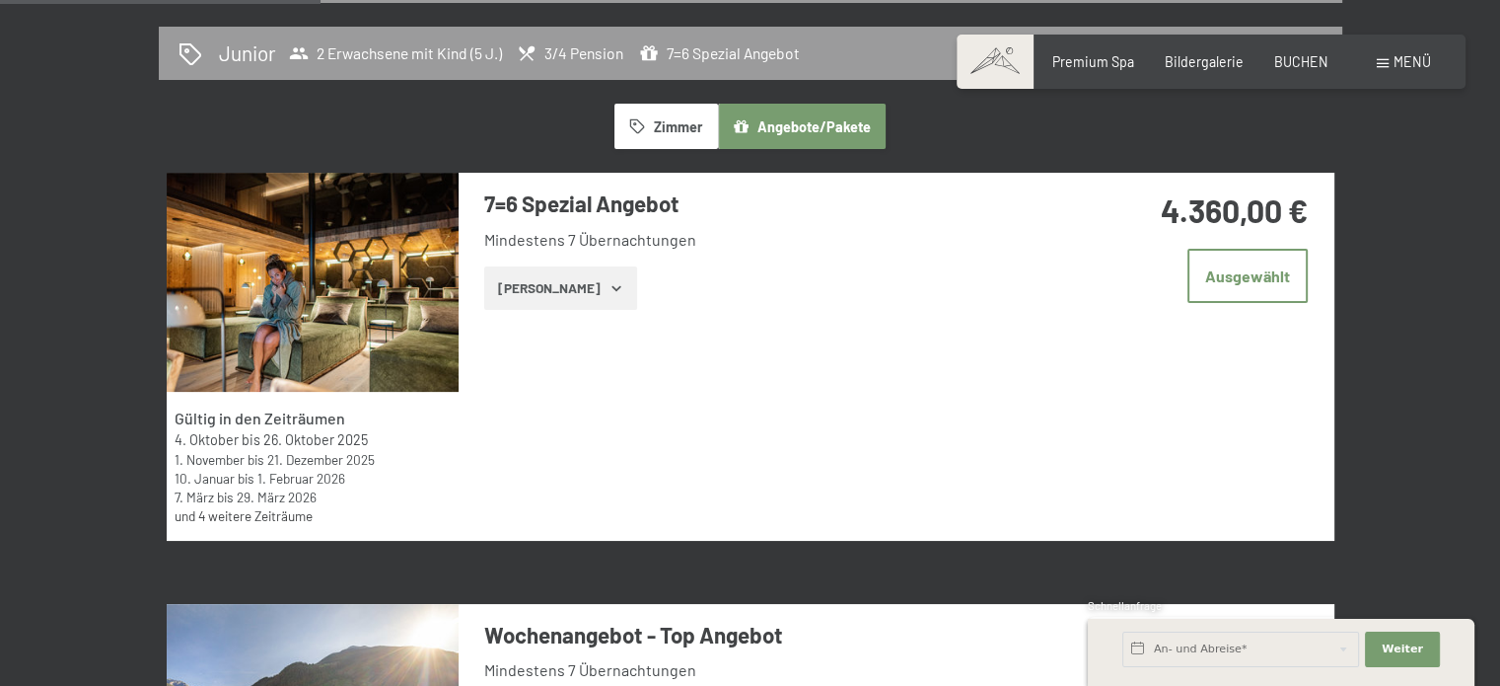
scroll to position [493, 0]
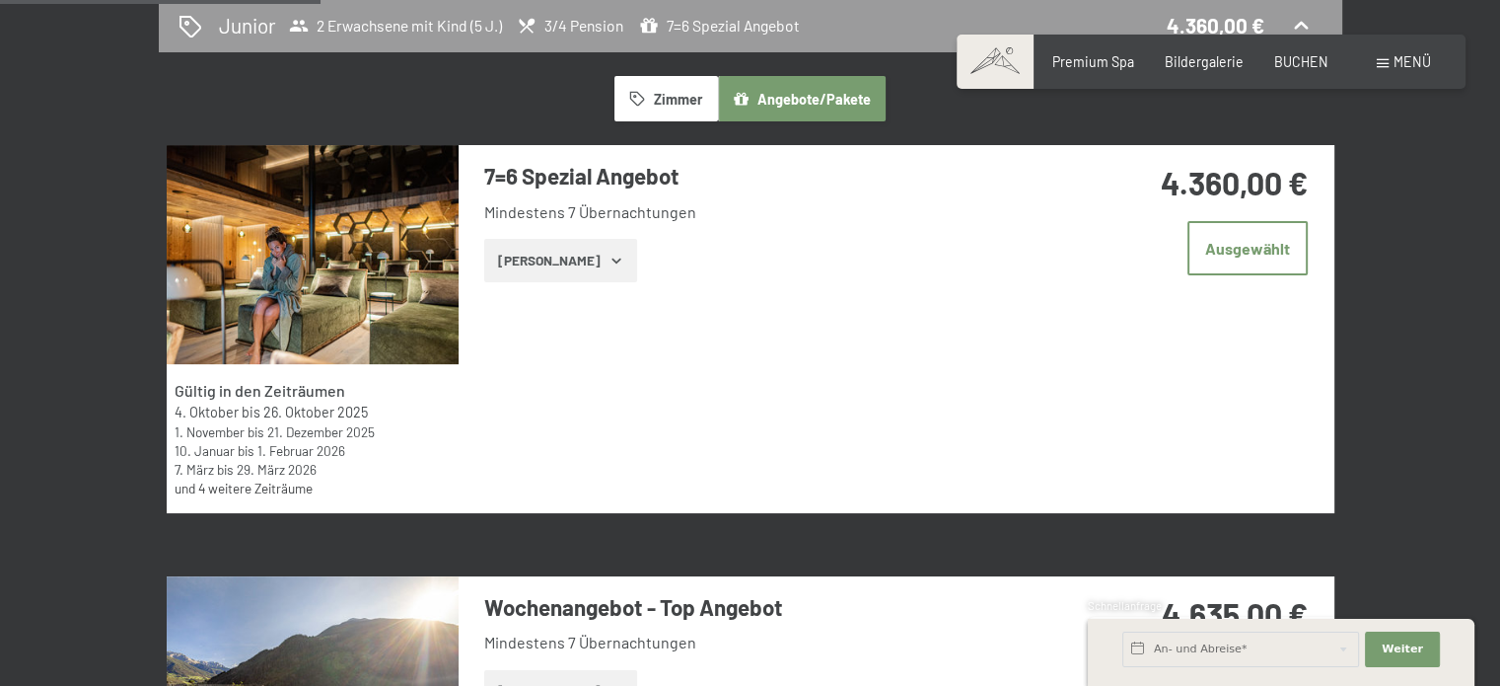
click at [542, 254] on button "[PERSON_NAME]" at bounding box center [560, 260] width 153 height 43
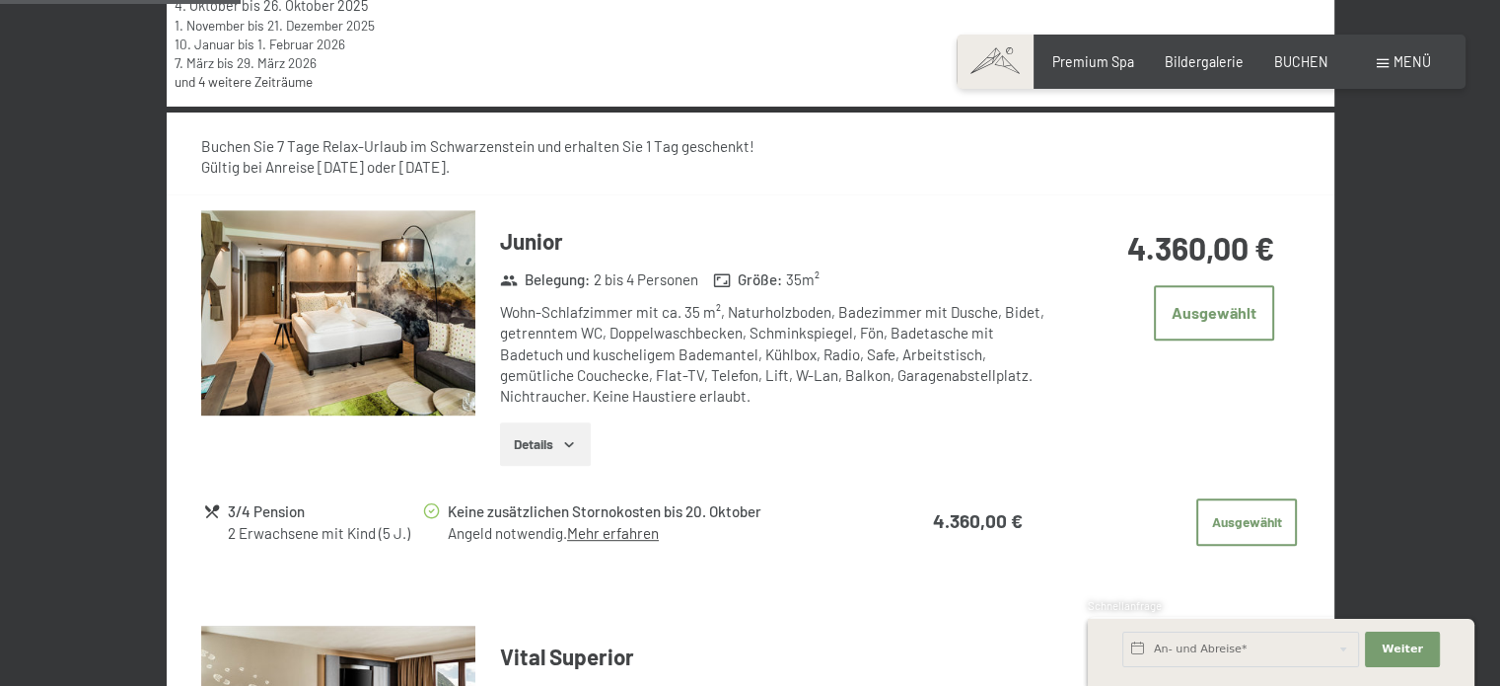
scroll to position [967, 0]
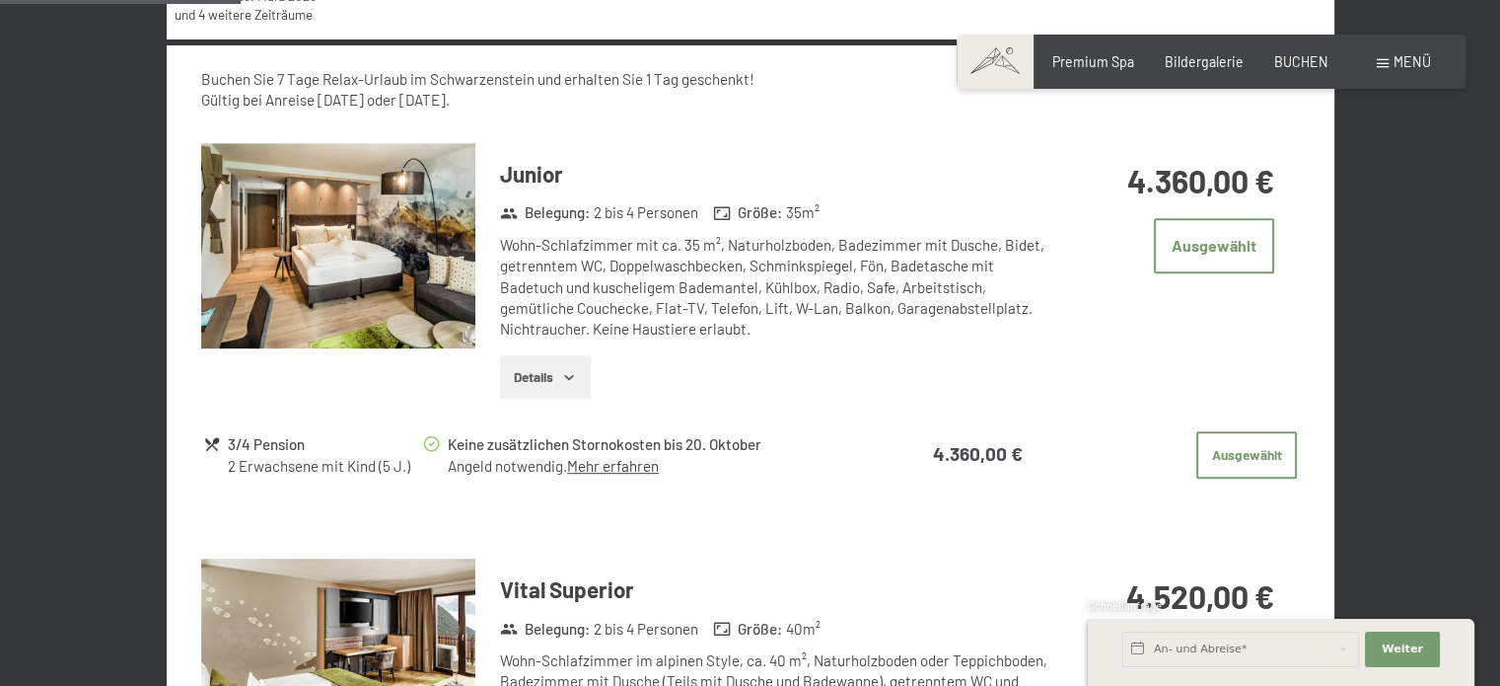
click at [554, 378] on button "Details" at bounding box center [545, 376] width 90 height 43
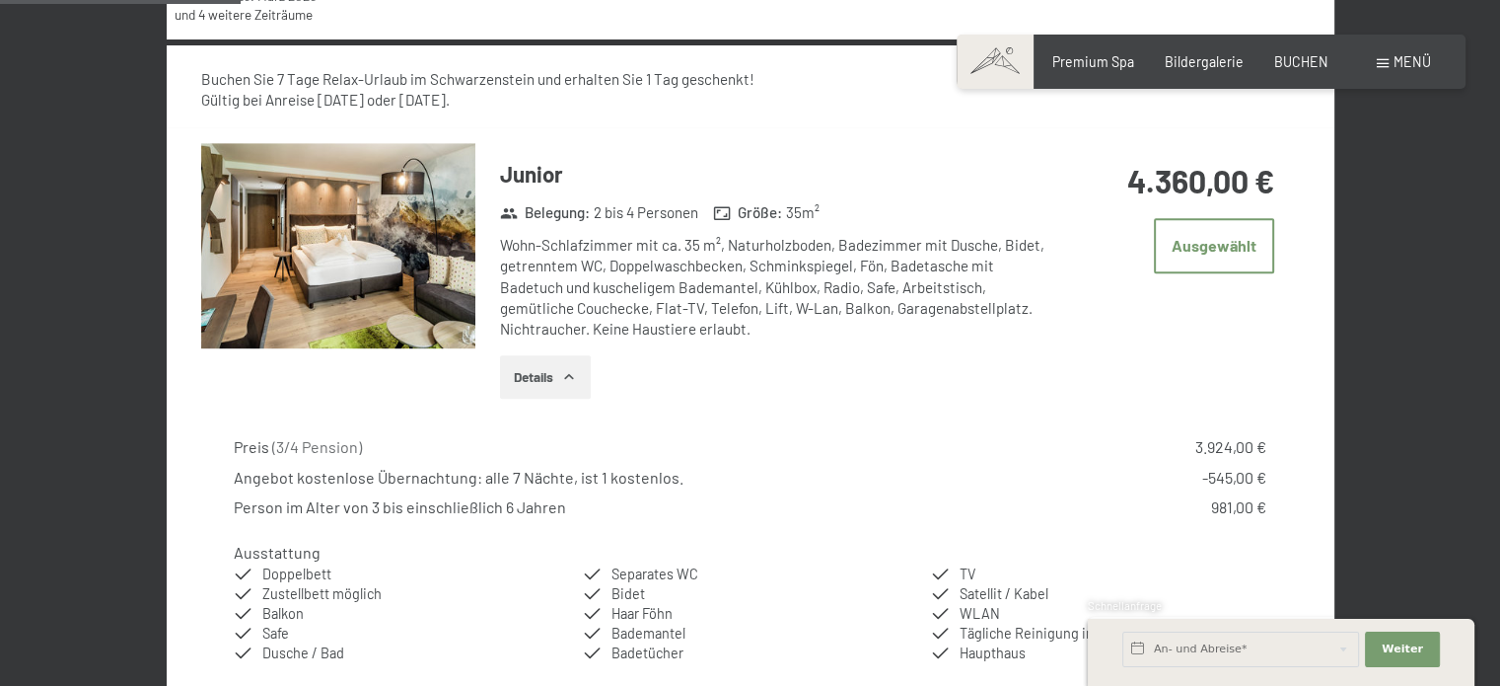
click at [554, 378] on button "Details" at bounding box center [545, 376] width 90 height 43
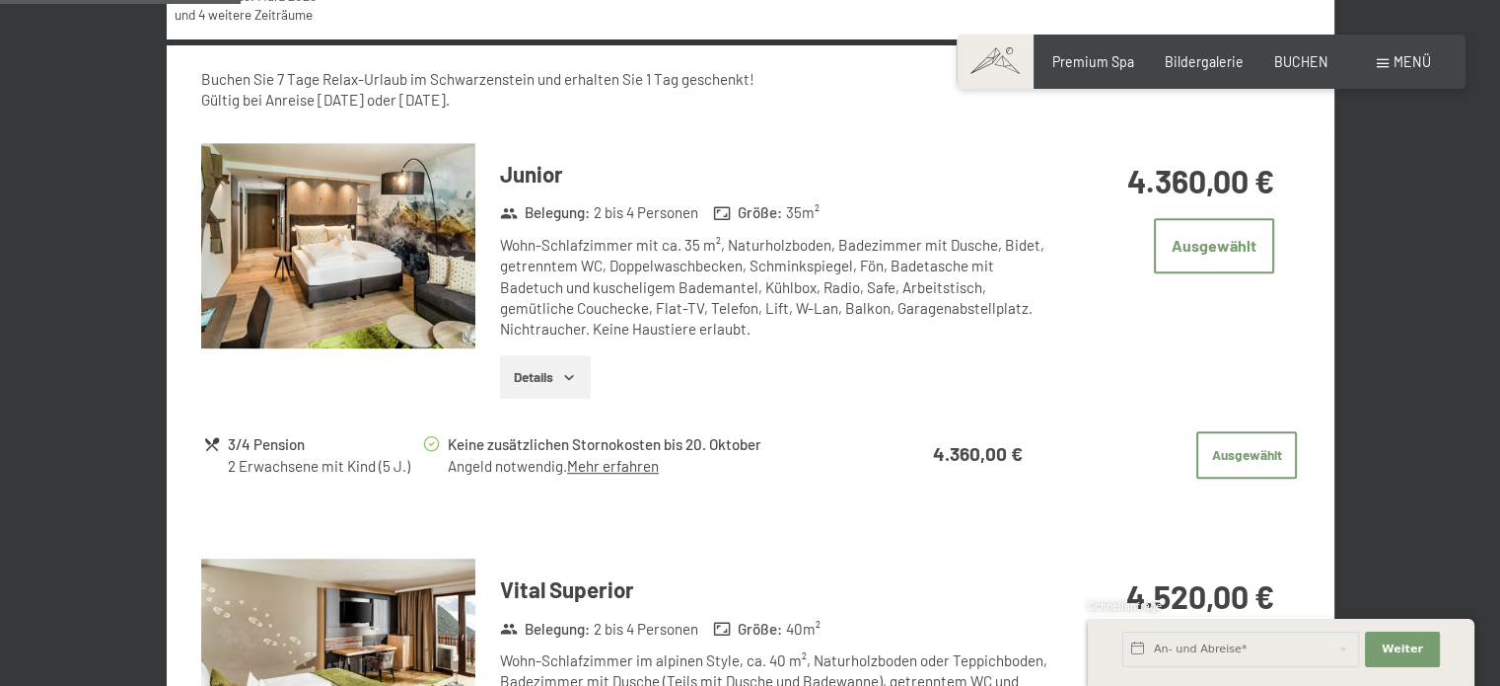
click at [554, 378] on button "Details" at bounding box center [545, 376] width 90 height 43
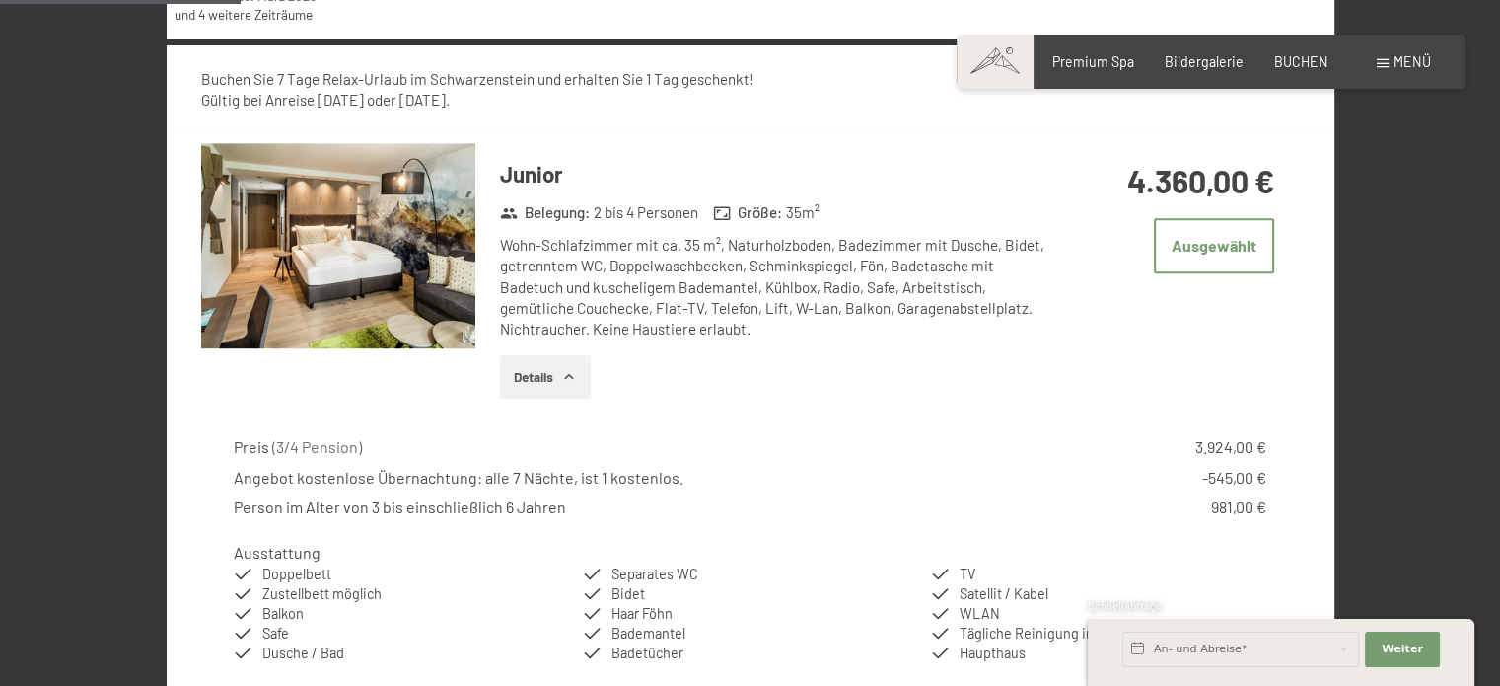
click at [554, 378] on button "Details" at bounding box center [545, 376] width 90 height 43
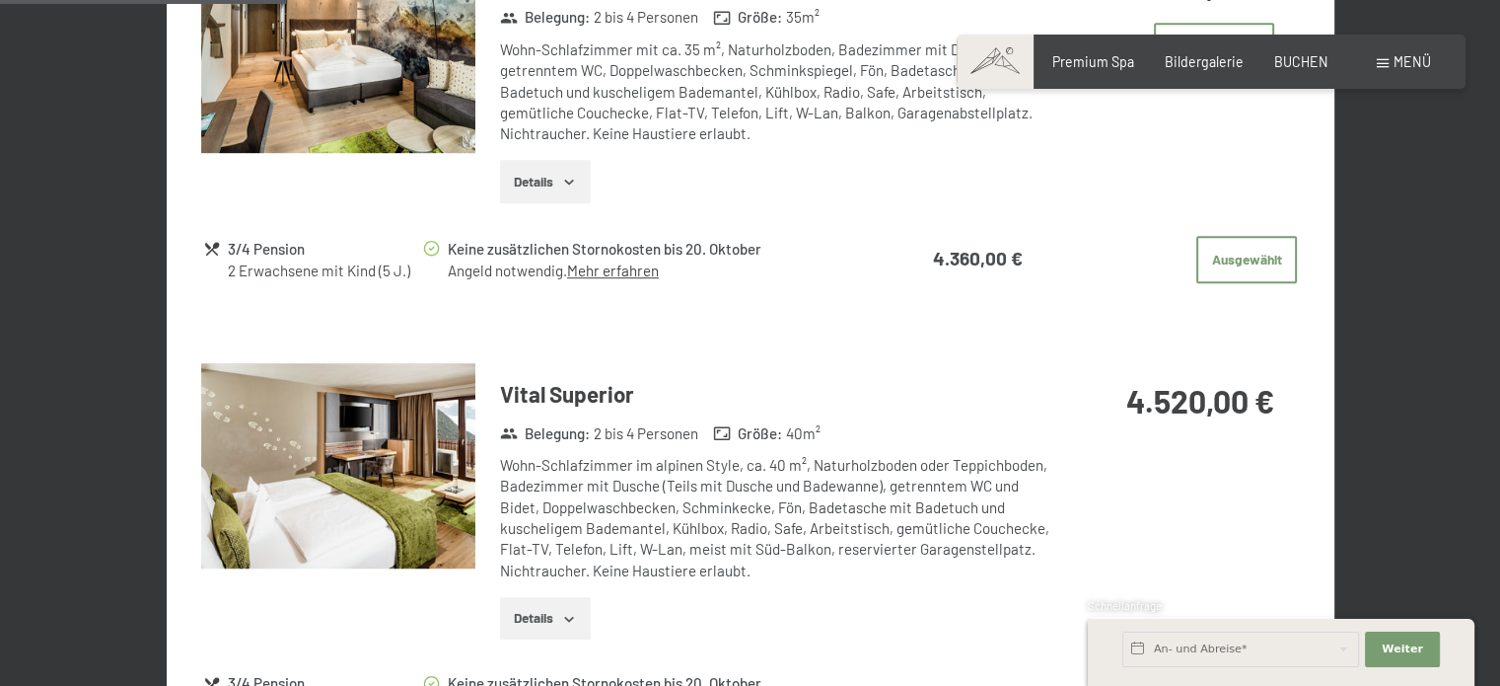
scroll to position [1164, 0]
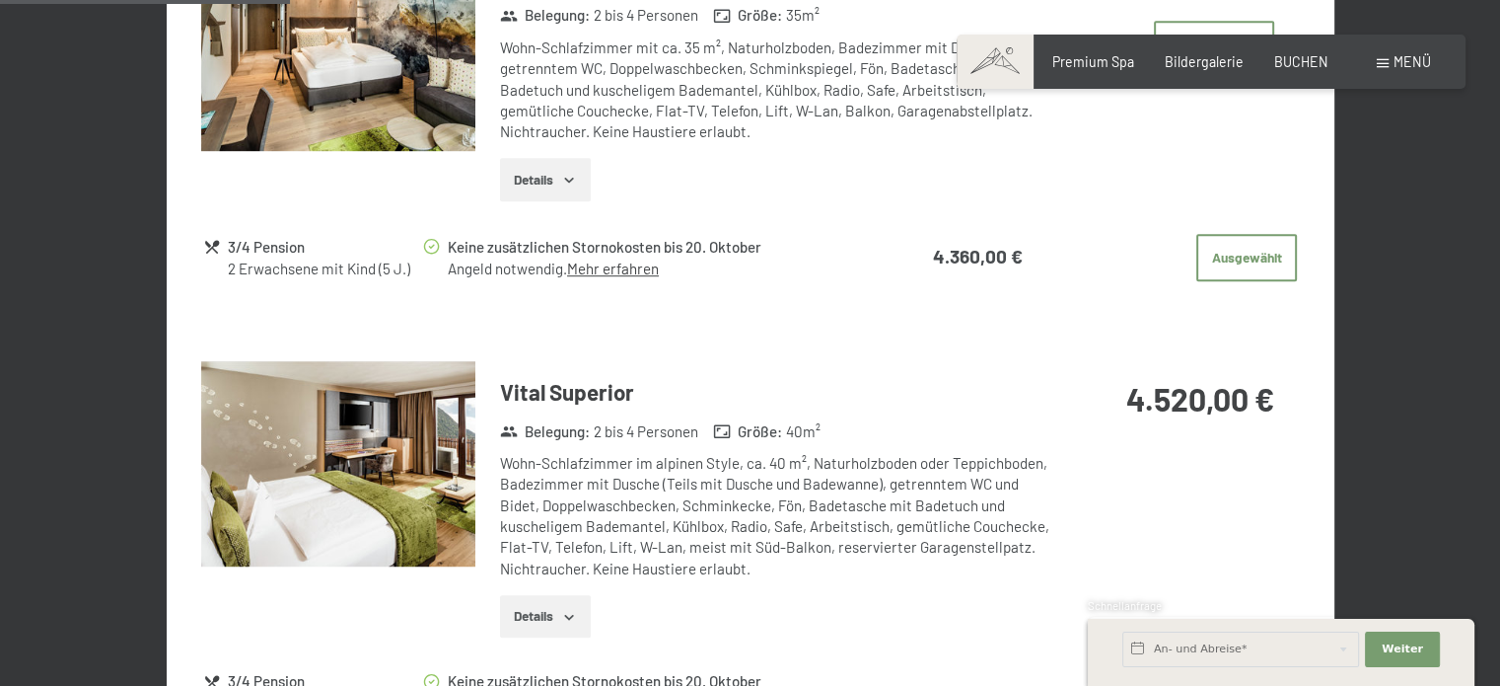
click at [637, 259] on link "Mehr erfahren" at bounding box center [613, 268] width 92 height 18
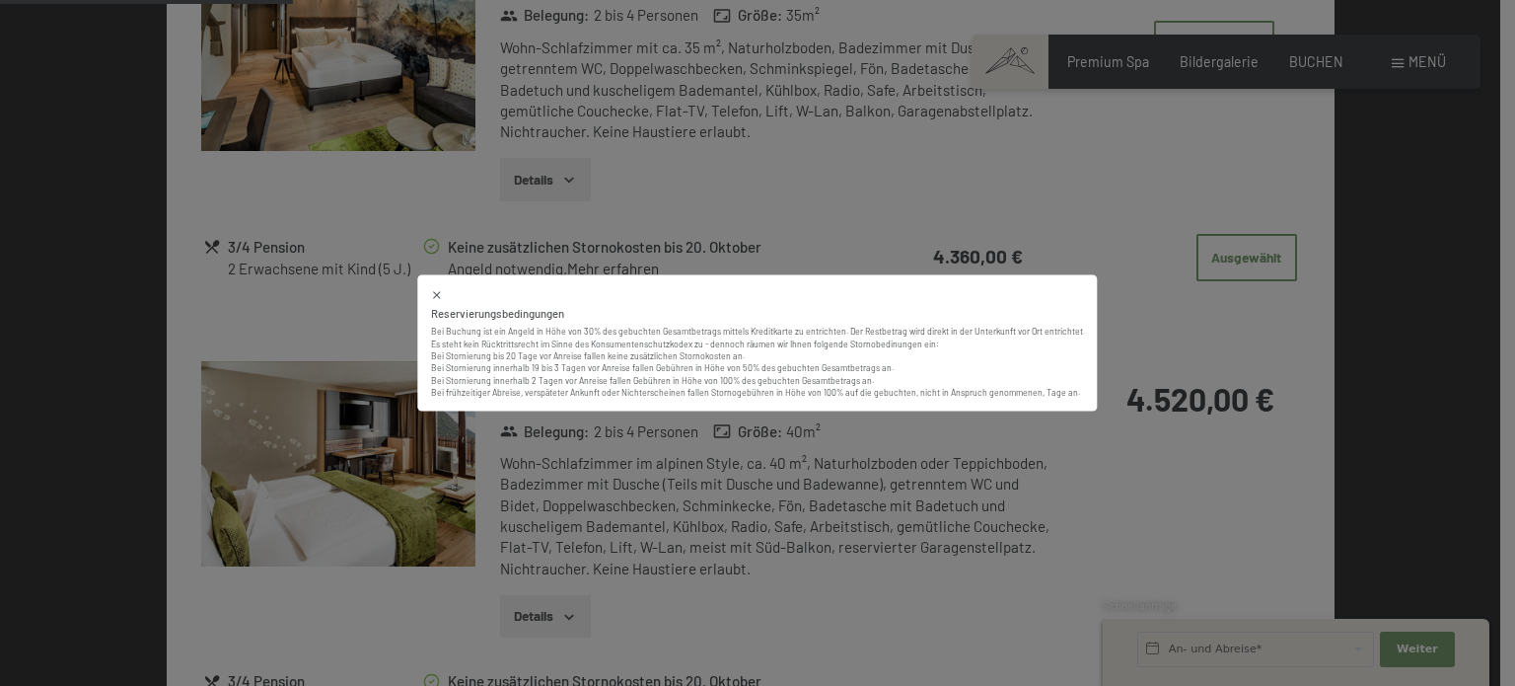
click at [742, 231] on div "Reservierungsbedingungen Bei Buchung ist ein Angeld in Höhe von 30% des gebucht…" at bounding box center [757, 343] width 1515 height 686
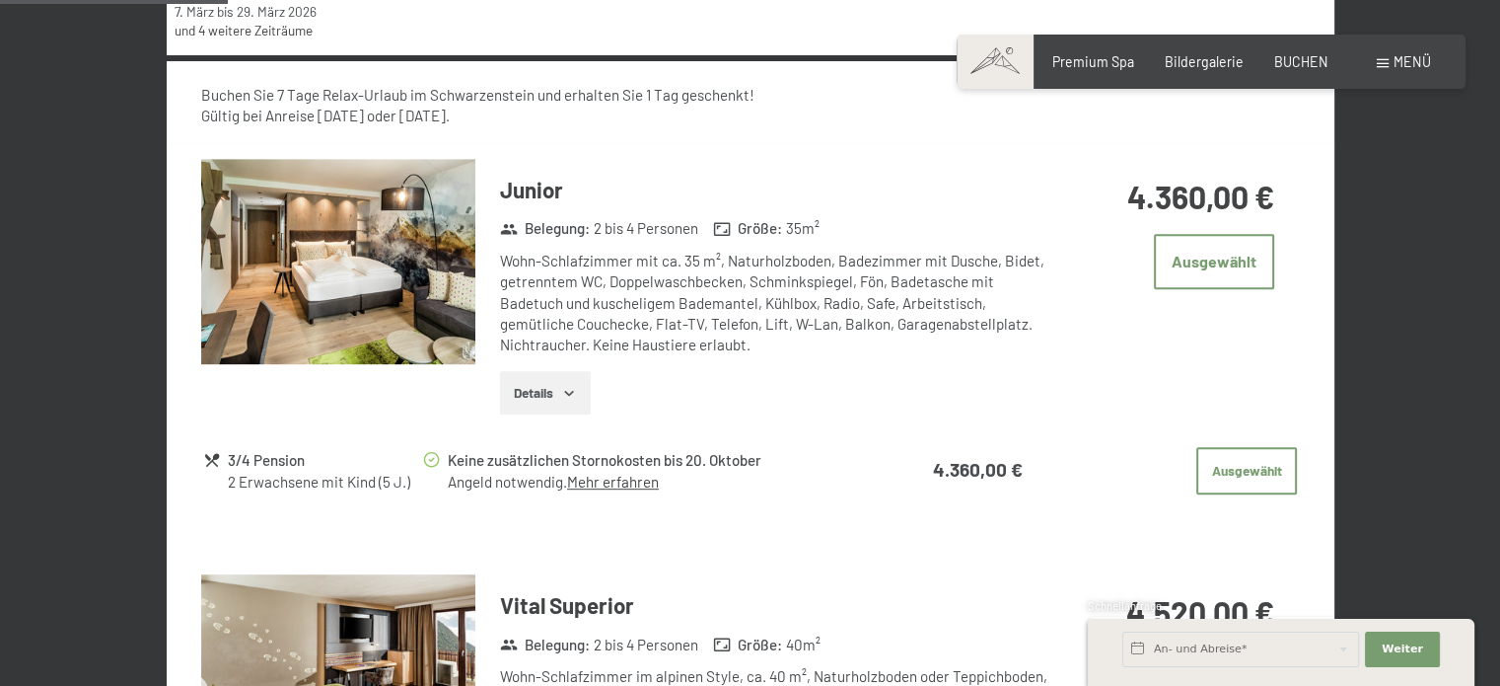
scroll to position [888, 0]
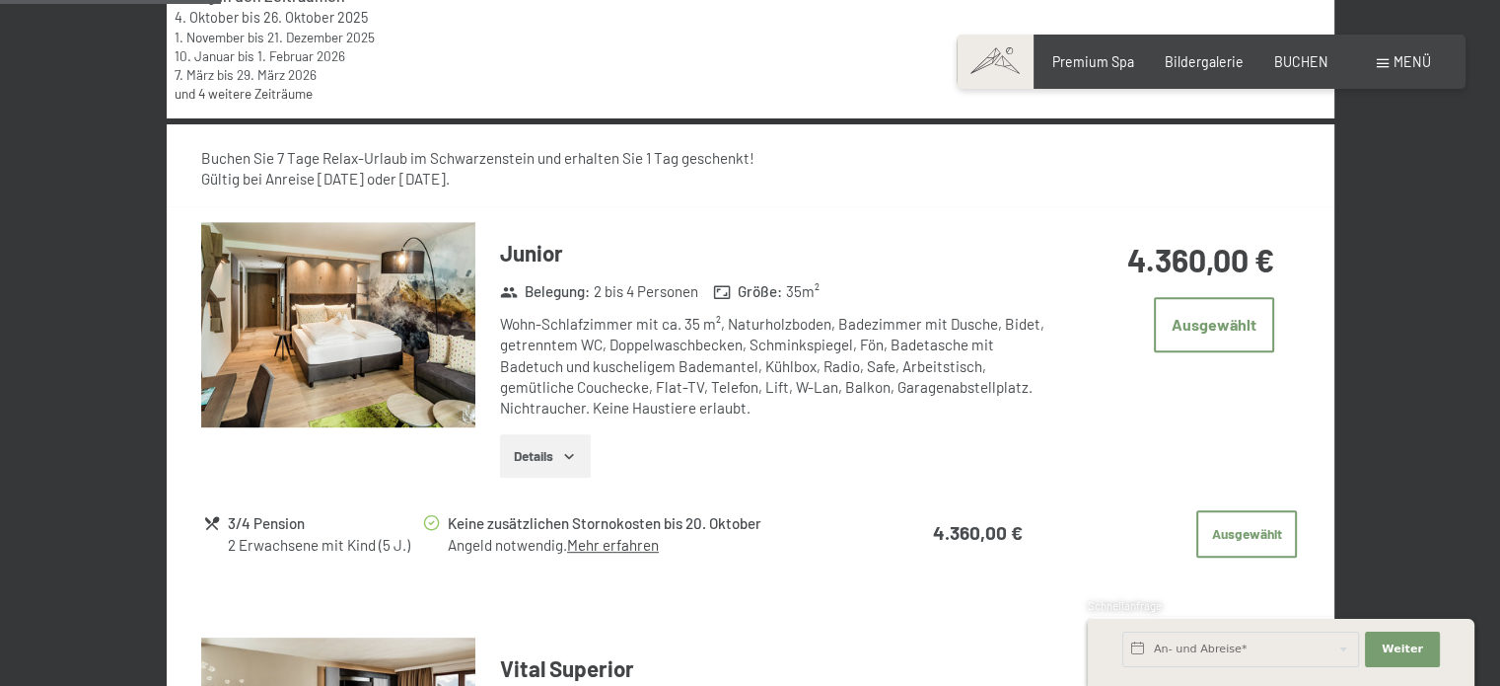
click at [518, 446] on button "Details" at bounding box center [545, 455] width 90 height 43
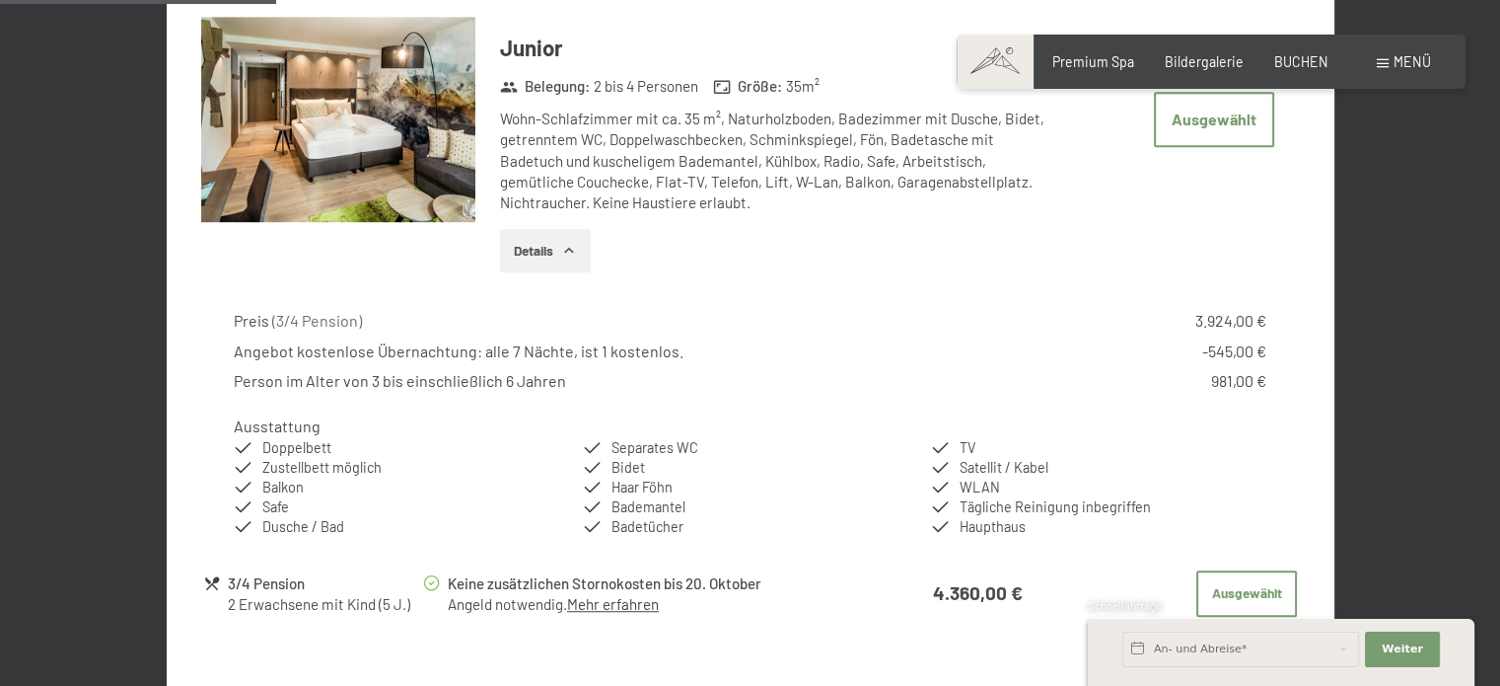
scroll to position [1164, 0]
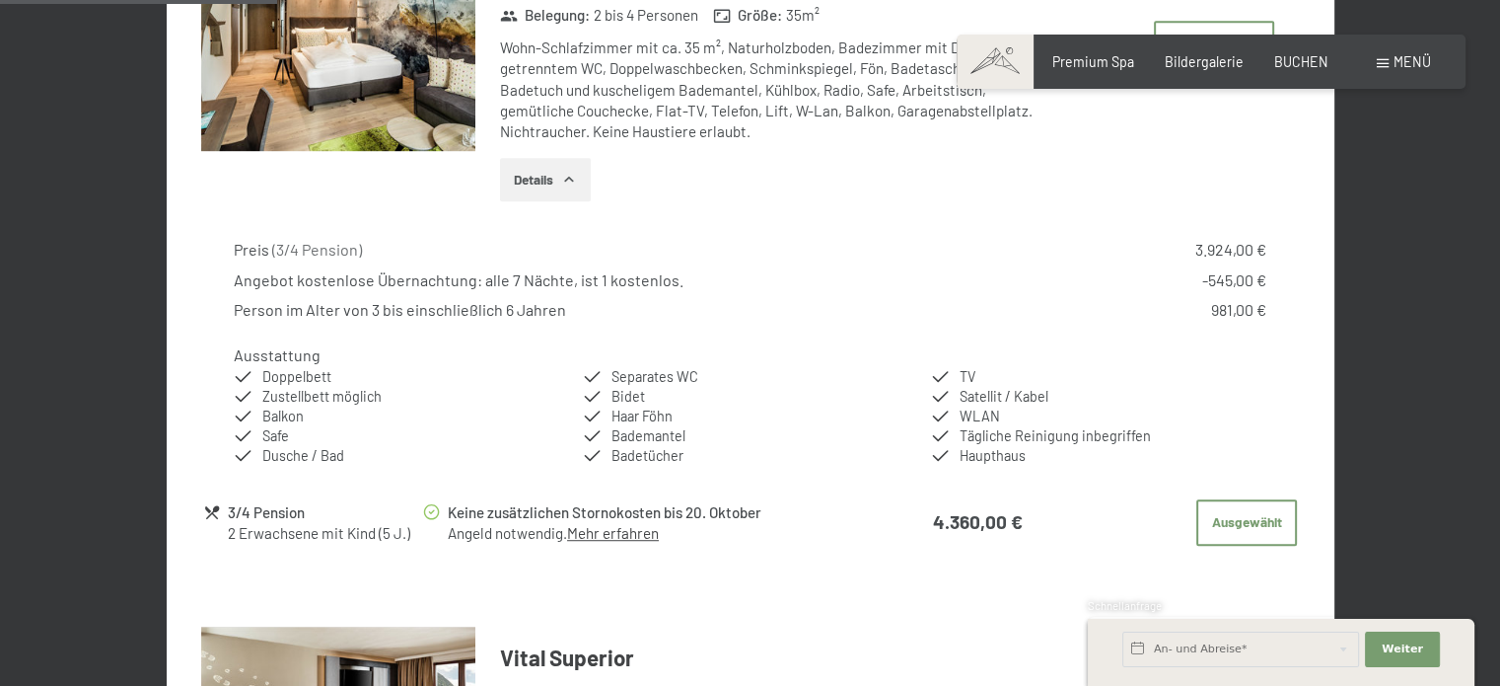
click at [707, 328] on div "Preis ( 3/4 Pension ) 3.924,00 € Angebot kostenlose Übernachtung: alle 7 Nächte…" at bounding box center [750, 352] width 1098 height 258
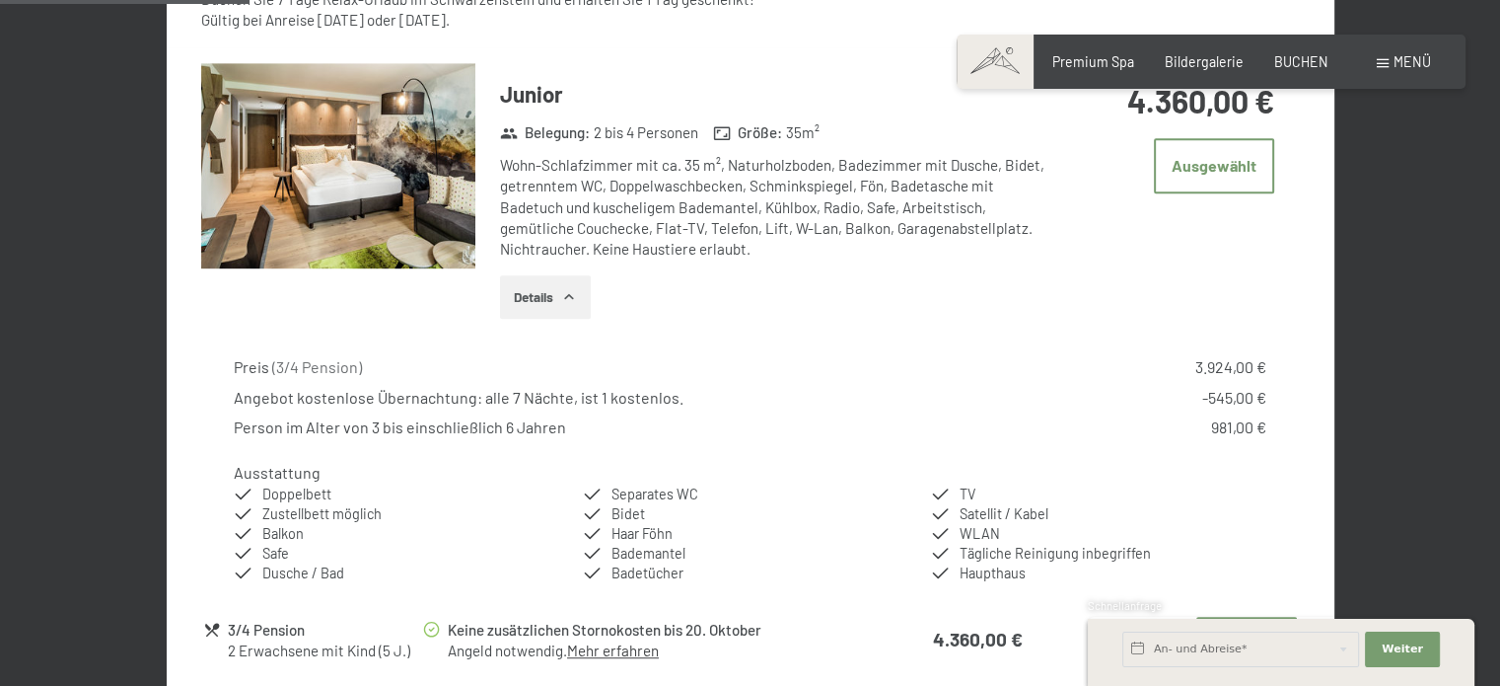
scroll to position [1046, 0]
click at [884, 316] on div "Details" at bounding box center [775, 297] width 551 height 43
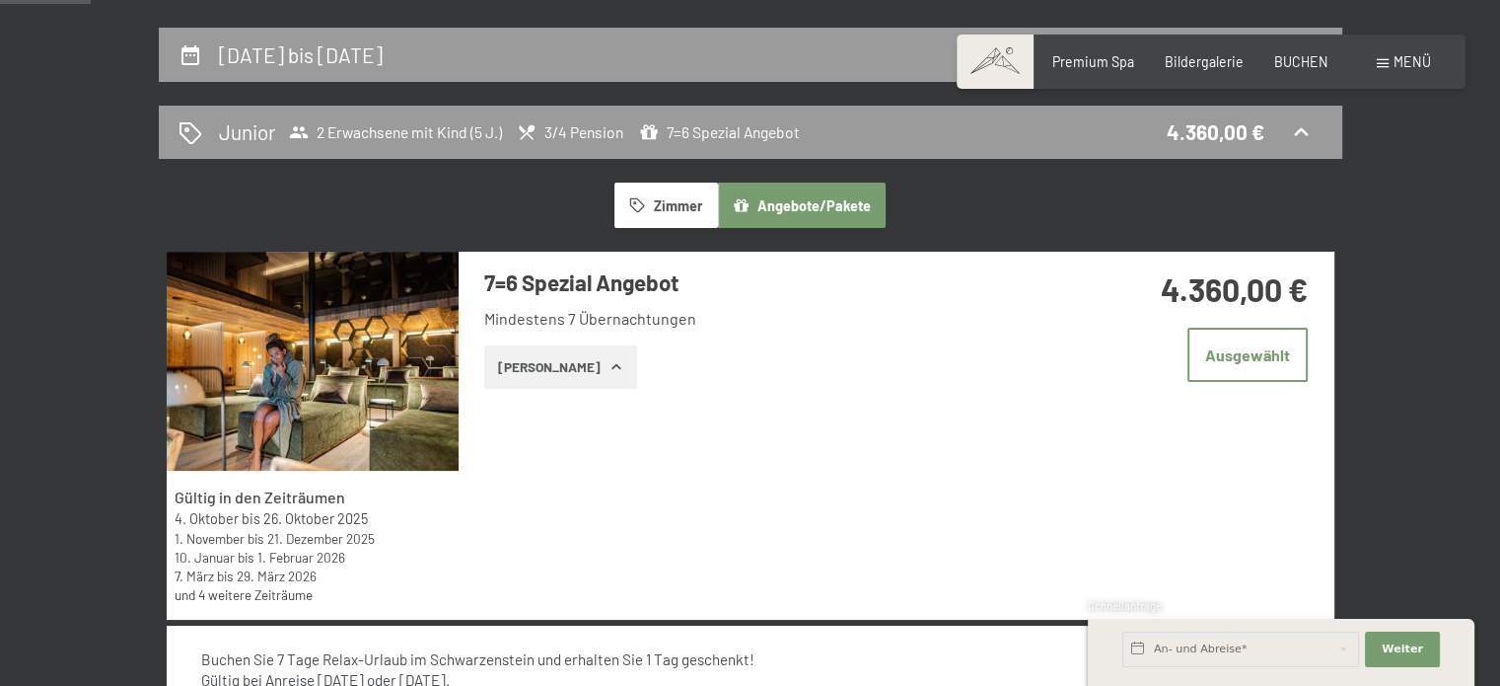
scroll to position [375, 0]
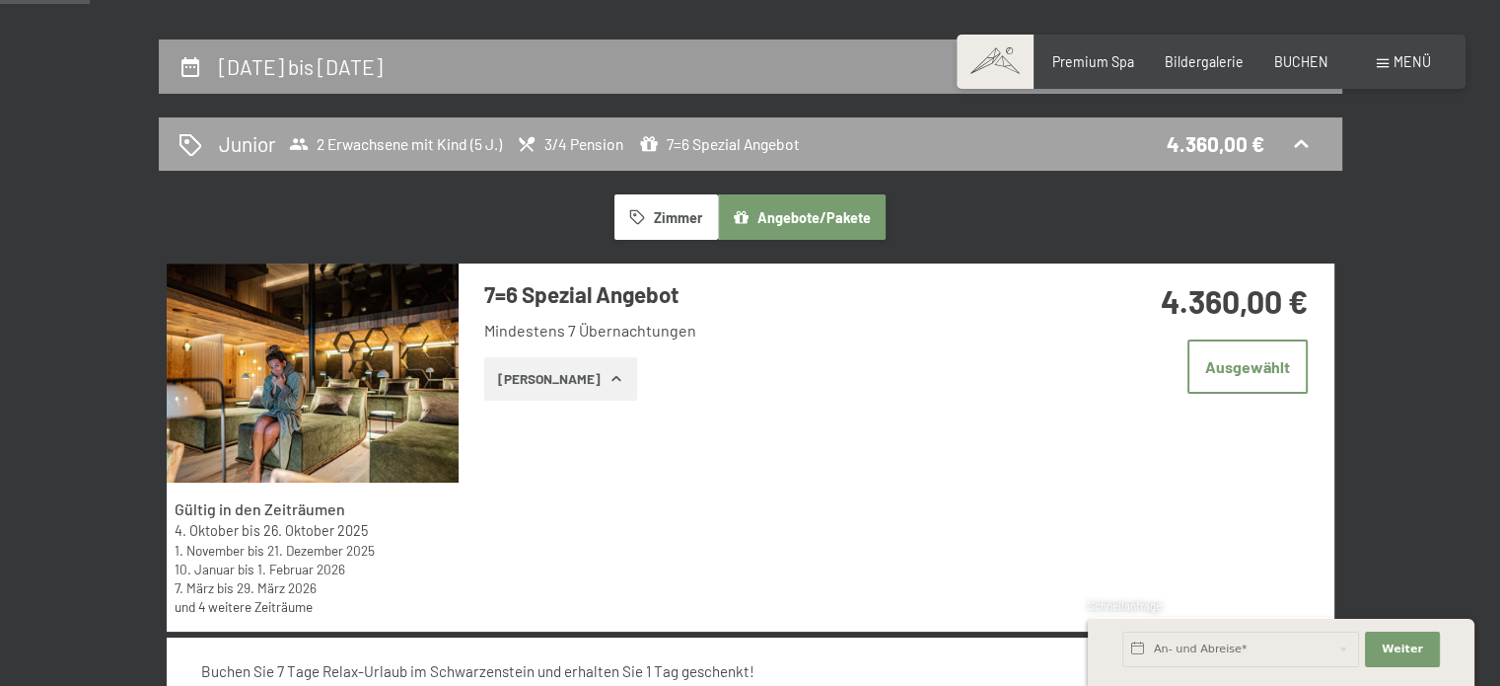
click at [915, 165] on div "Junior 2 Erwachsene mit Kind (5 J.) 3/4 Pension 7=6 Spezial Angebot 4.360,00 €" at bounding box center [751, 144] width 1184 height 54
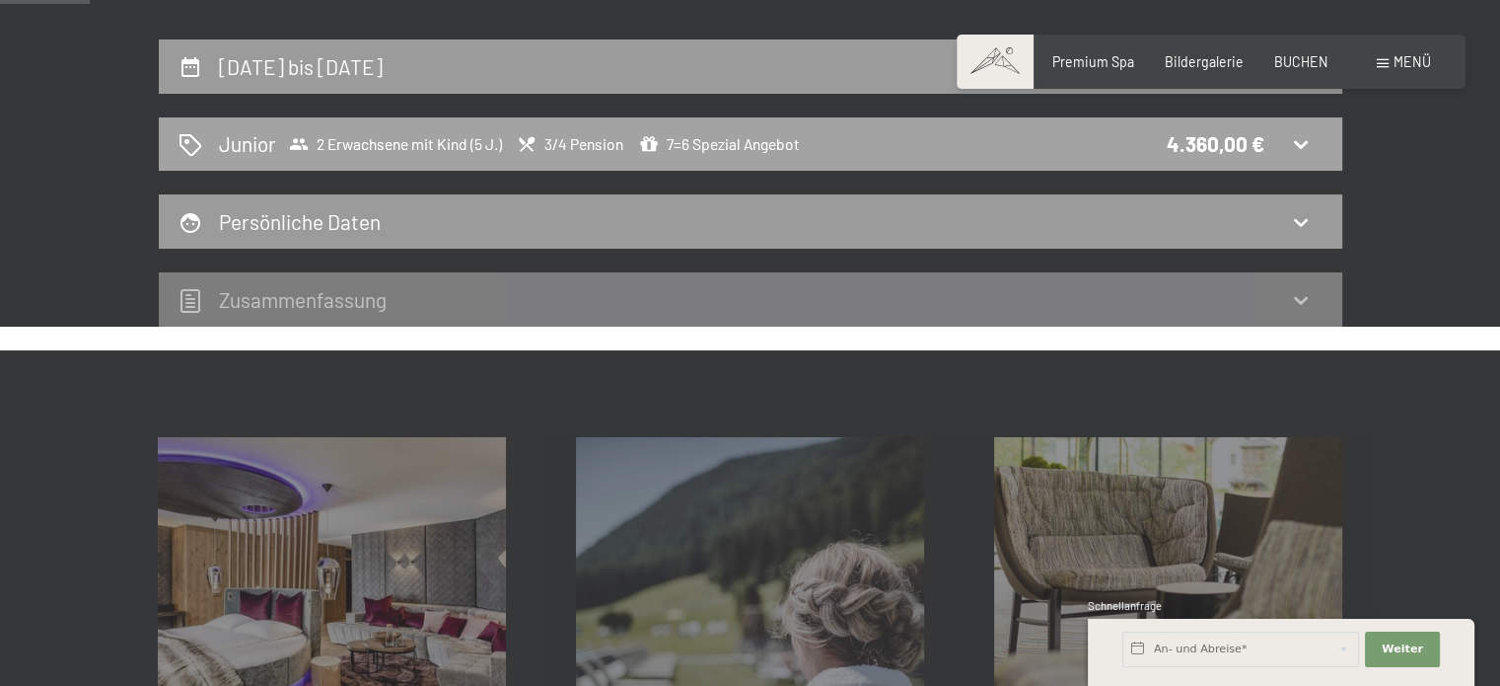
click at [915, 165] on div "Junior 2 Erwachsene mit Kind (5 J.) 3/4 Pension 7=6 Spezial Angebot 4.360,00 €" at bounding box center [751, 144] width 1184 height 54
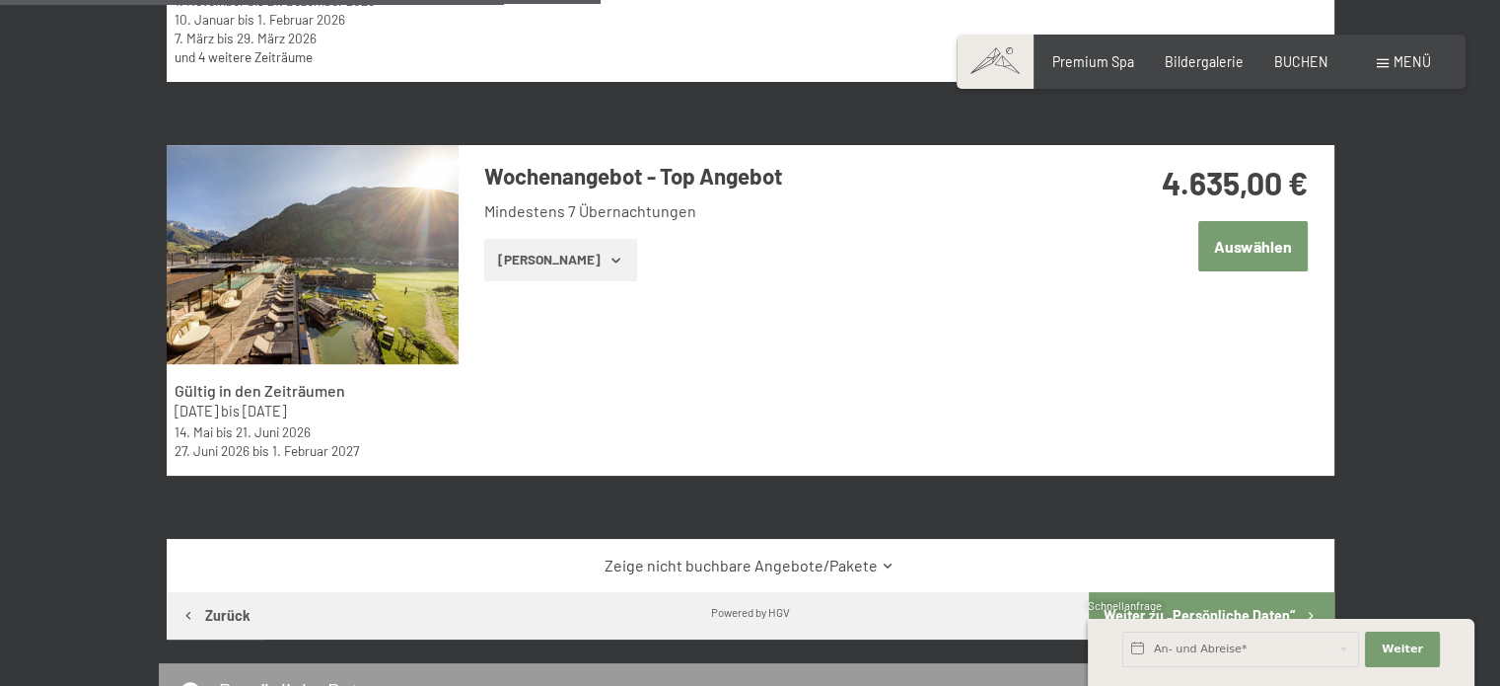
scroll to position [928, 0]
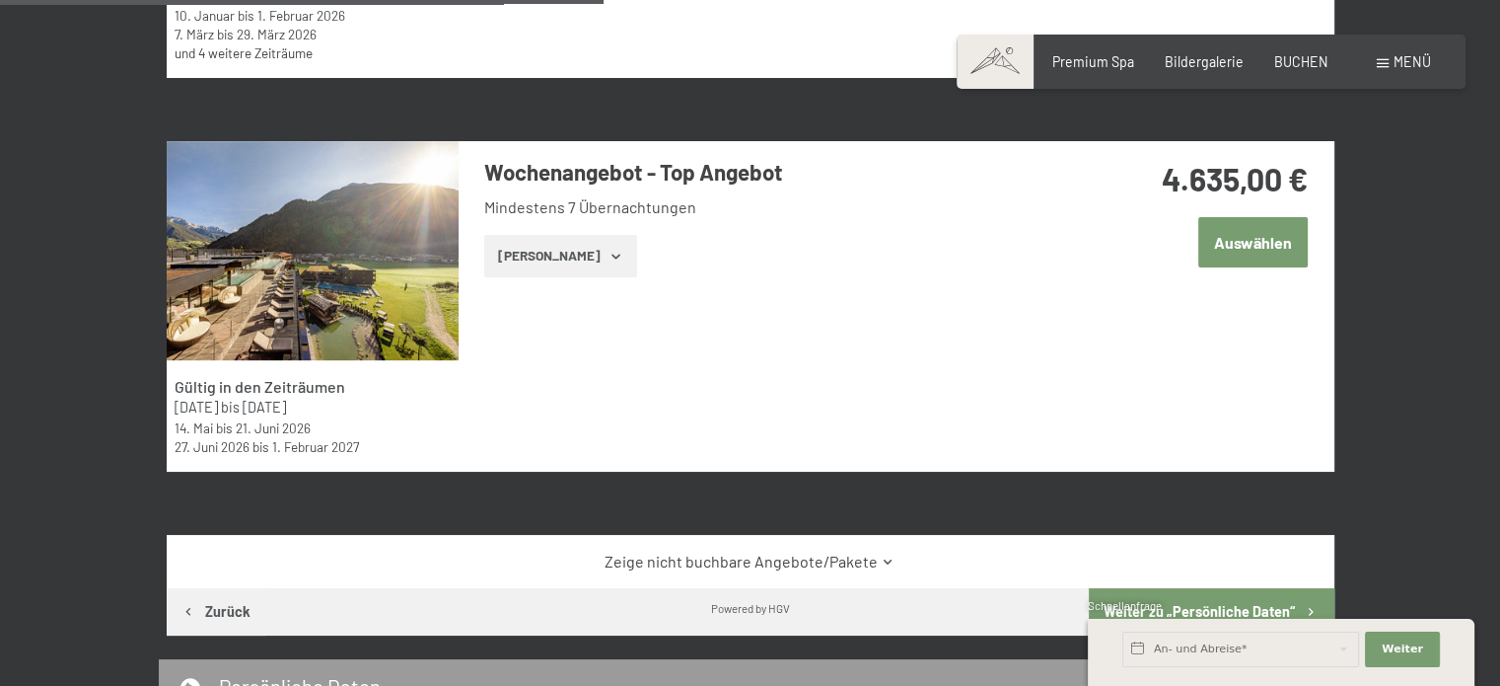
click at [566, 272] on button "[PERSON_NAME]" at bounding box center [560, 256] width 153 height 43
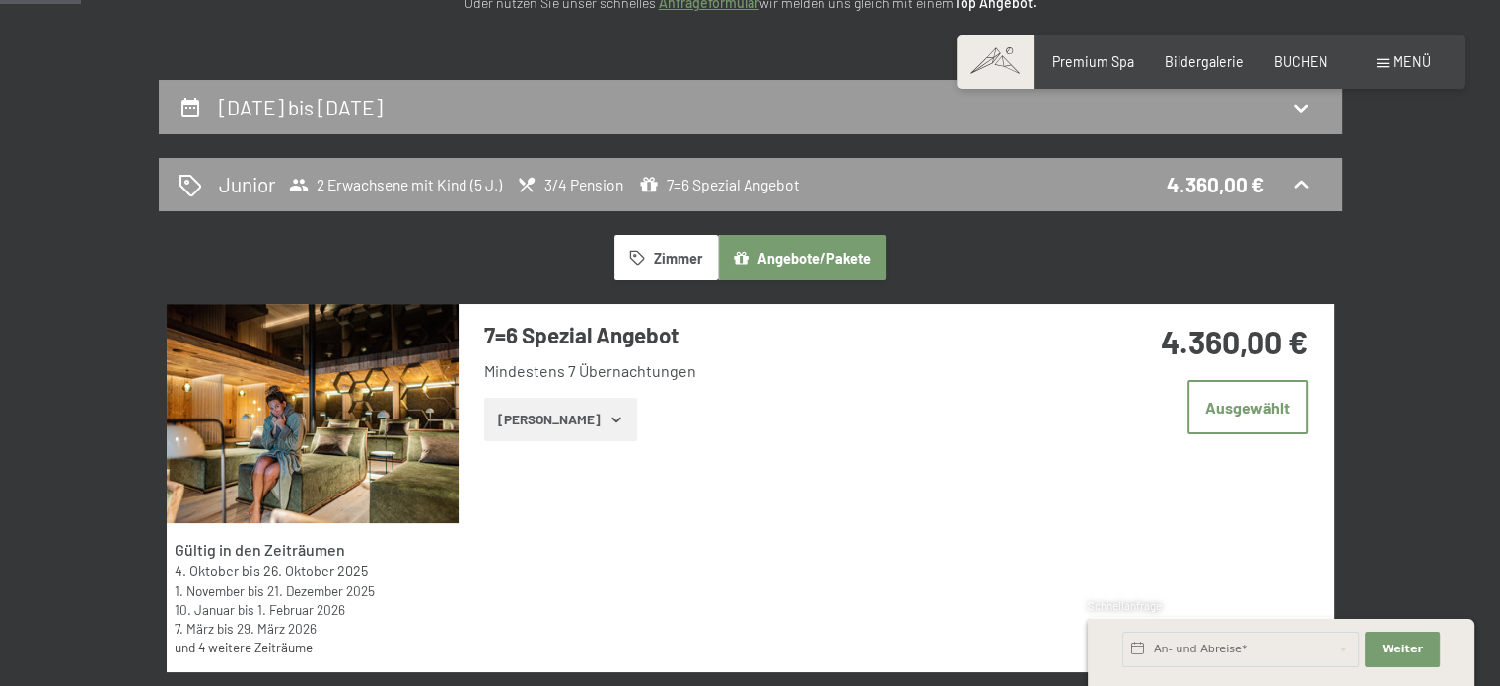
scroll to position [297, 0]
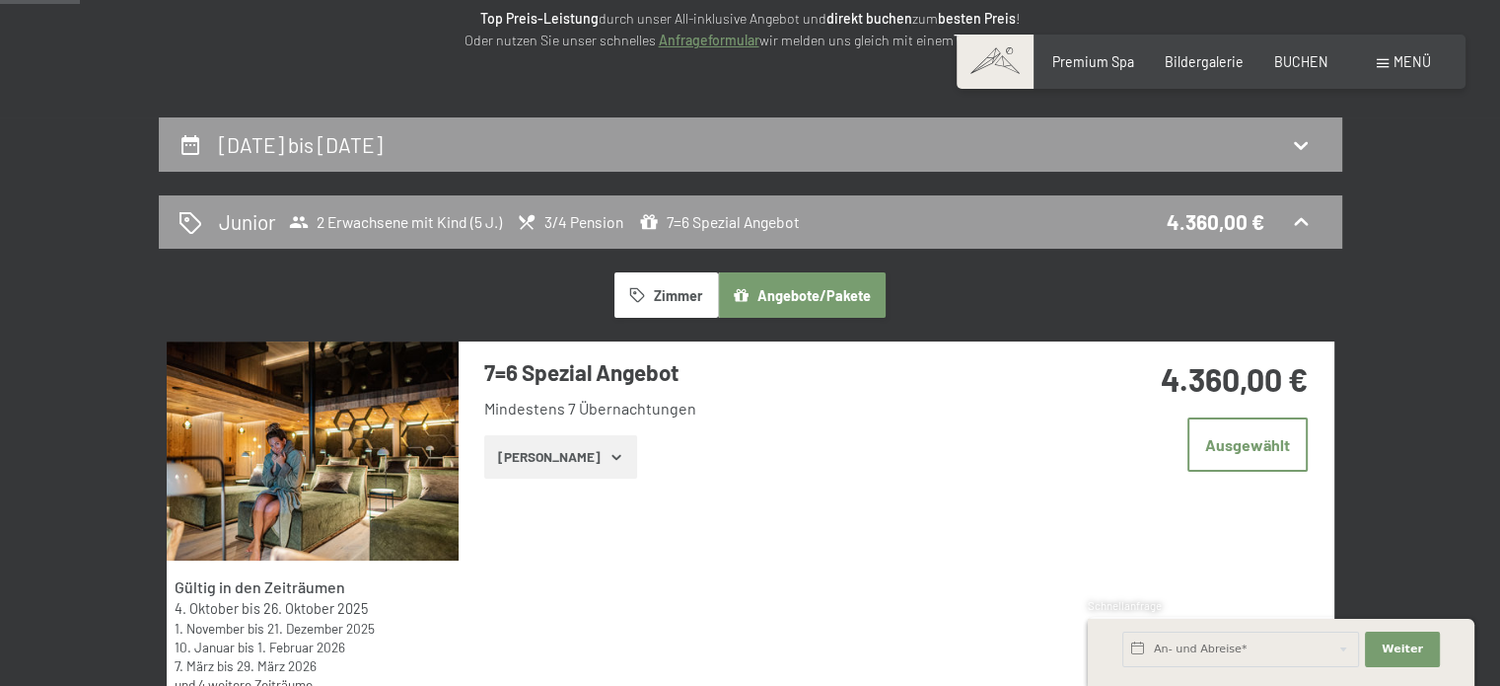
click at [609, 458] on icon "button" at bounding box center [617, 457] width 16 height 16
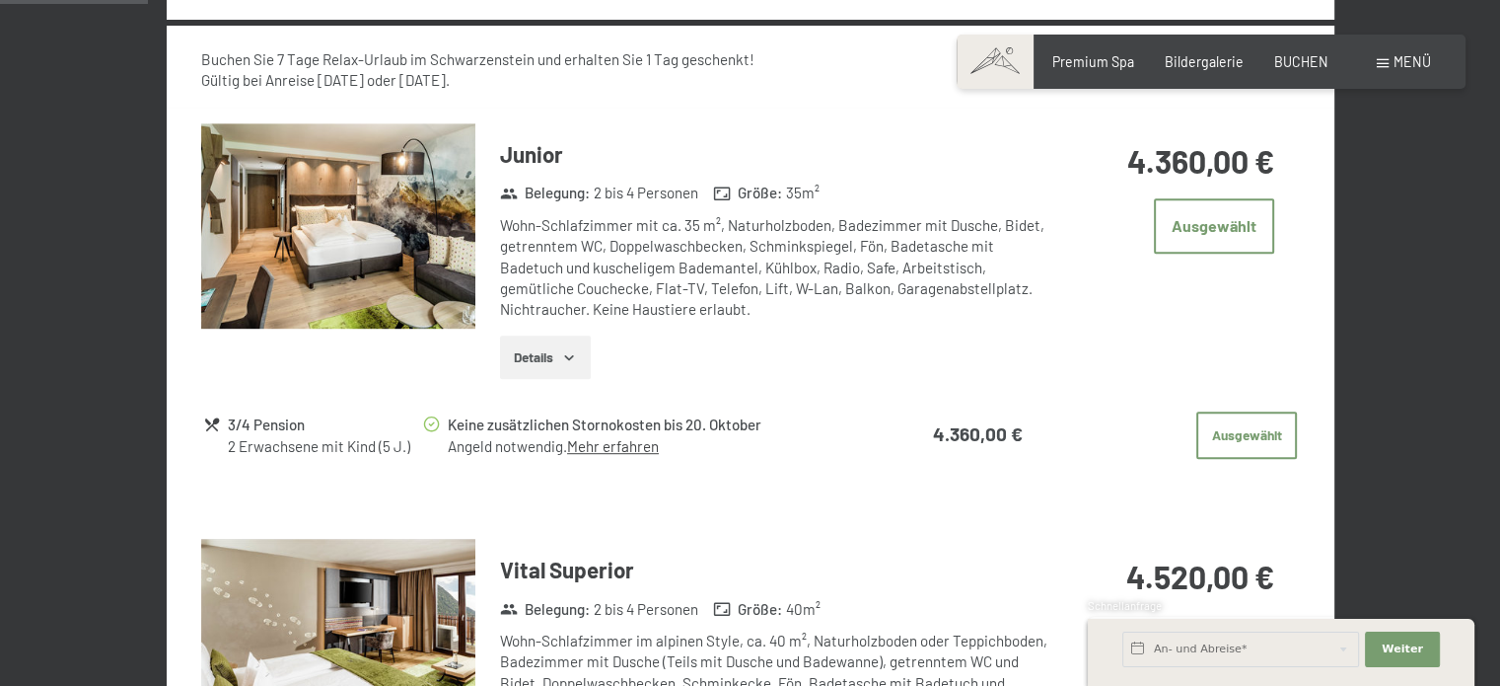
scroll to position [1047, 0]
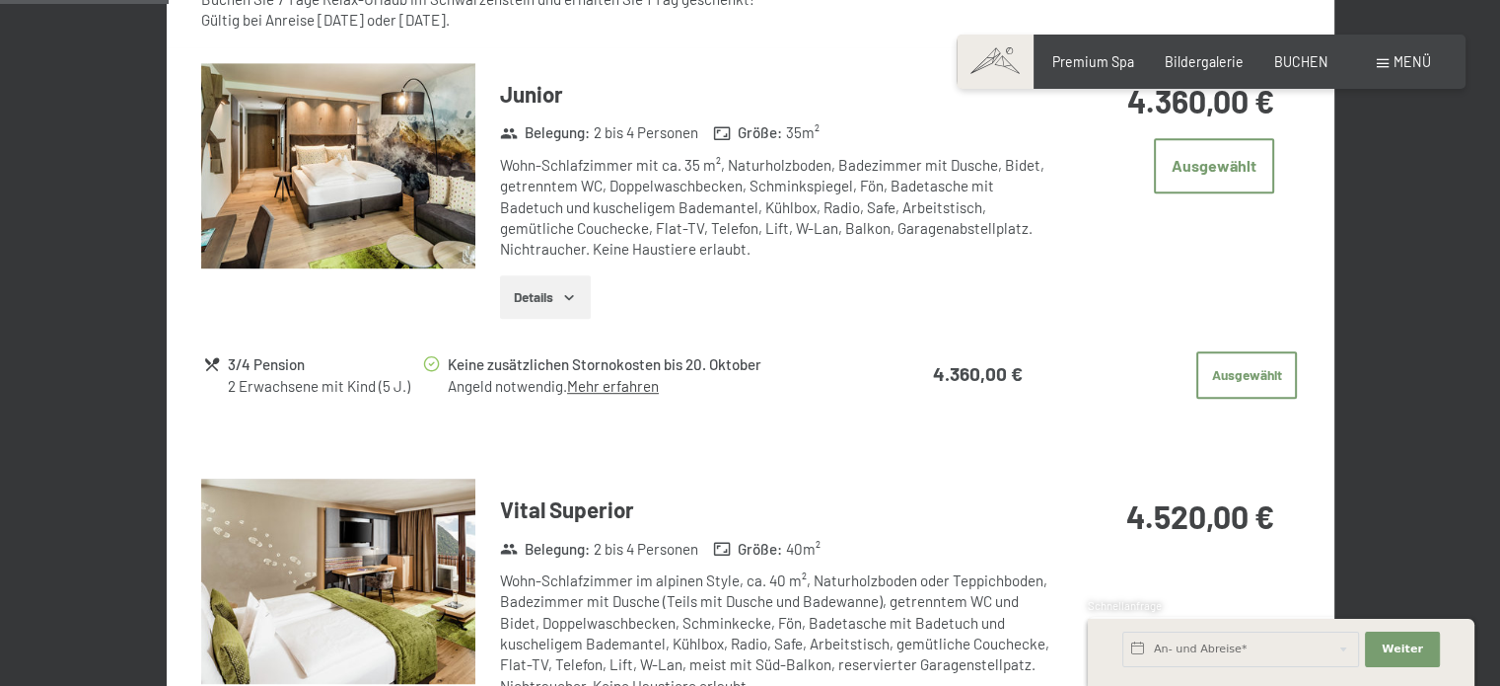
click at [558, 287] on button "Details" at bounding box center [545, 296] width 90 height 43
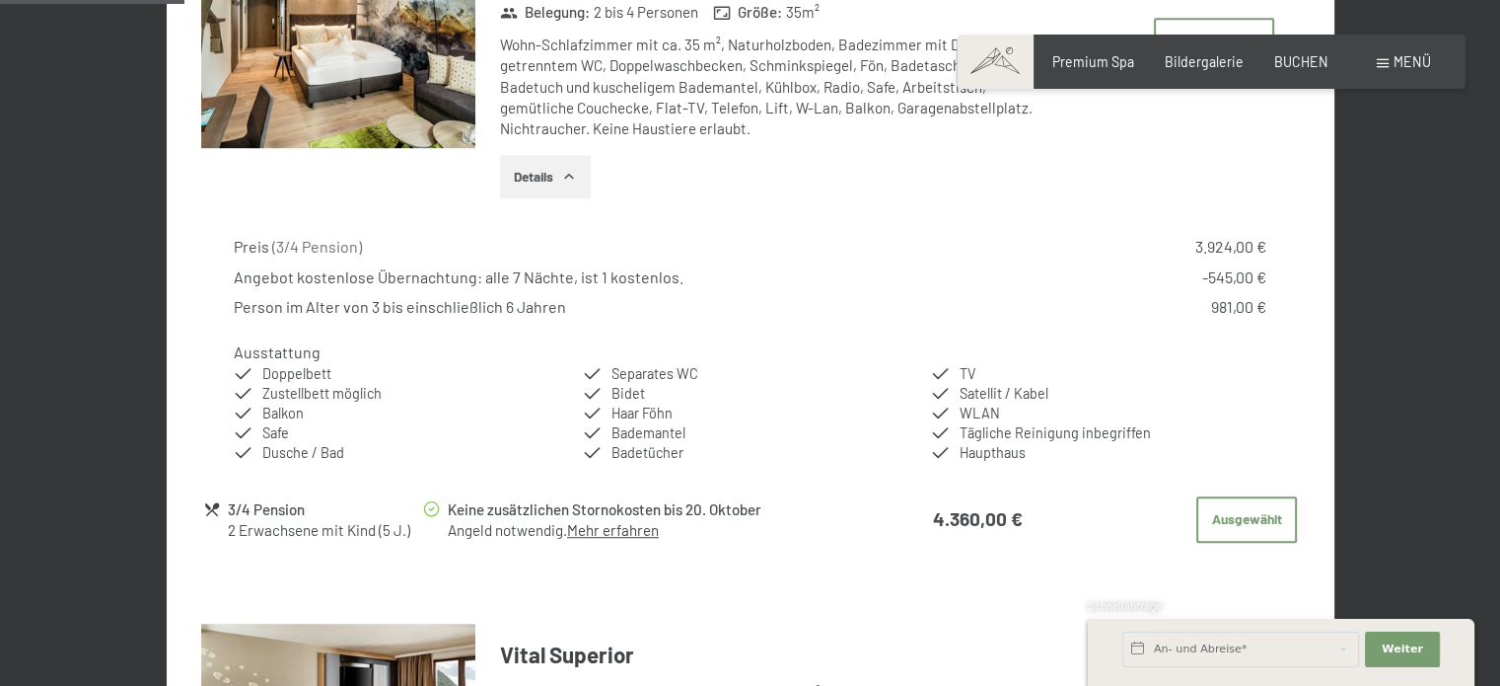
scroll to position [1165, 0]
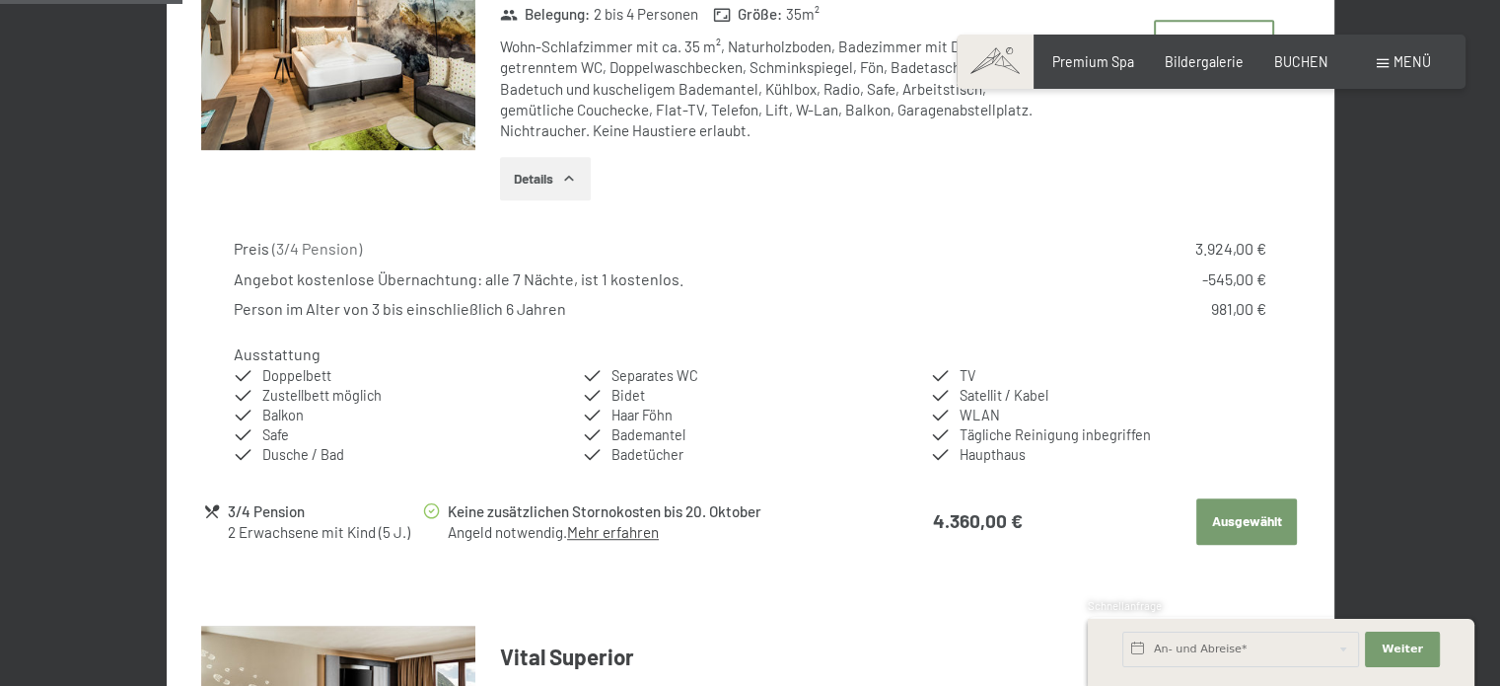
click at [1242, 531] on button "Ausgewählt" at bounding box center [1247, 521] width 101 height 47
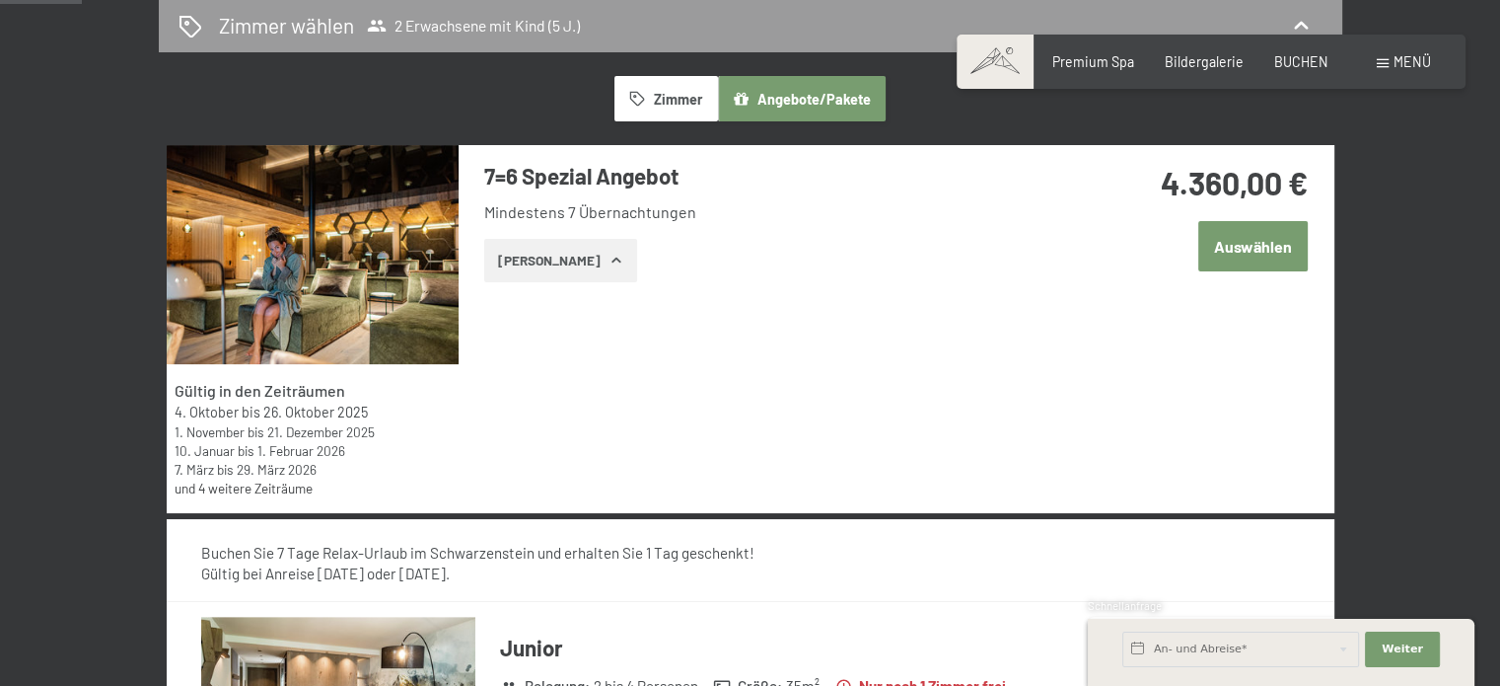
scroll to position [479, 0]
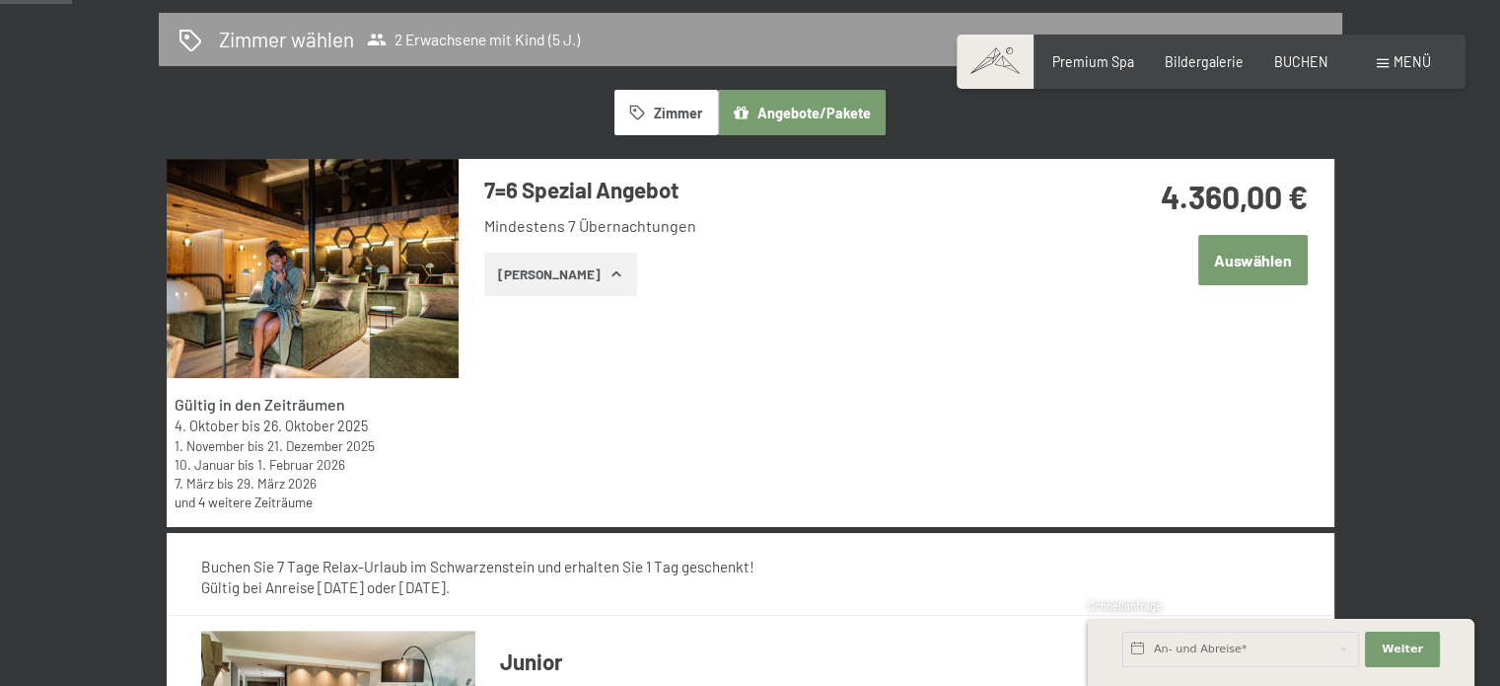
click at [1239, 263] on button "Auswählen" at bounding box center [1253, 260] width 109 height 50
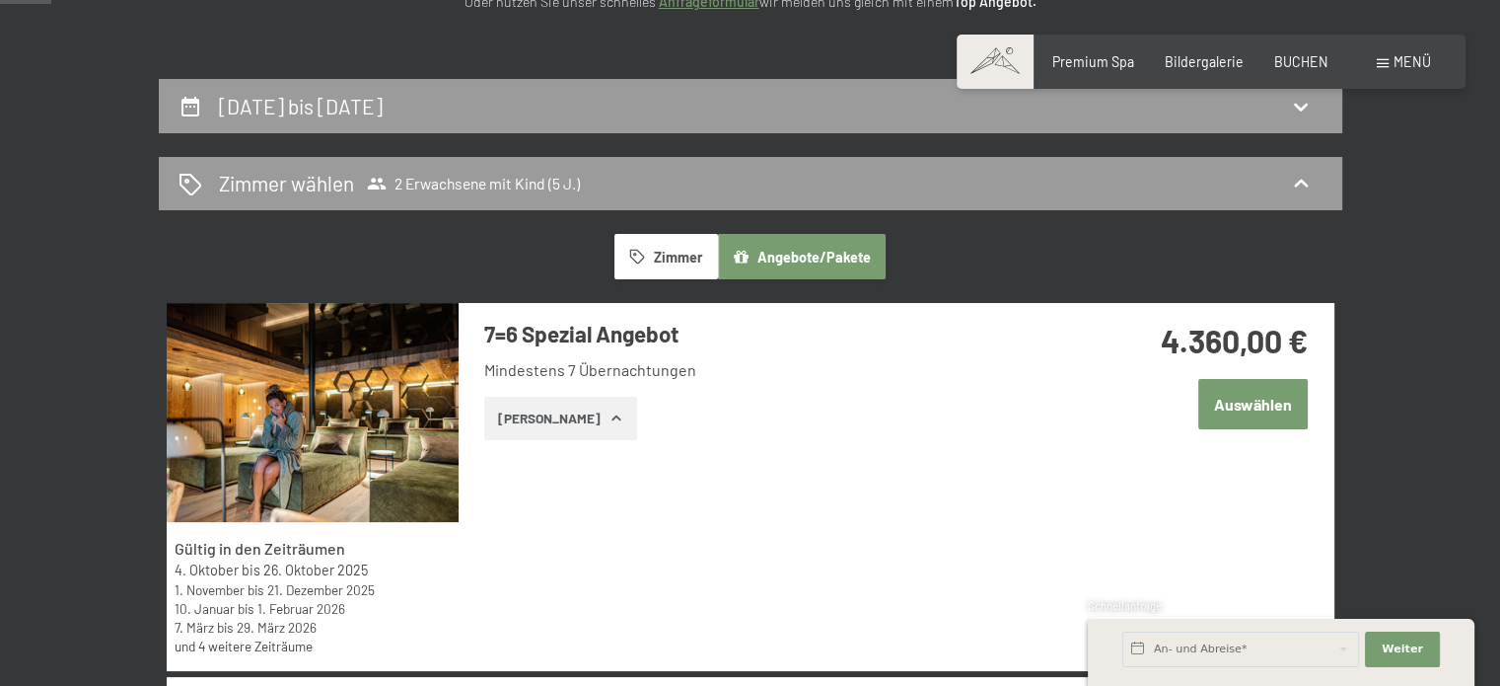
scroll to position [414, 0]
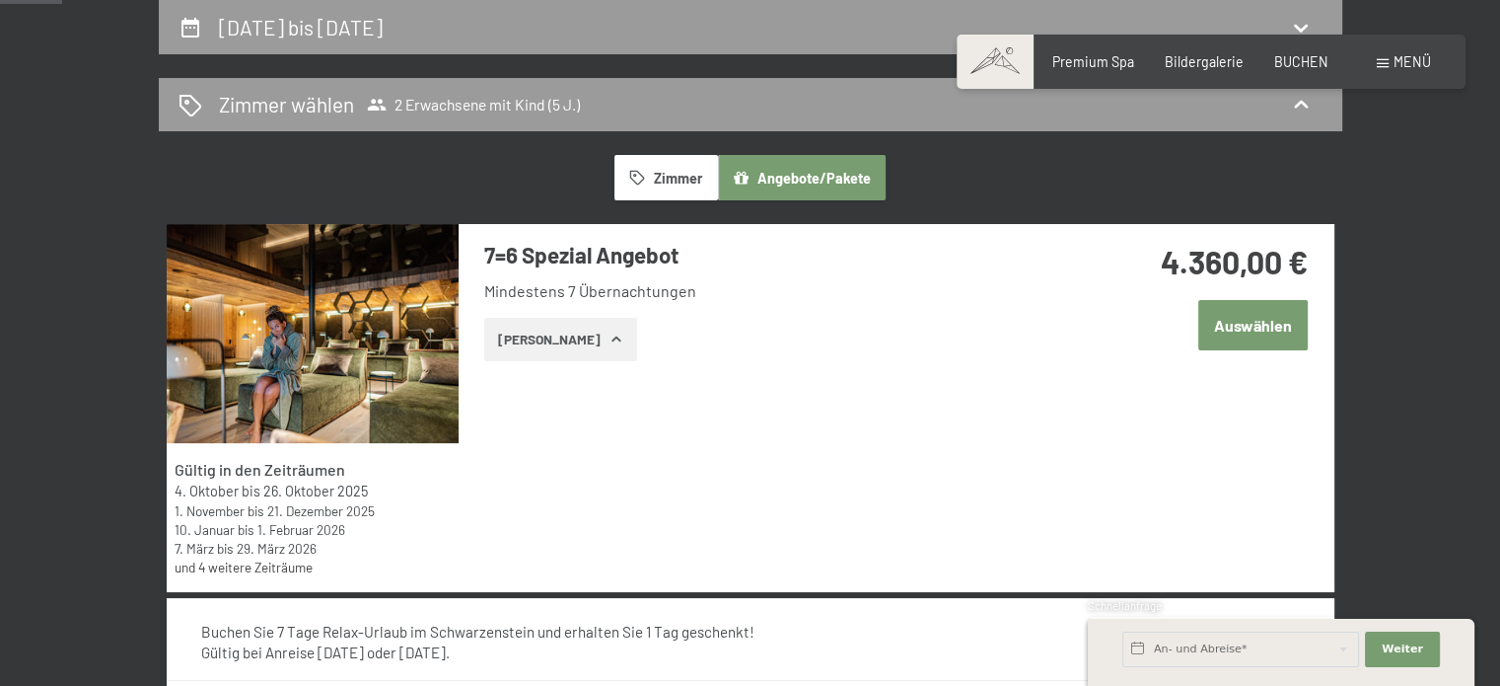
click at [1242, 324] on button "Auswählen" at bounding box center [1253, 325] width 109 height 50
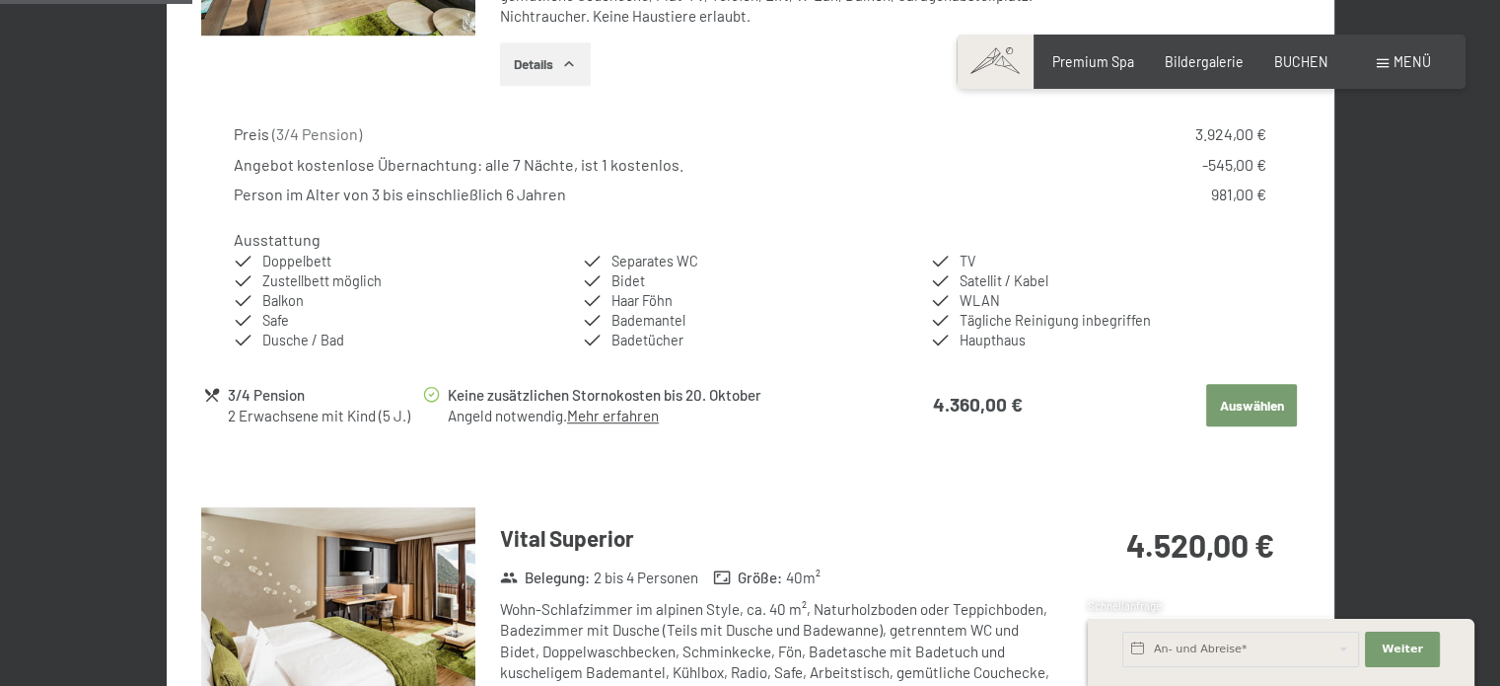
scroll to position [1282, 0]
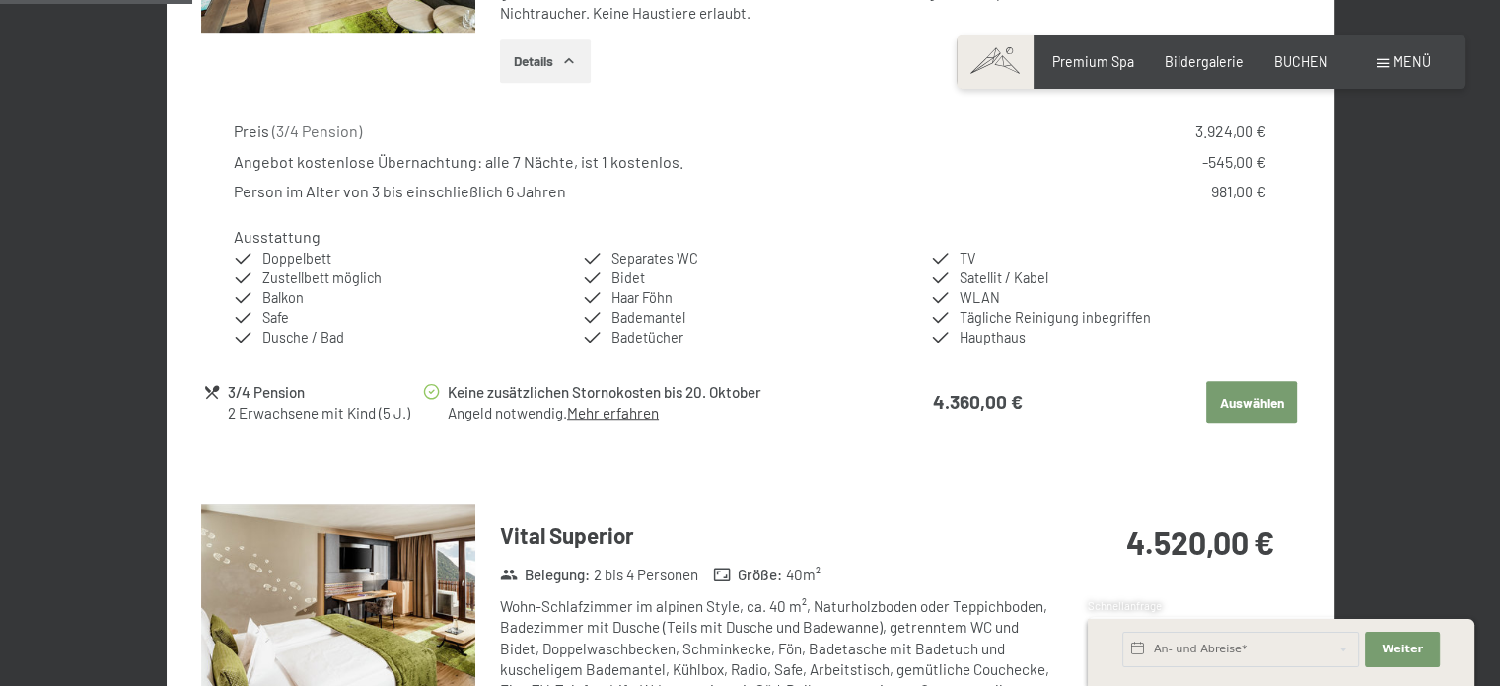
click at [1247, 398] on button "Auswählen" at bounding box center [1251, 402] width 91 height 43
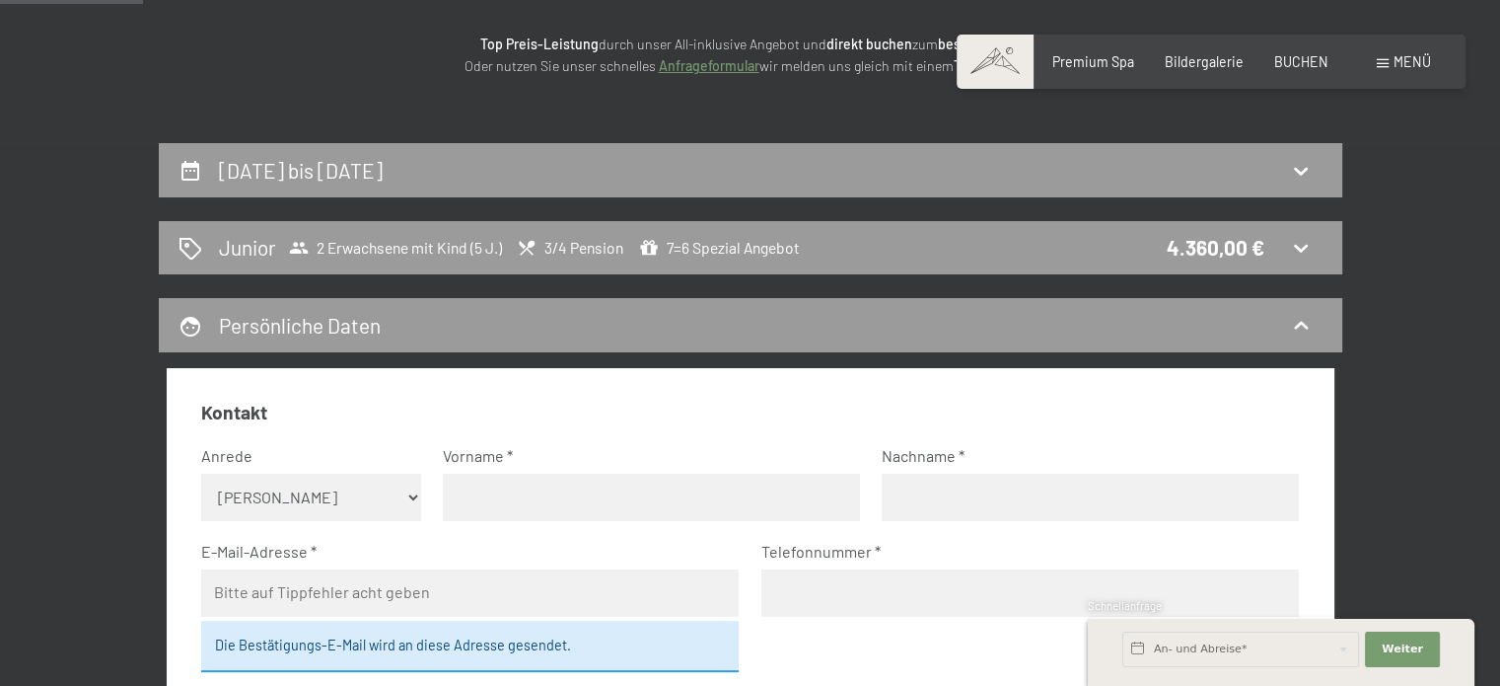
scroll to position [217, 0]
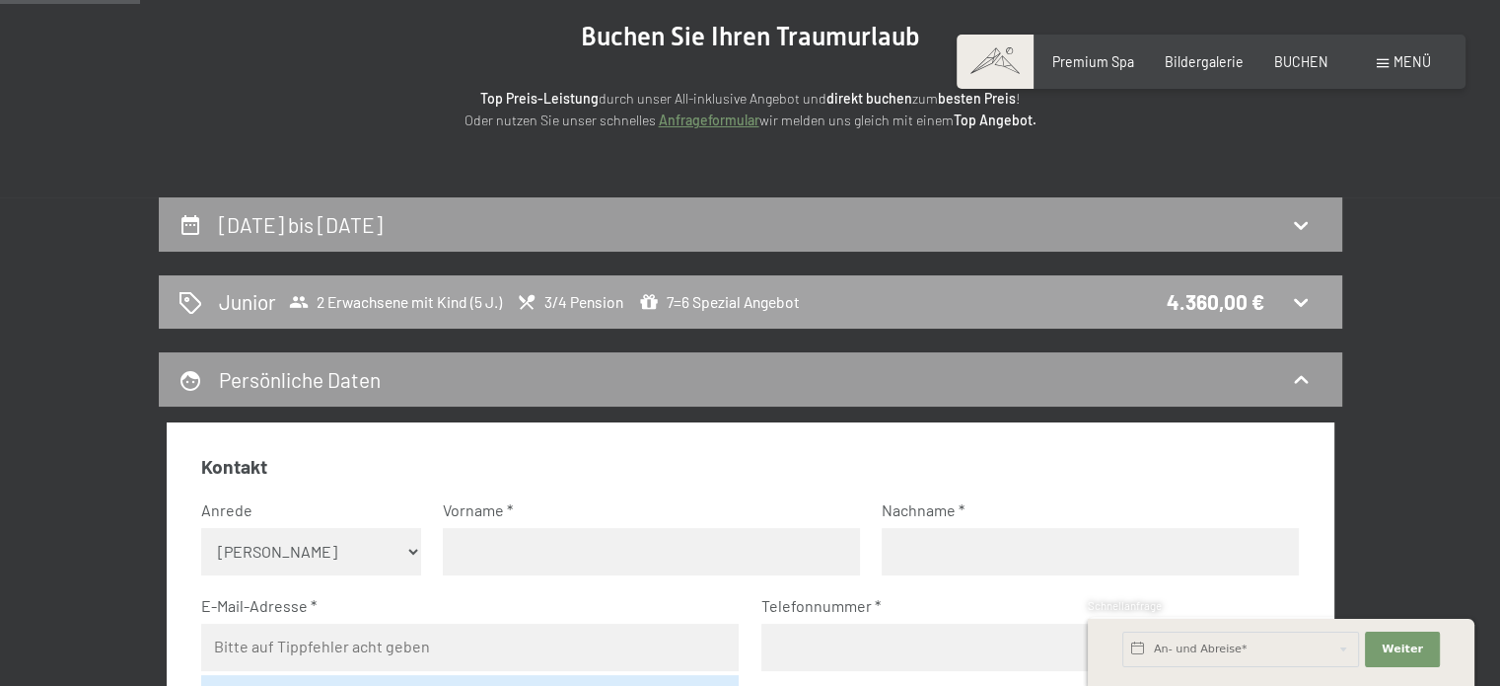
click at [694, 286] on div "Junior 2 Erwachsene mit Kind (5 J.) 3/4 Pension 7=6 Spezial Angebot 4.360,00 €" at bounding box center [751, 302] width 1184 height 54
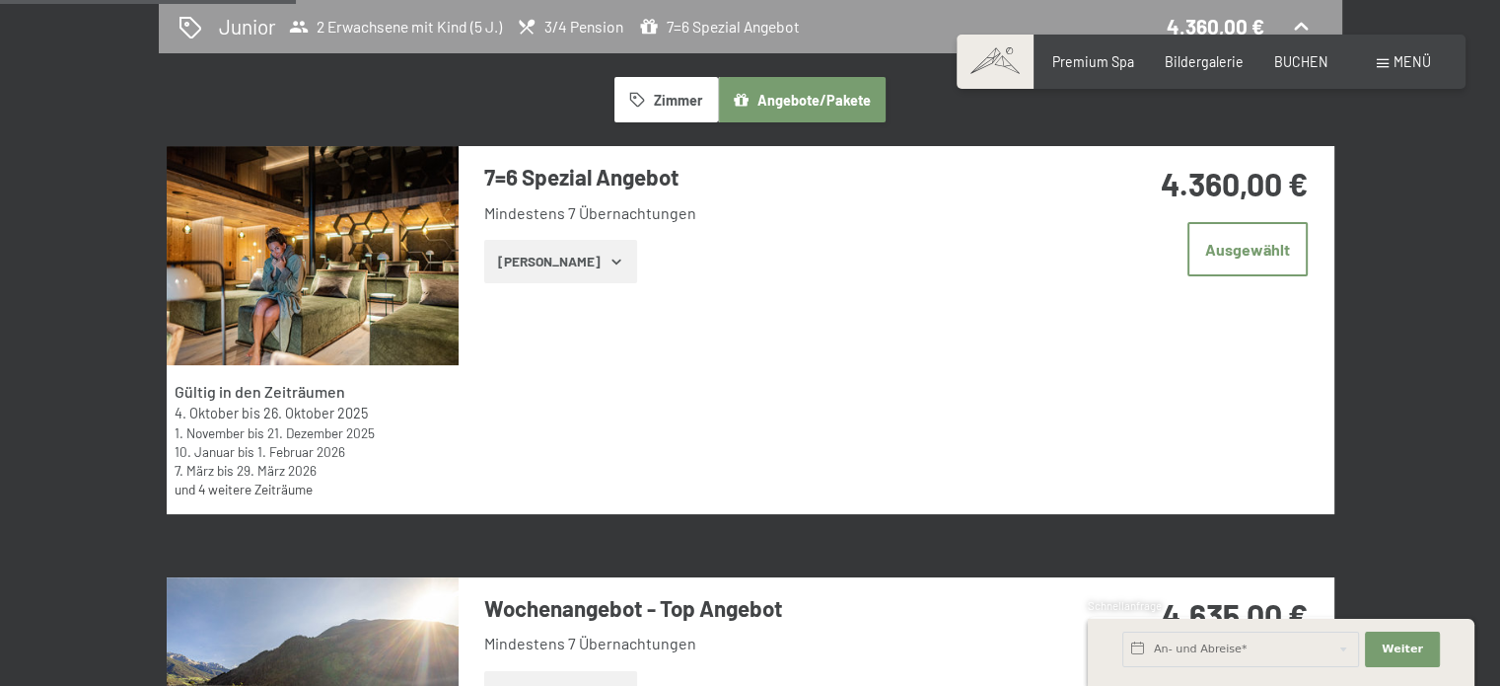
scroll to position [454, 0]
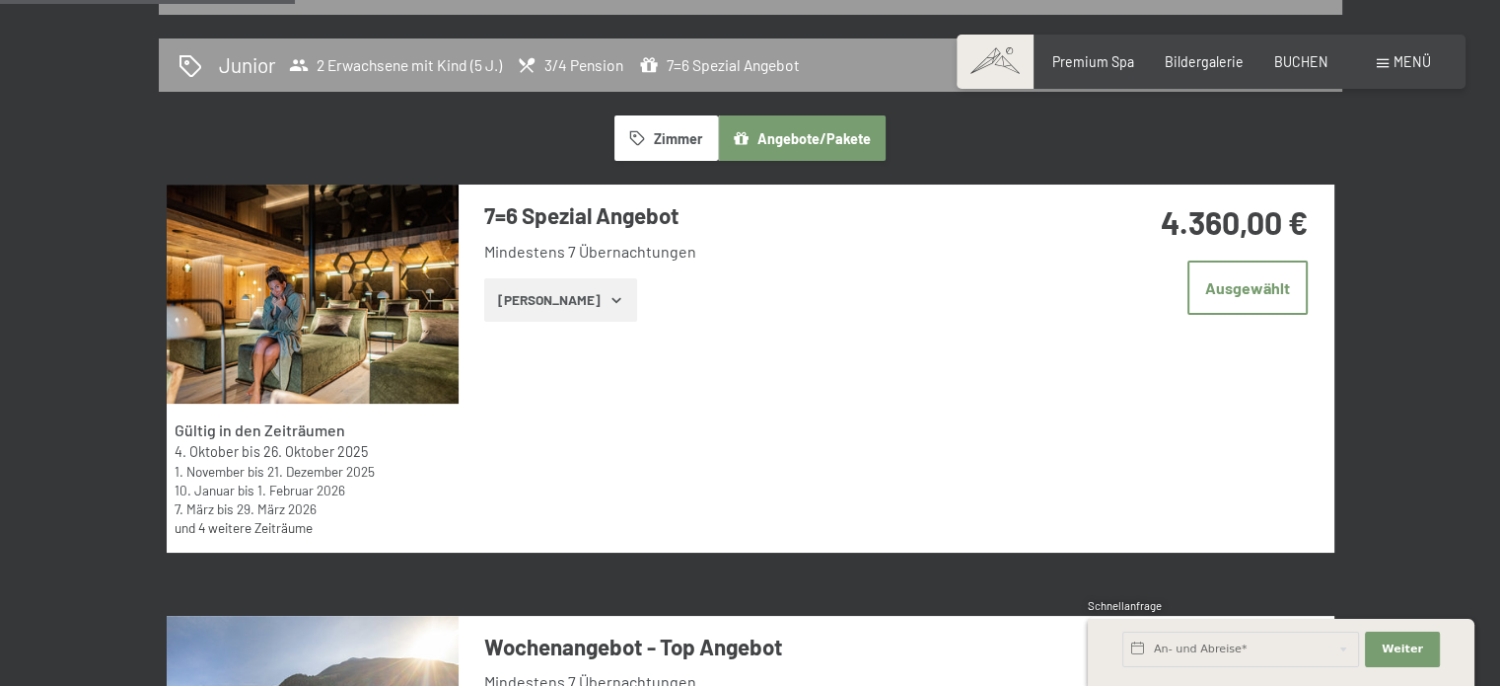
click at [560, 293] on button "[PERSON_NAME]" at bounding box center [560, 299] width 153 height 43
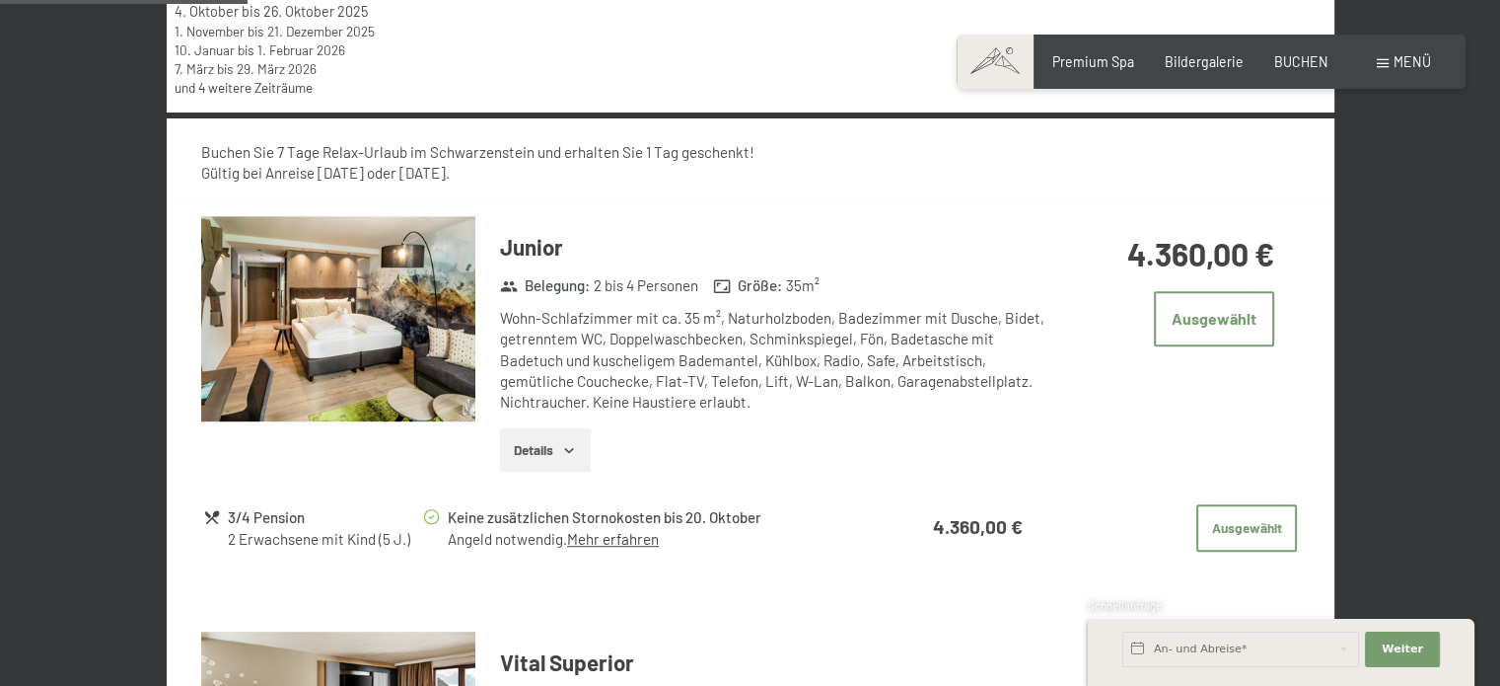
scroll to position [1006, 0]
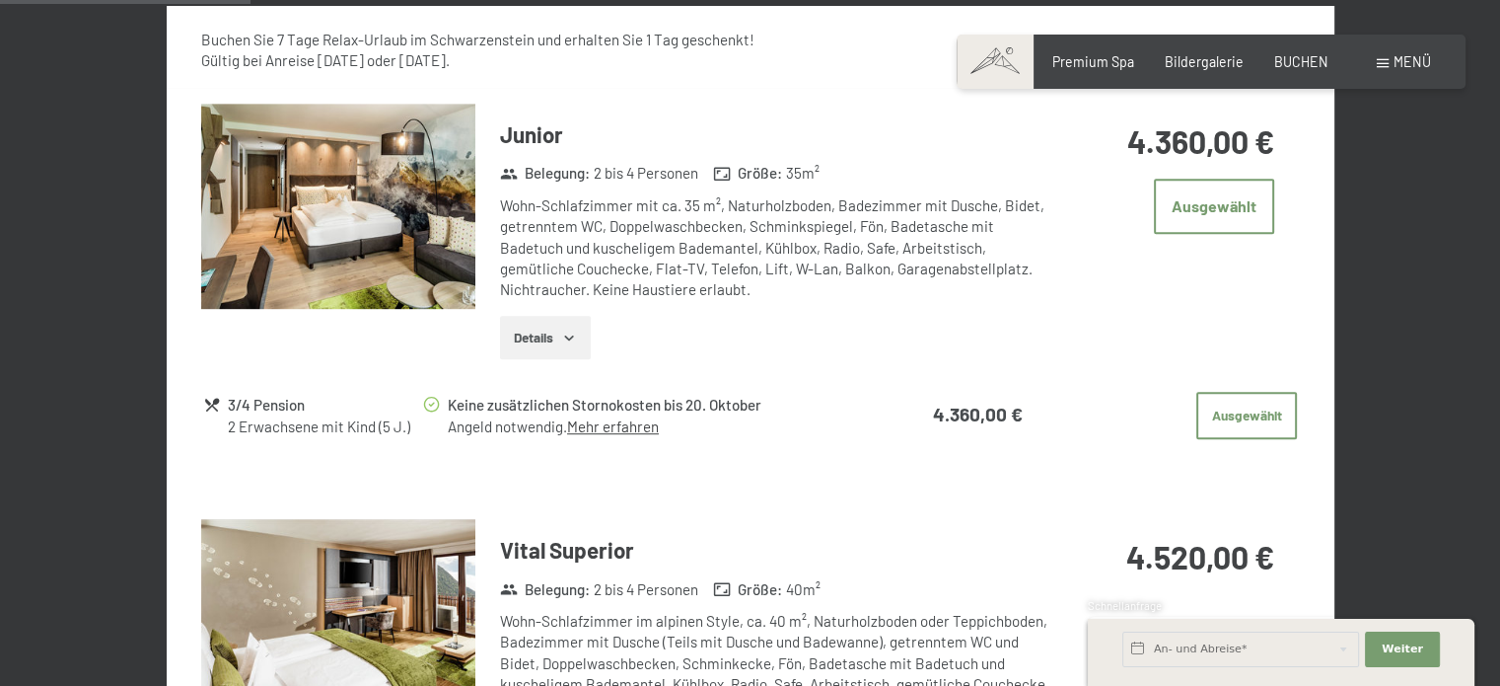
click at [537, 333] on button "Details" at bounding box center [545, 337] width 90 height 43
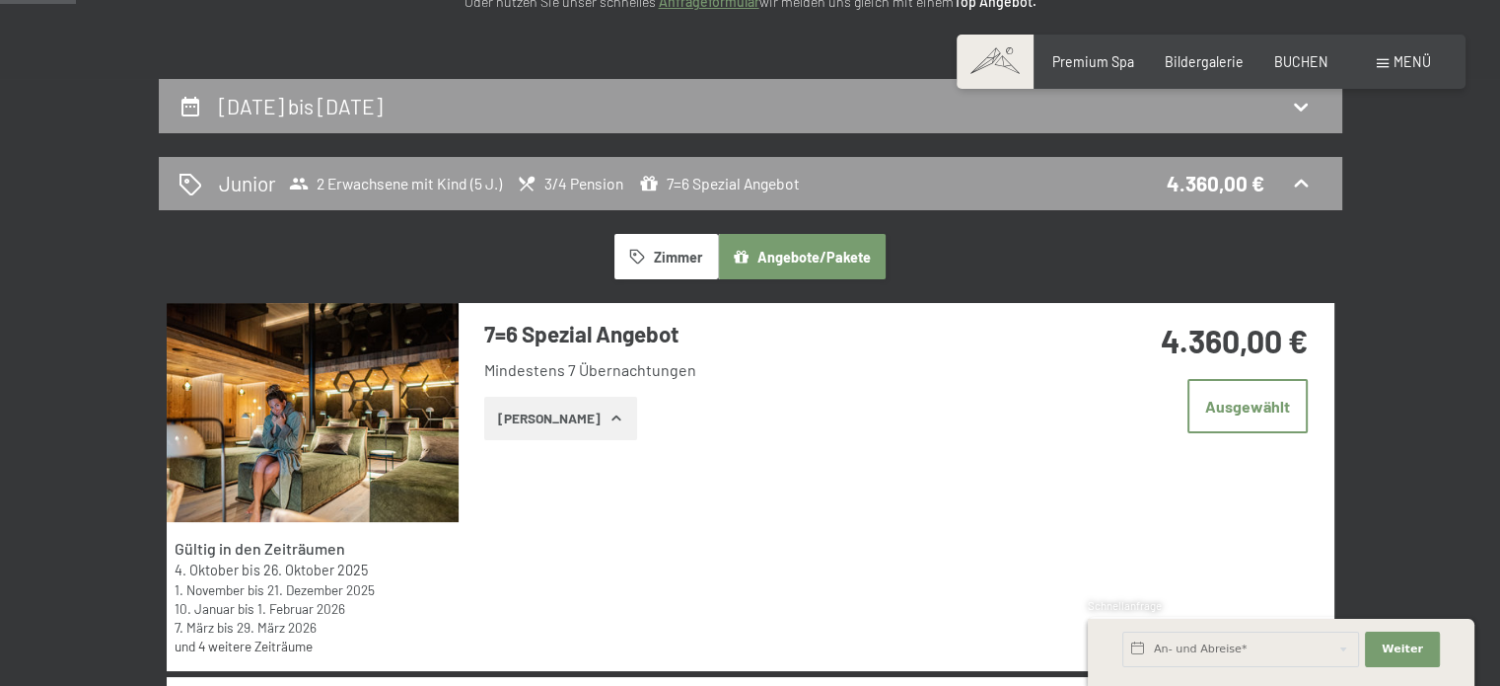
scroll to position [296, 0]
